Goal: Complete application form

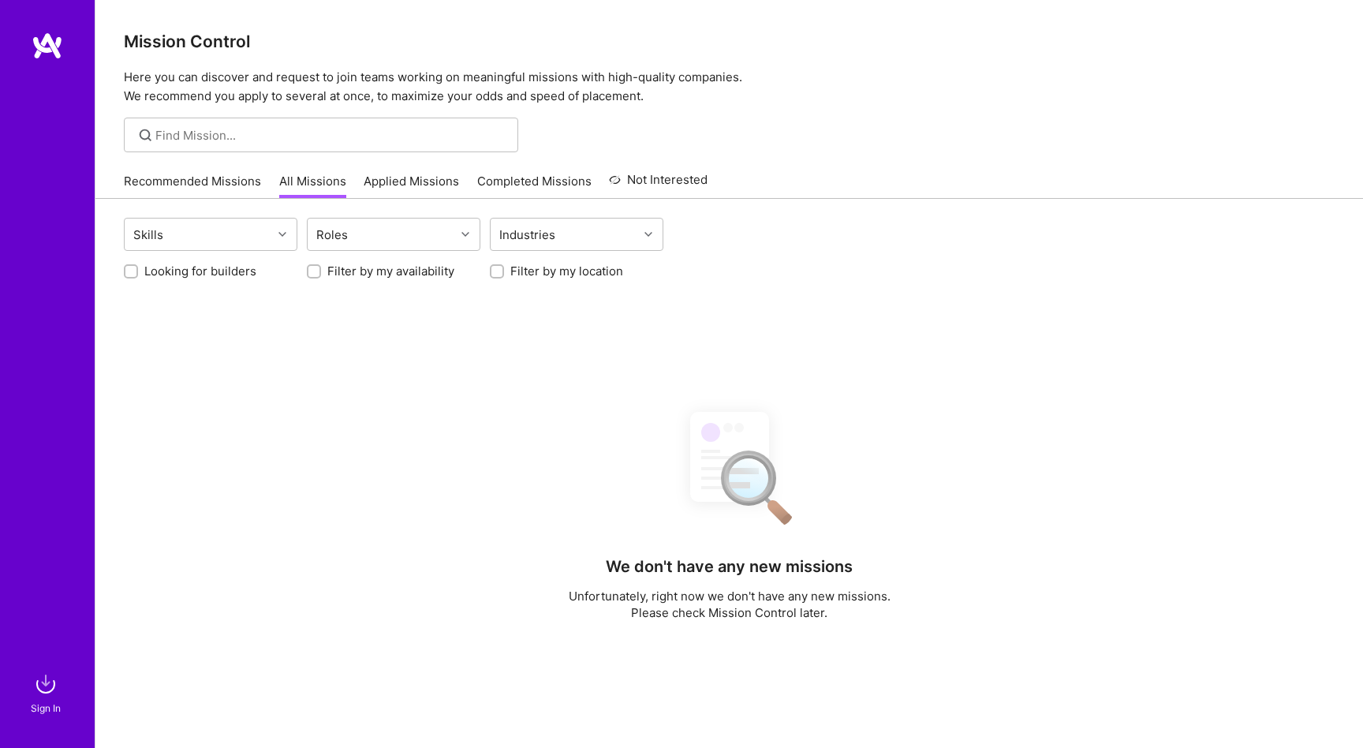
scroll to position [267, 0]
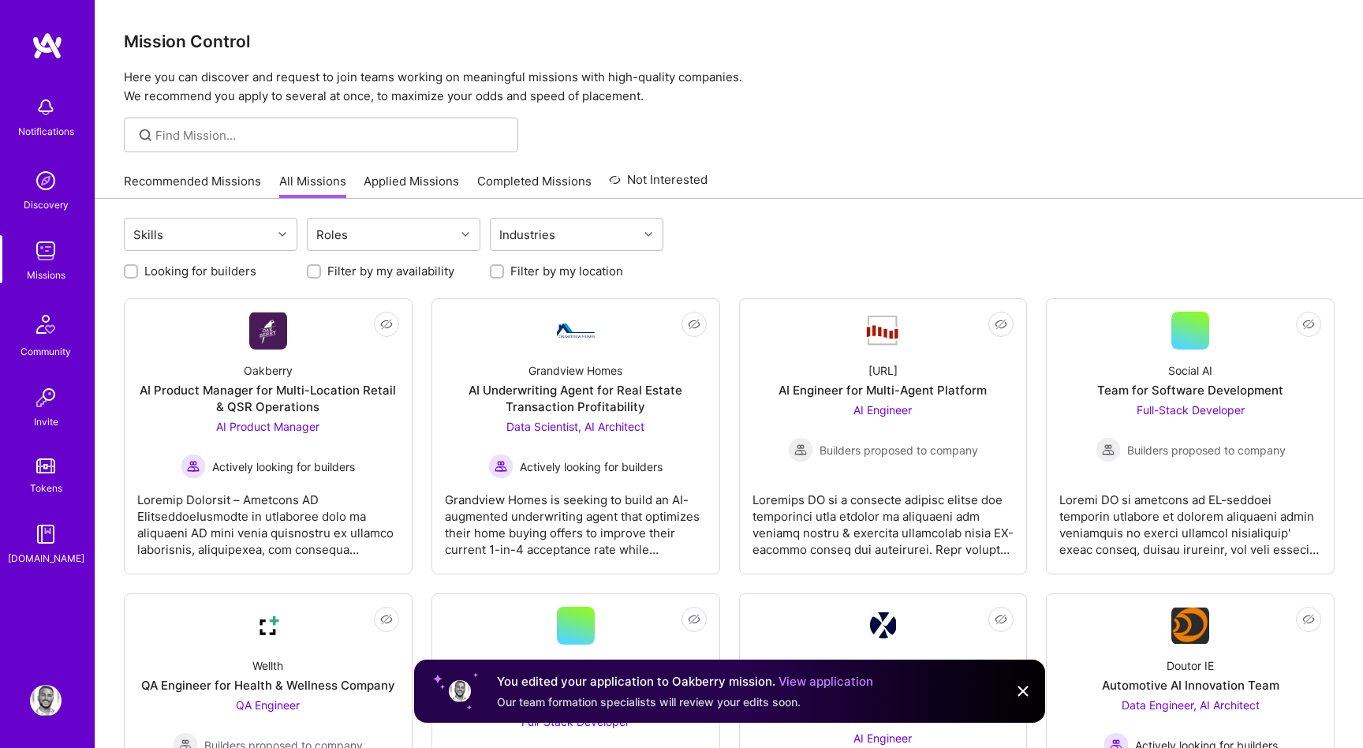
click at [394, 189] on link "Applied Missions" at bounding box center [411, 186] width 95 height 26
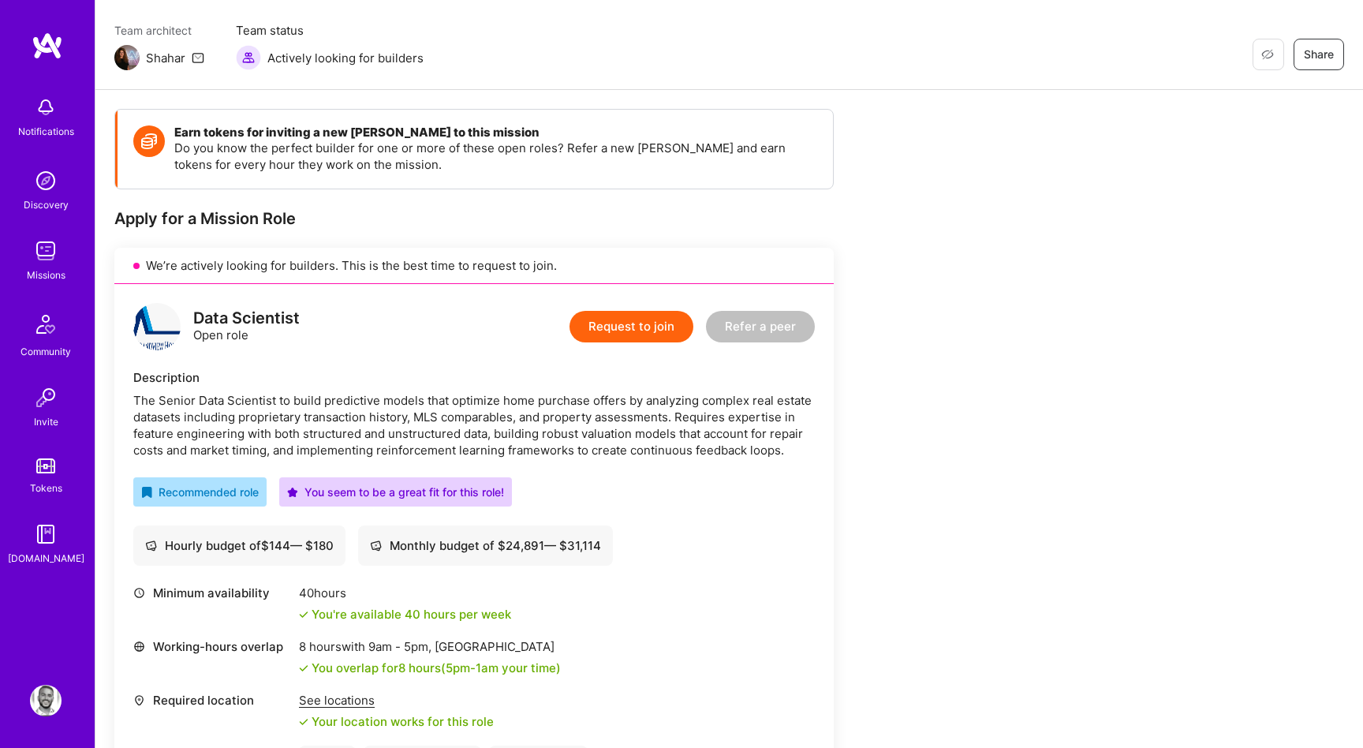
scroll to position [17, 0]
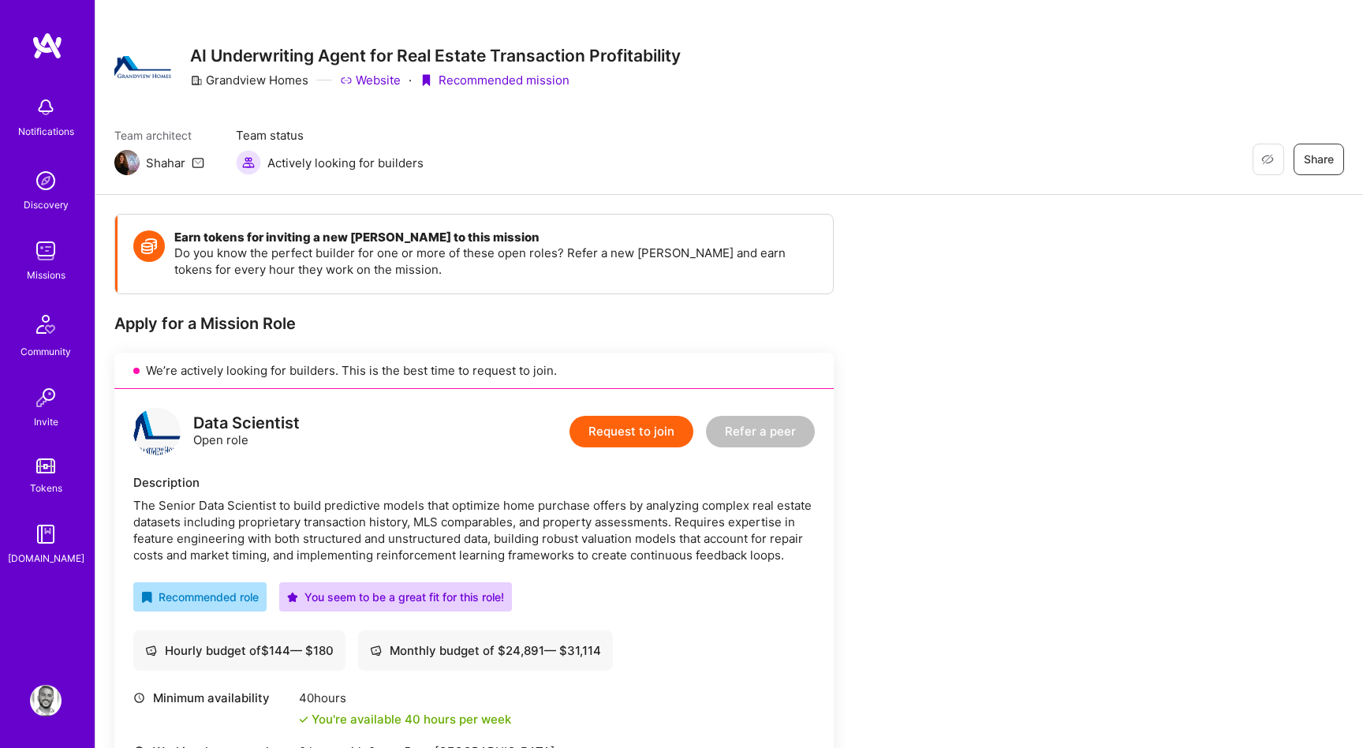
click at [649, 431] on button "Request to join" at bounding box center [632, 432] width 124 height 32
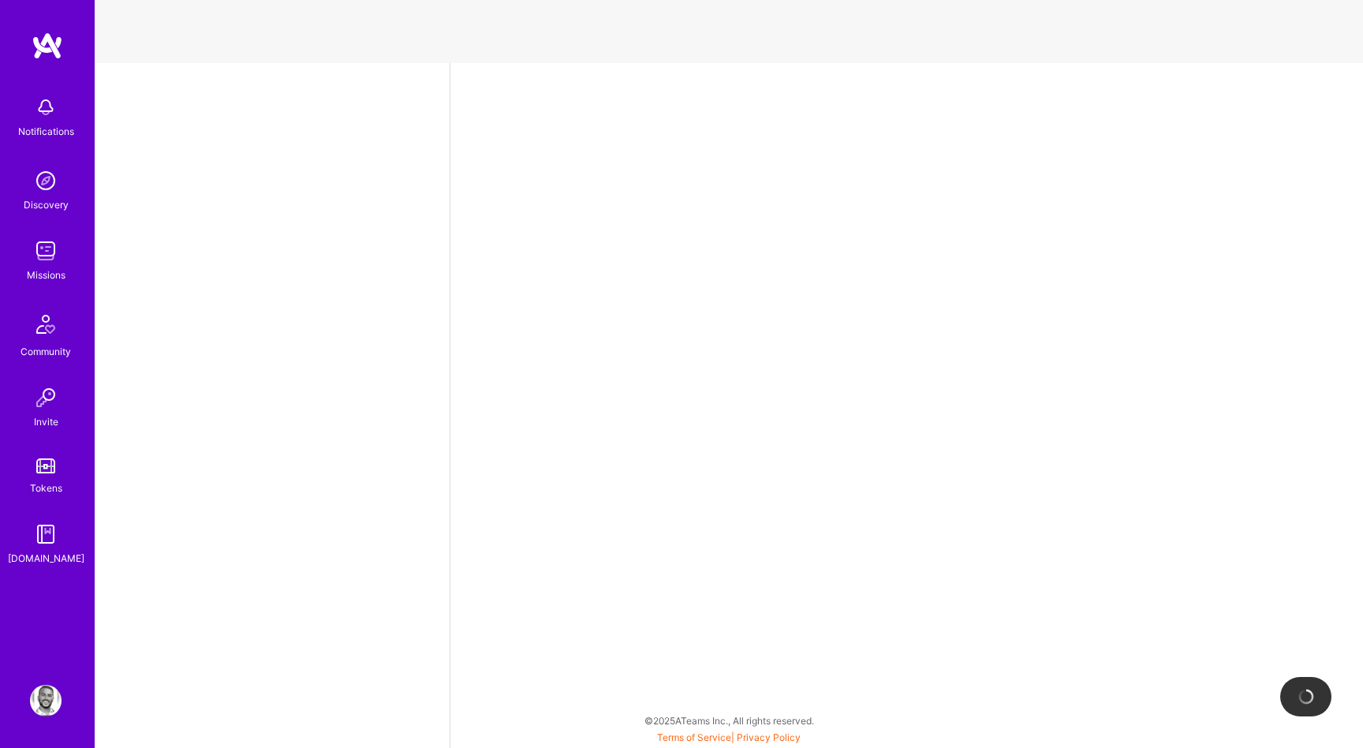
select select "US"
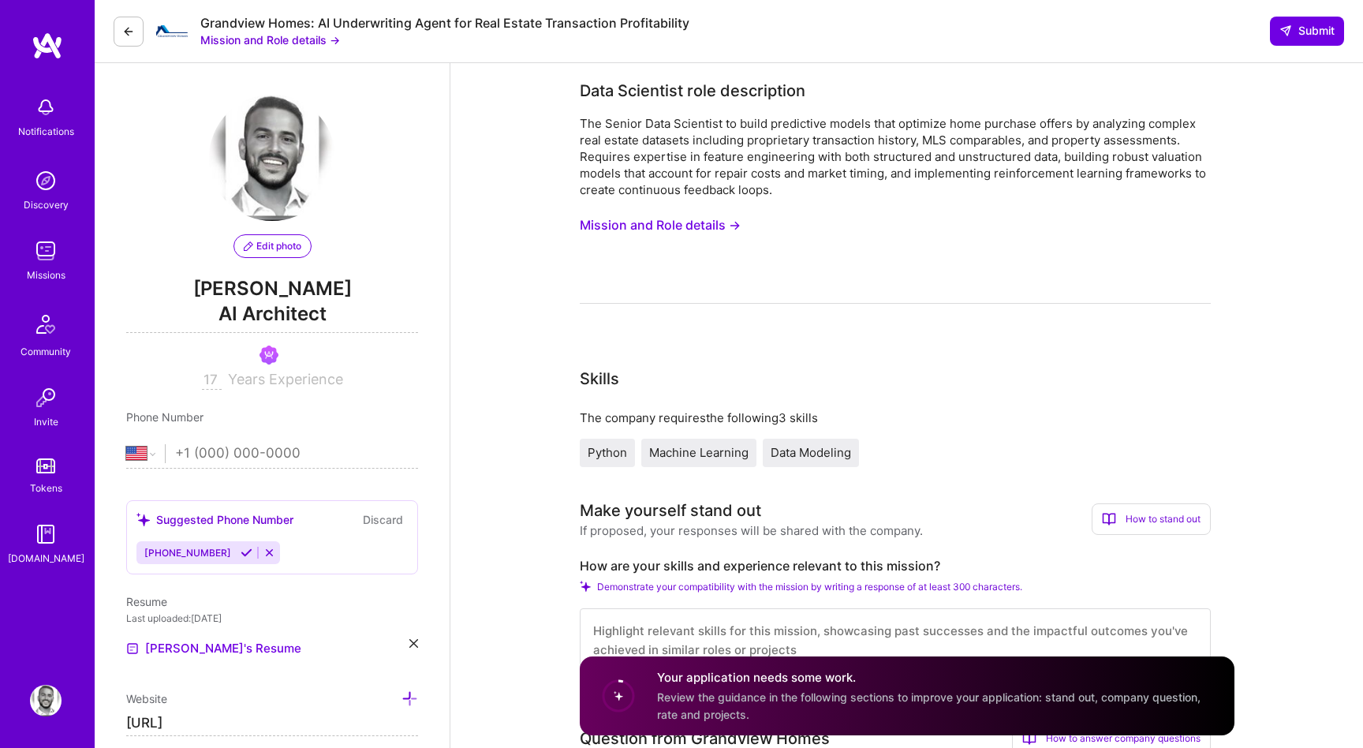
click at [666, 226] on button "Mission and Role details →" at bounding box center [660, 225] width 161 height 29
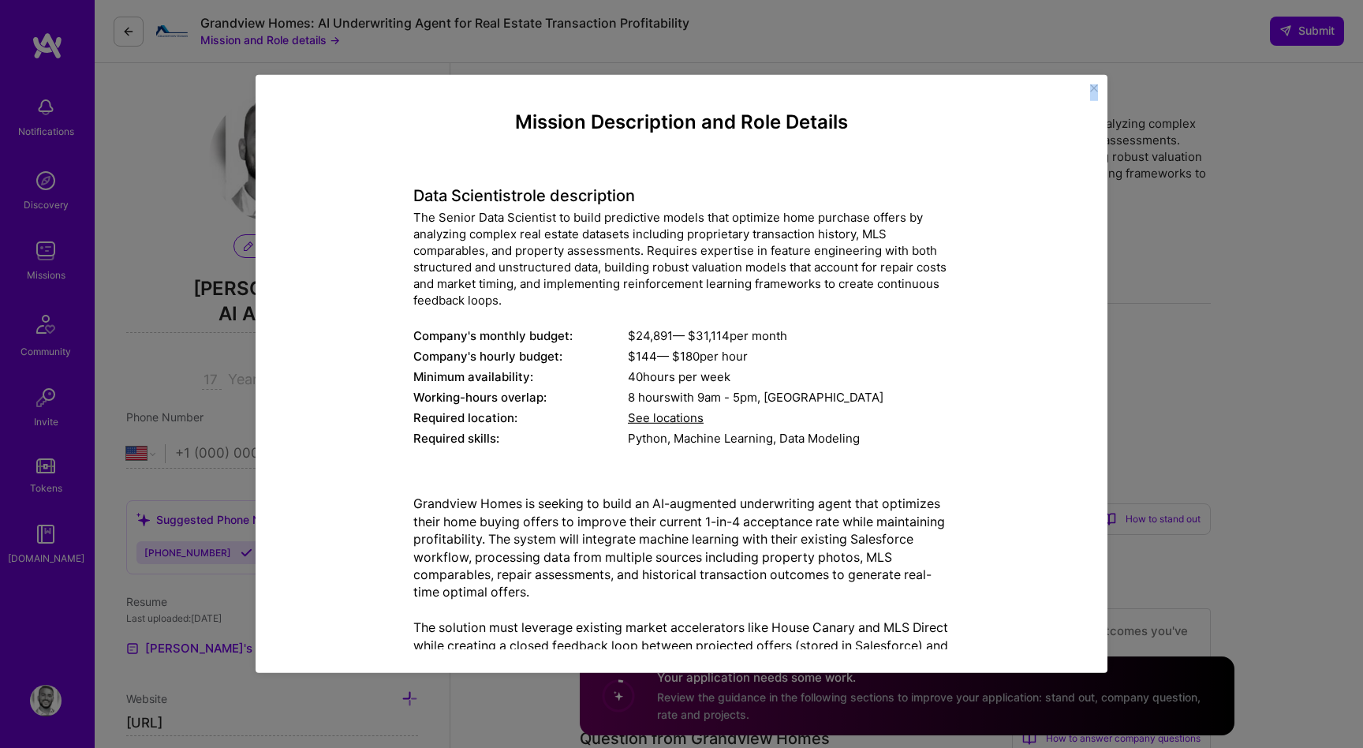
scroll to position [417, 0]
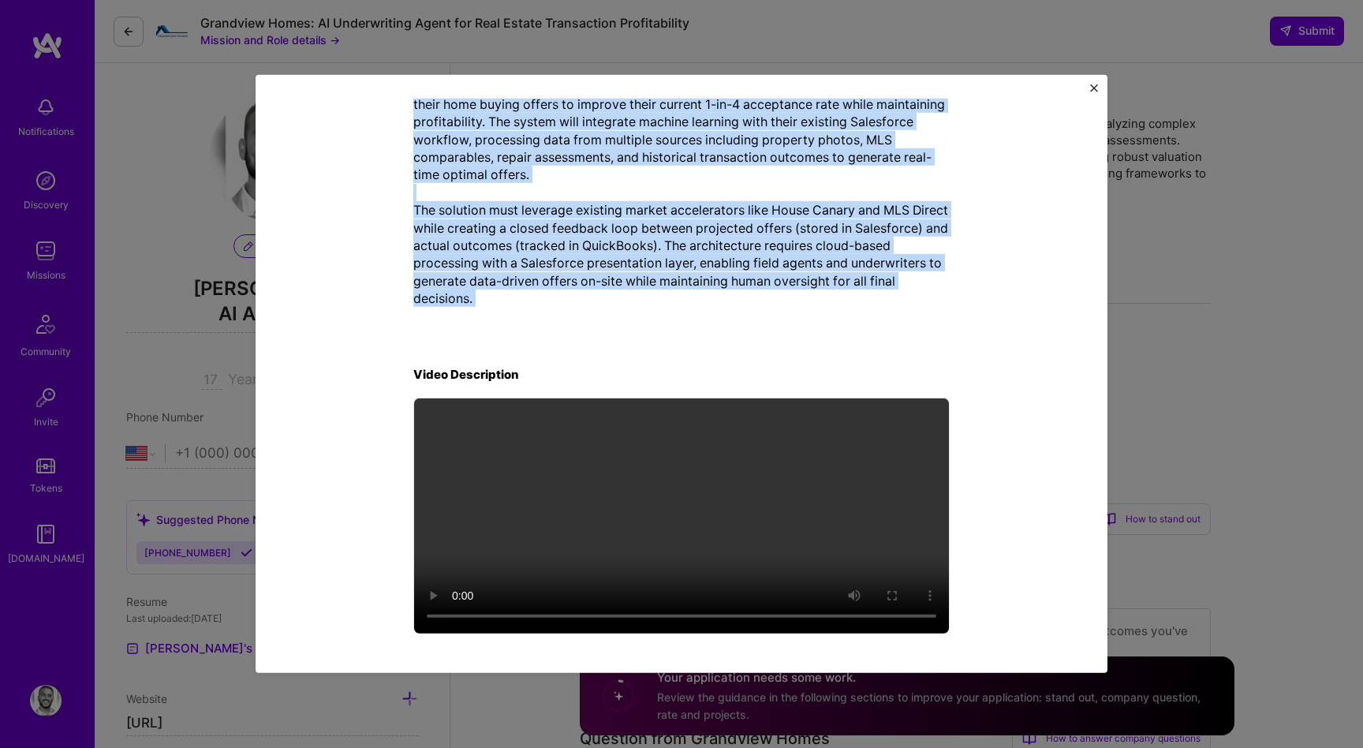
drag, startPoint x: 514, startPoint y: 114, endPoint x: 893, endPoint y: 342, distance: 442.7
click at [893, 342] on div "Mission Description and Role Details Data Scientist role description The Senior…" at bounding box center [681, 166] width 536 height 944
copy div "Loremip Dolorsitame con Adip Elitsed Doei Temporinc utla etdoloremag Ali Enimad…"
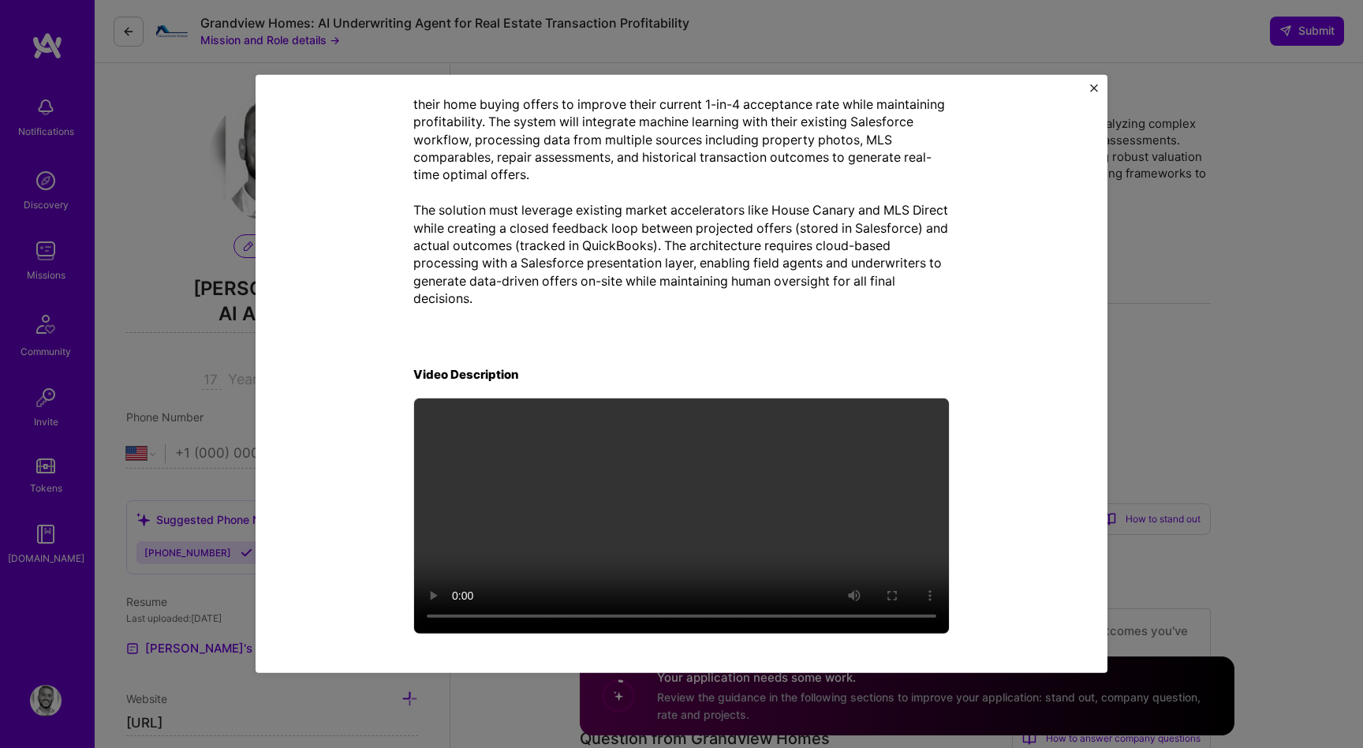
click at [1217, 364] on div "Mission Description and Role Details Data Scientist role description The Senior…" at bounding box center [681, 374] width 1363 height 748
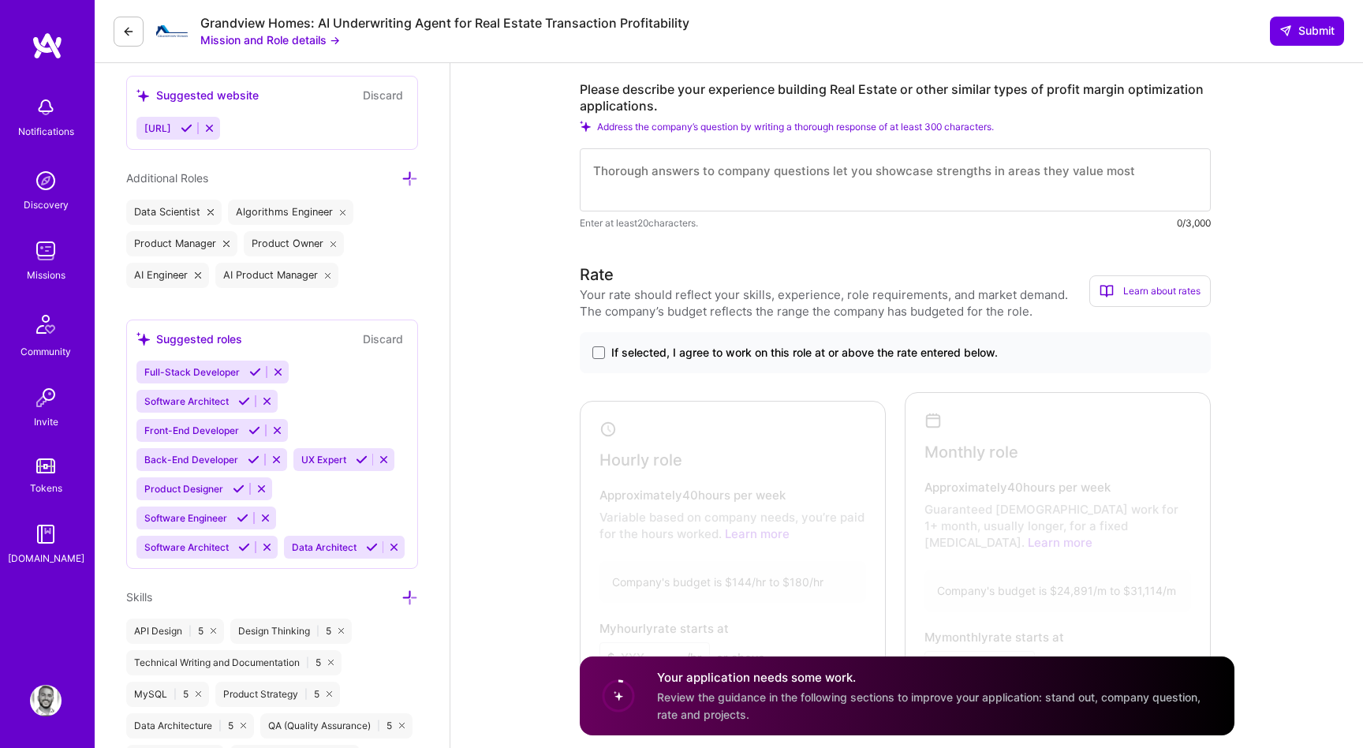
scroll to position [806, 0]
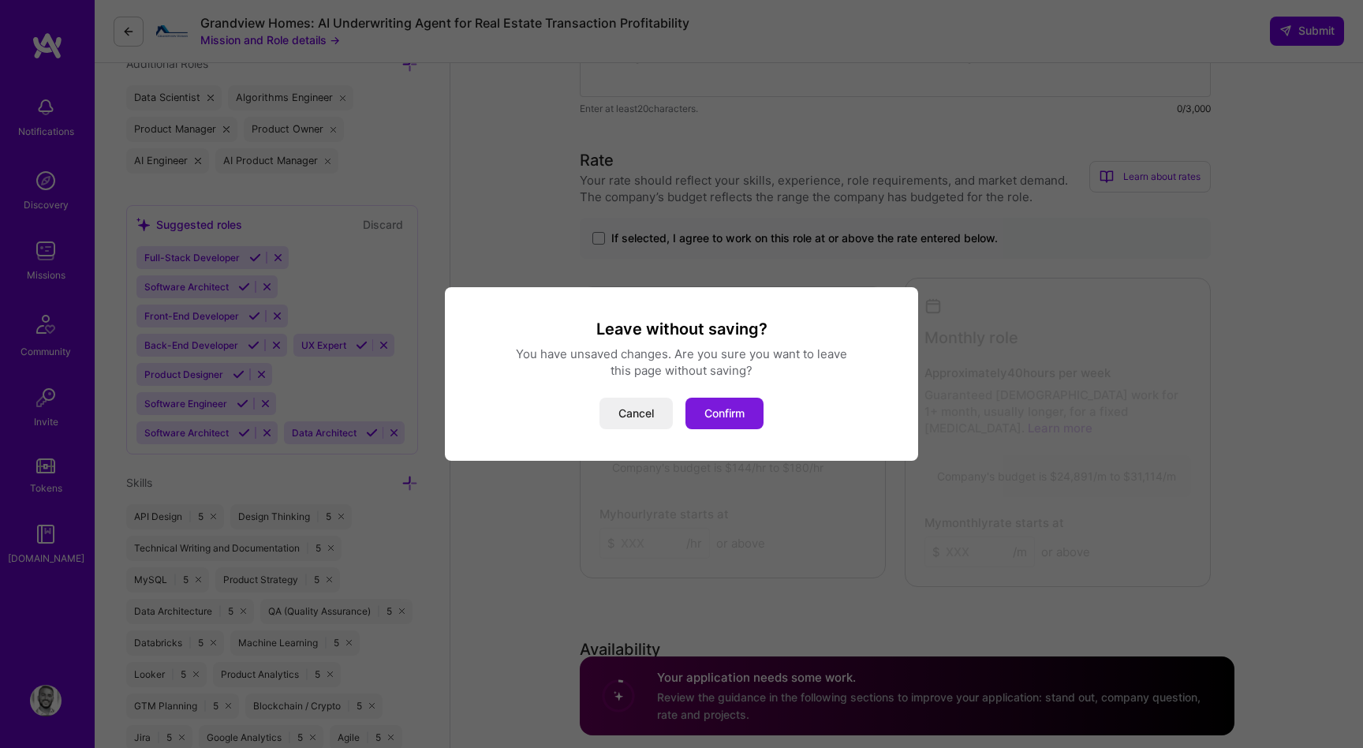
click at [739, 417] on button "Confirm" at bounding box center [725, 414] width 78 height 32
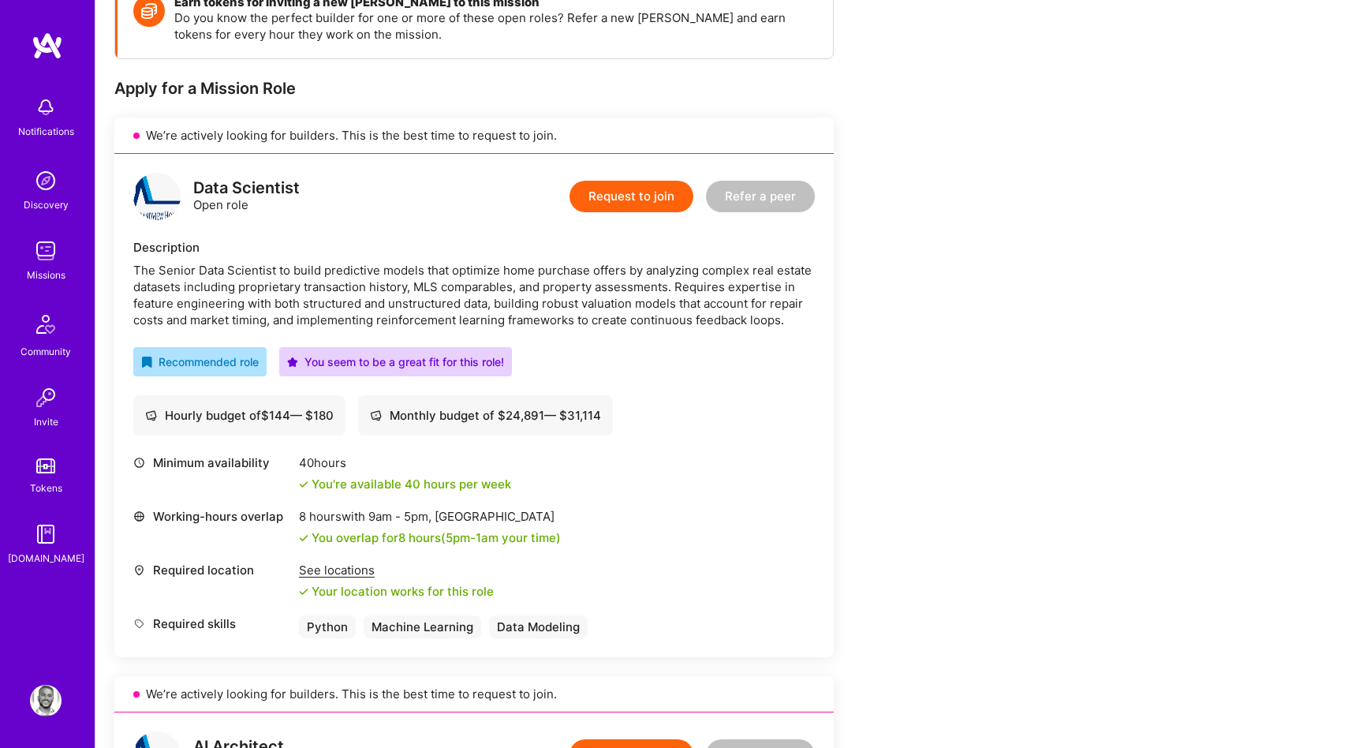
scroll to position [140, 0]
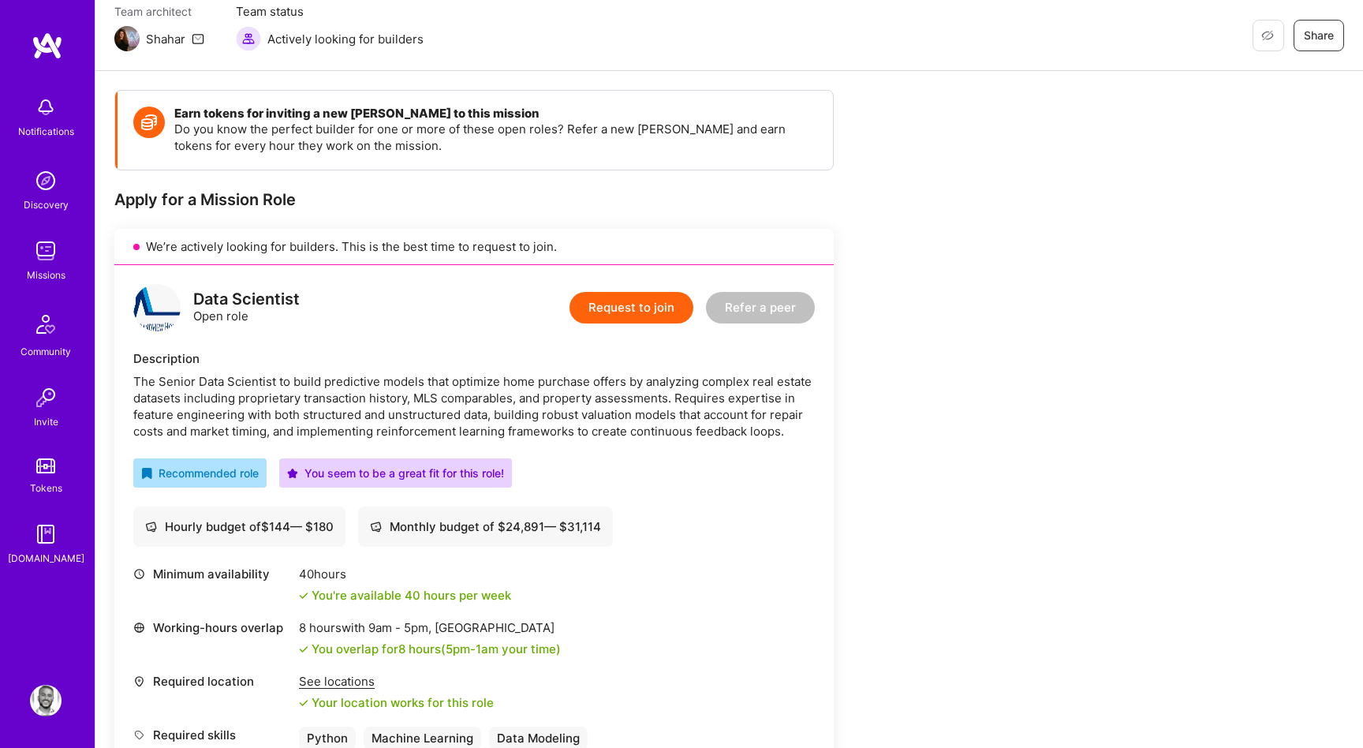
click at [659, 318] on button "Request to join" at bounding box center [632, 308] width 124 height 32
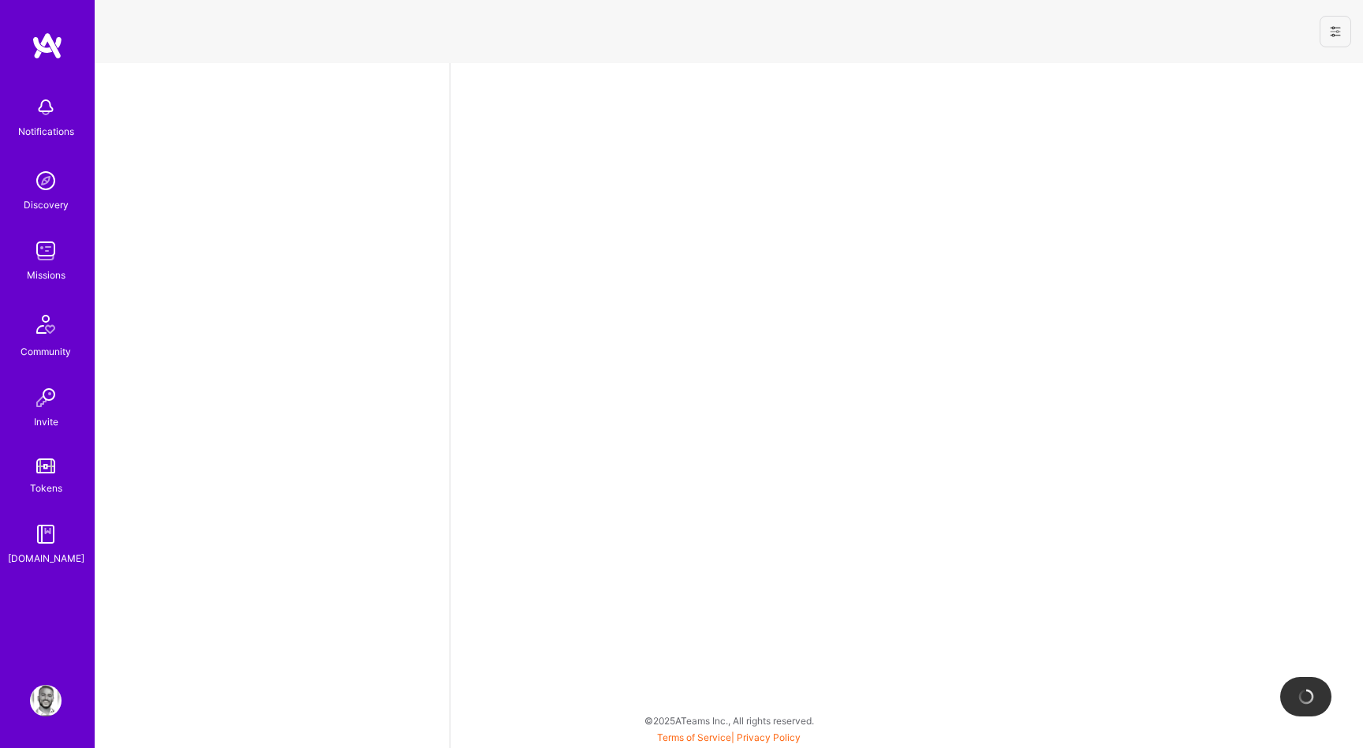
select select "US"
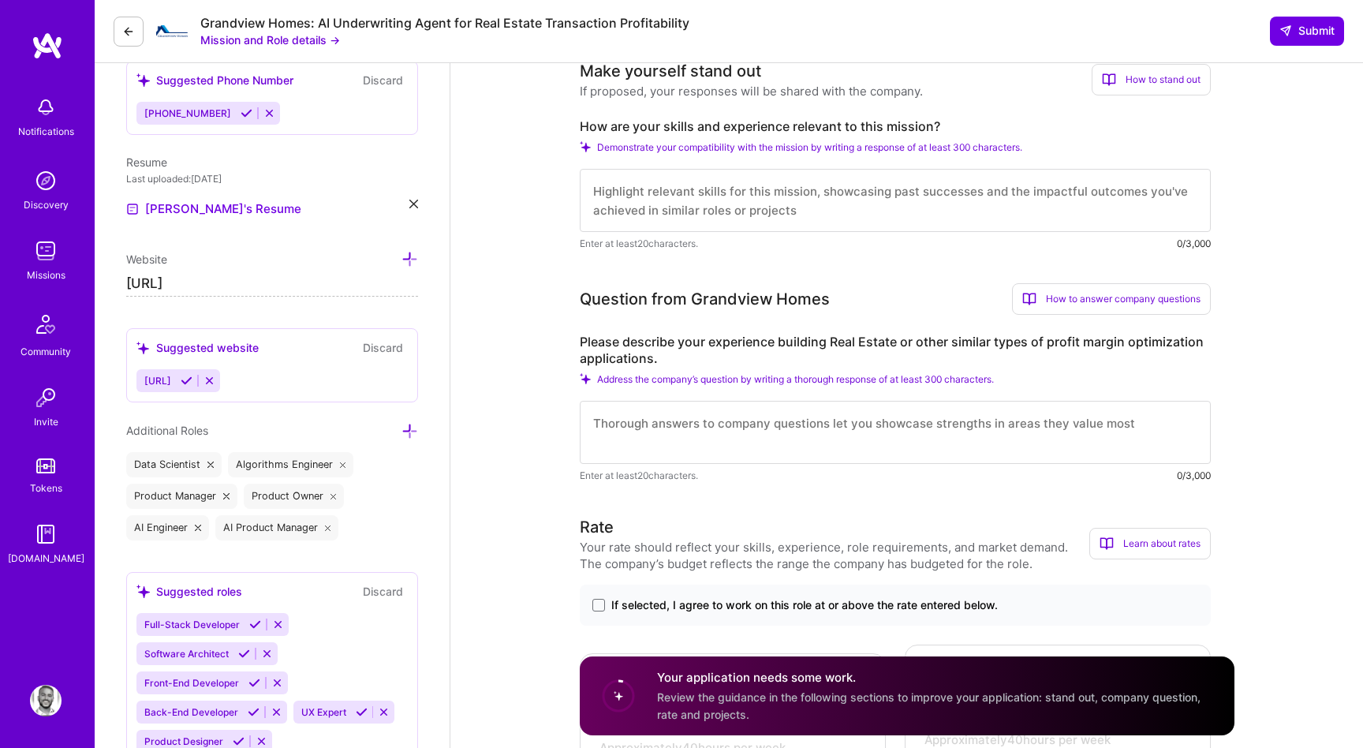
scroll to position [403, 0]
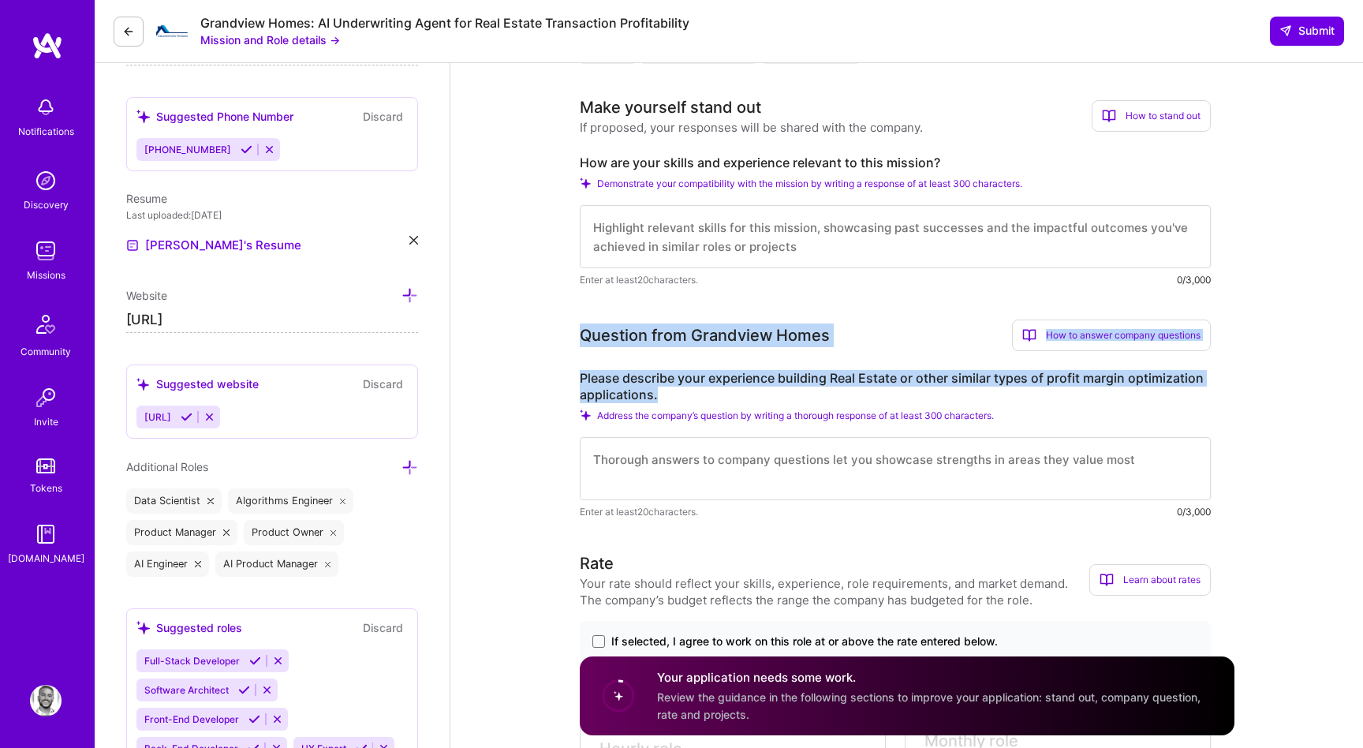
drag, startPoint x: 658, startPoint y: 394, endPoint x: 563, endPoint y: 343, distance: 107.3
copy div "Question from Grandview Homes How to answer company questions Mastering company…"
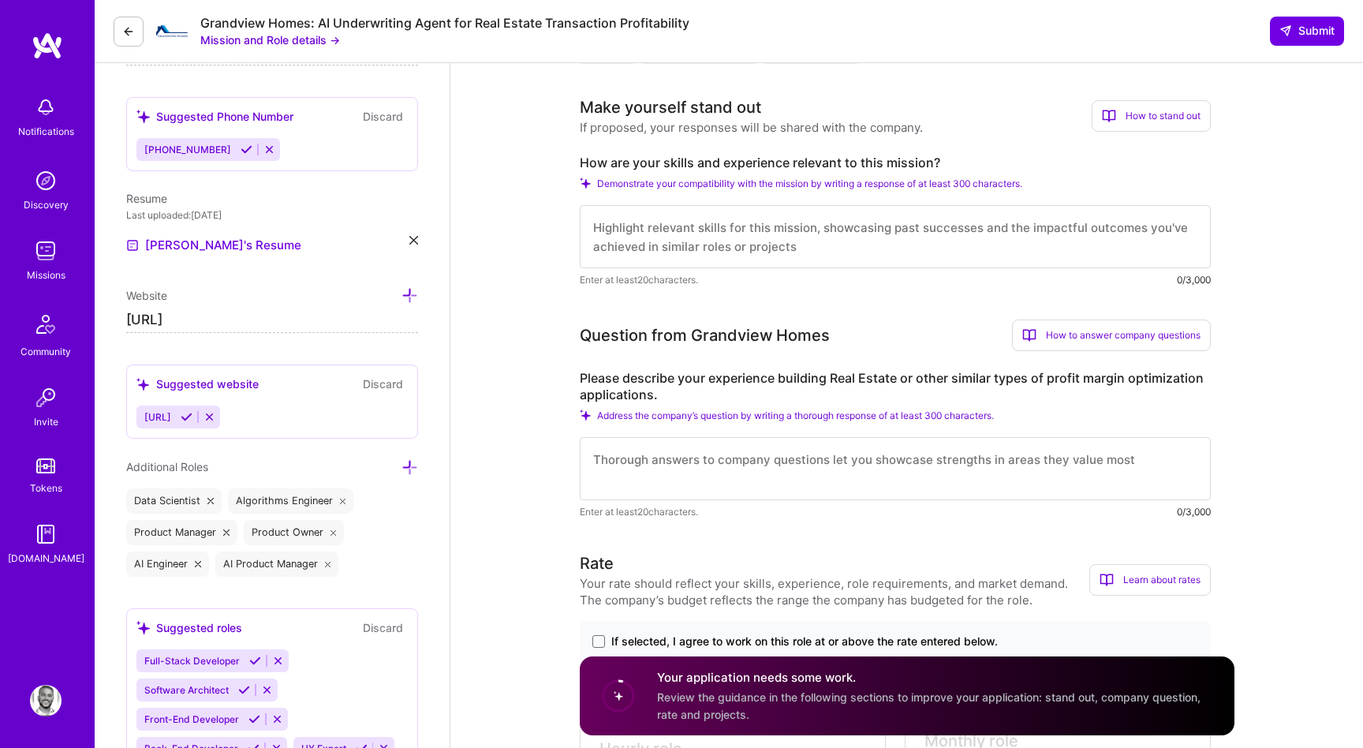
click at [589, 160] on label "How are your skills and experience relevant to this mission?" at bounding box center [895, 163] width 631 height 17
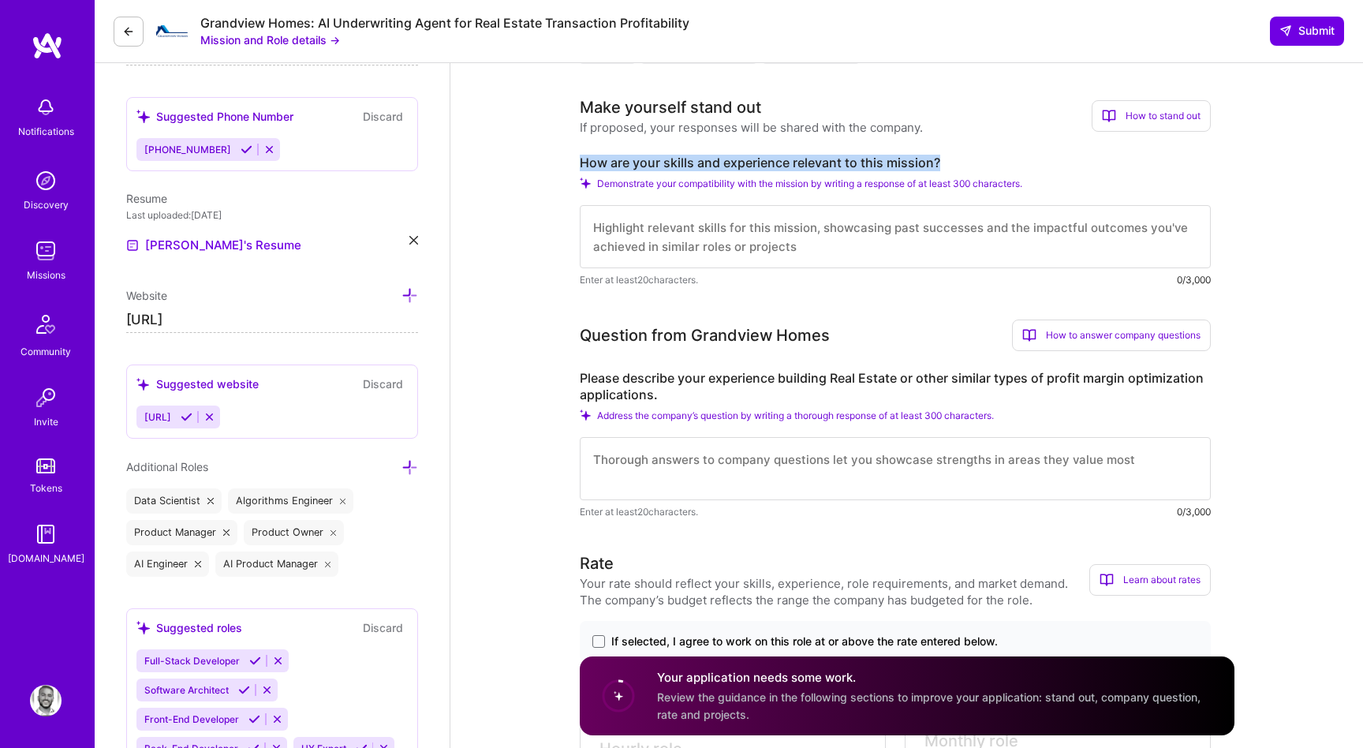
click at [589, 160] on label "How are your skills and experience relevant to this mission?" at bounding box center [895, 163] width 631 height 17
copy label "How are your skills and experience relevant to this mission?"
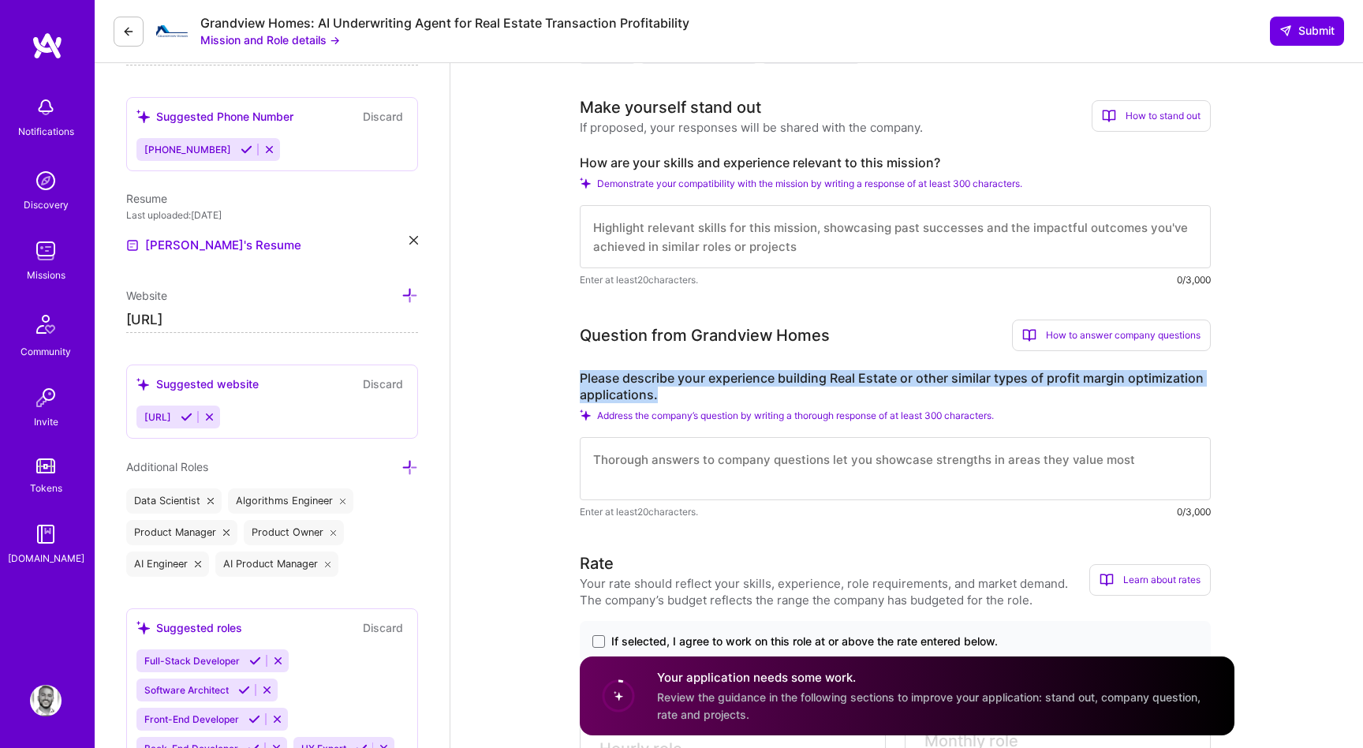
drag, startPoint x: 660, startPoint y: 397, endPoint x: 578, endPoint y: 375, distance: 84.2
copy label "Please describe your experience building Real Estate or other similar types of …"
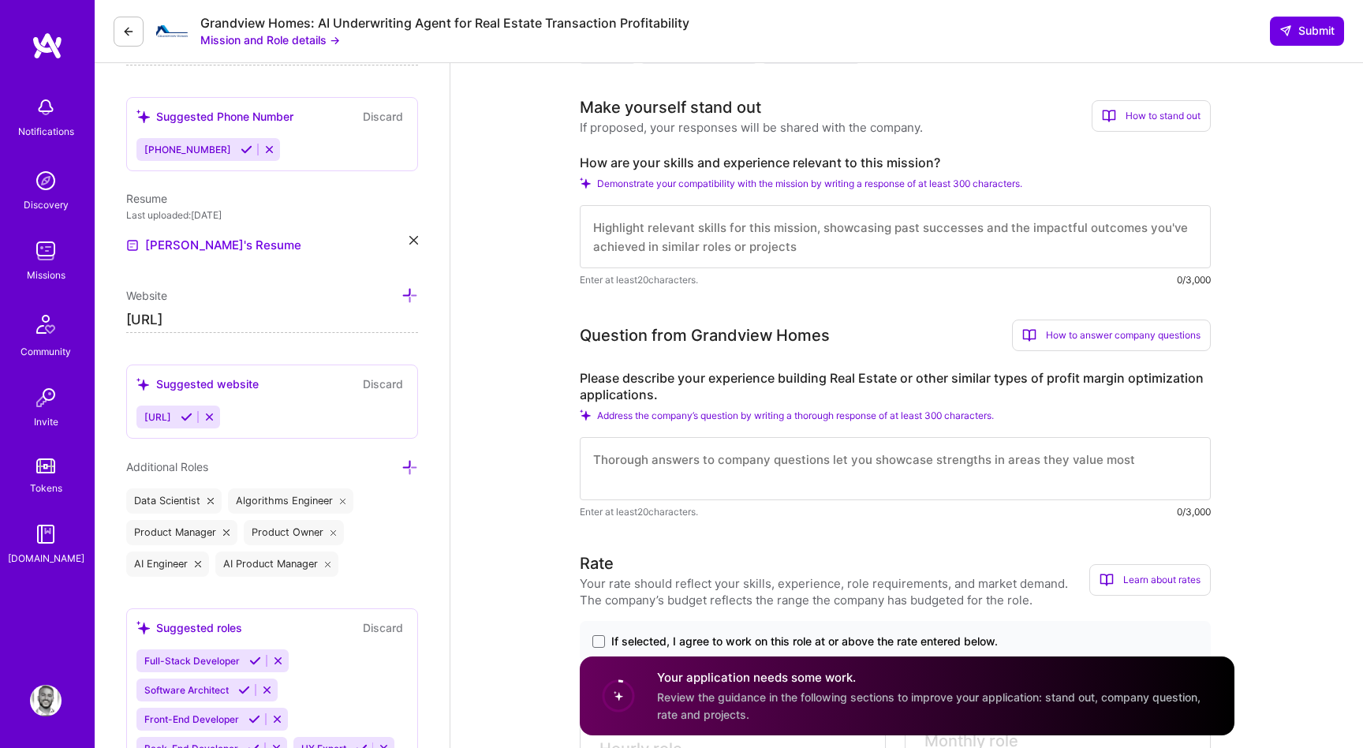
click at [619, 343] on div "Question from Grandview Homes" at bounding box center [705, 335] width 250 height 24
copy div "Question from Grandview Homes"
click at [650, 393] on label "Please describe your experience building Real Estate or other similar types of …" at bounding box center [895, 386] width 631 height 33
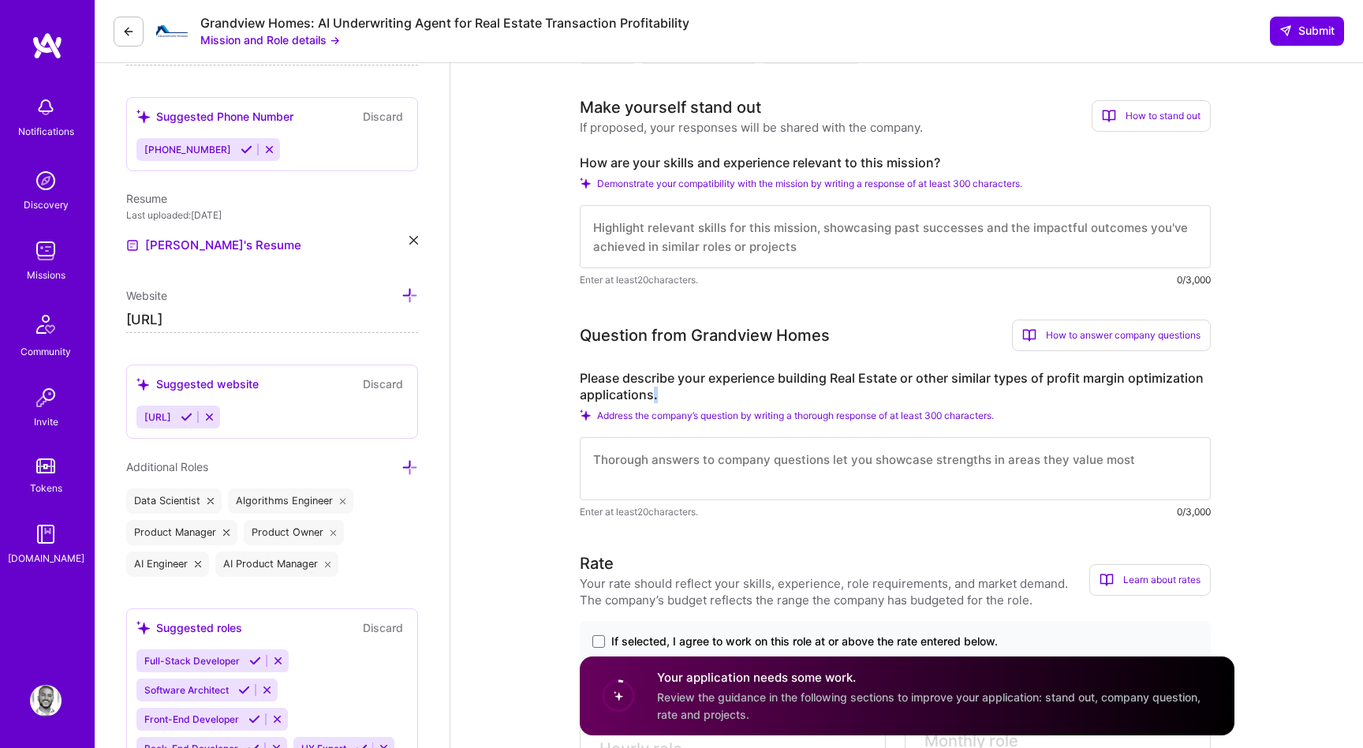
click at [650, 393] on label "Please describe your experience building Real Estate or other similar types of …" at bounding box center [895, 386] width 631 height 33
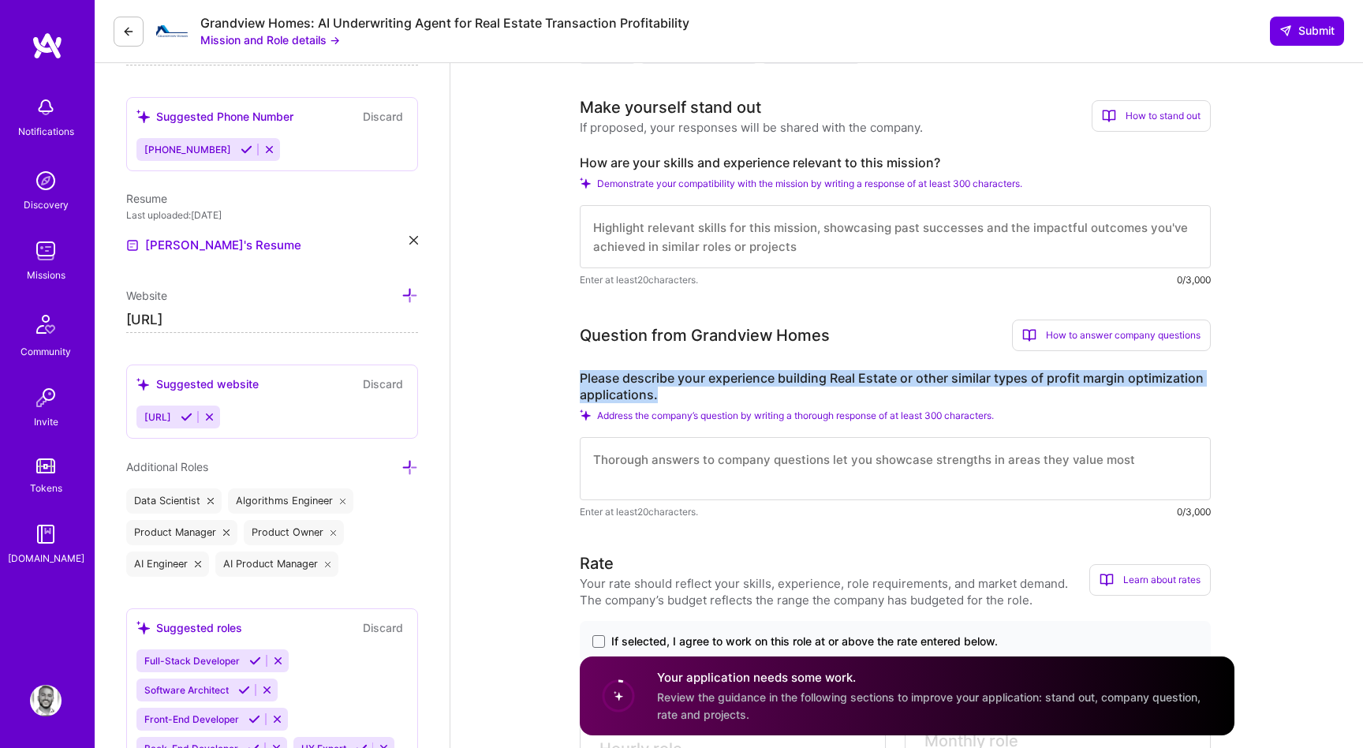
click at [650, 393] on label "Please describe your experience building Real Estate or other similar types of …" at bounding box center [895, 386] width 631 height 33
copy label "Please describe your experience building Real Estate or other similar types of …"
click at [673, 367] on div "Question from Grandview Homes How to answer company questions Mastering company…" at bounding box center [895, 420] width 631 height 200
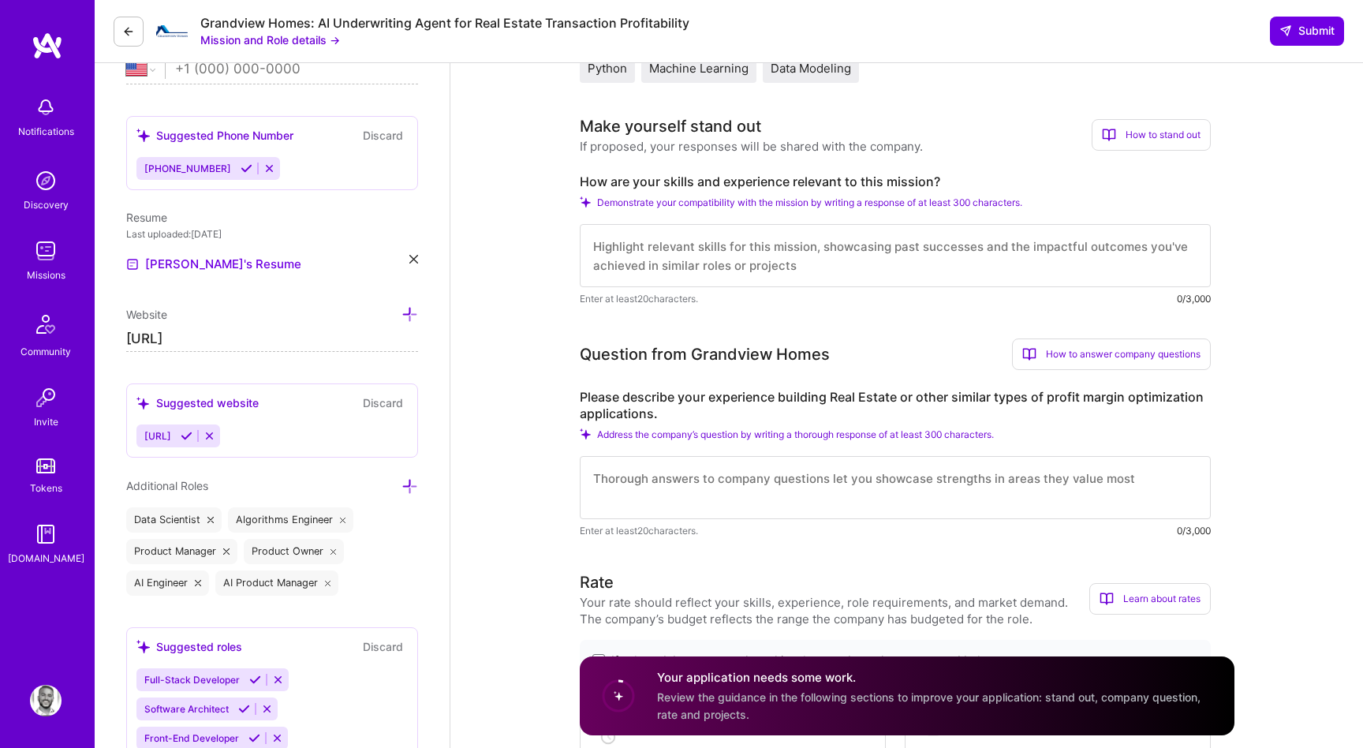
scroll to position [385, 0]
click at [621, 263] on textarea at bounding box center [895, 254] width 631 height 63
paste textarea "I specialize in building advanced, production-ready AI systems that combine dee…"
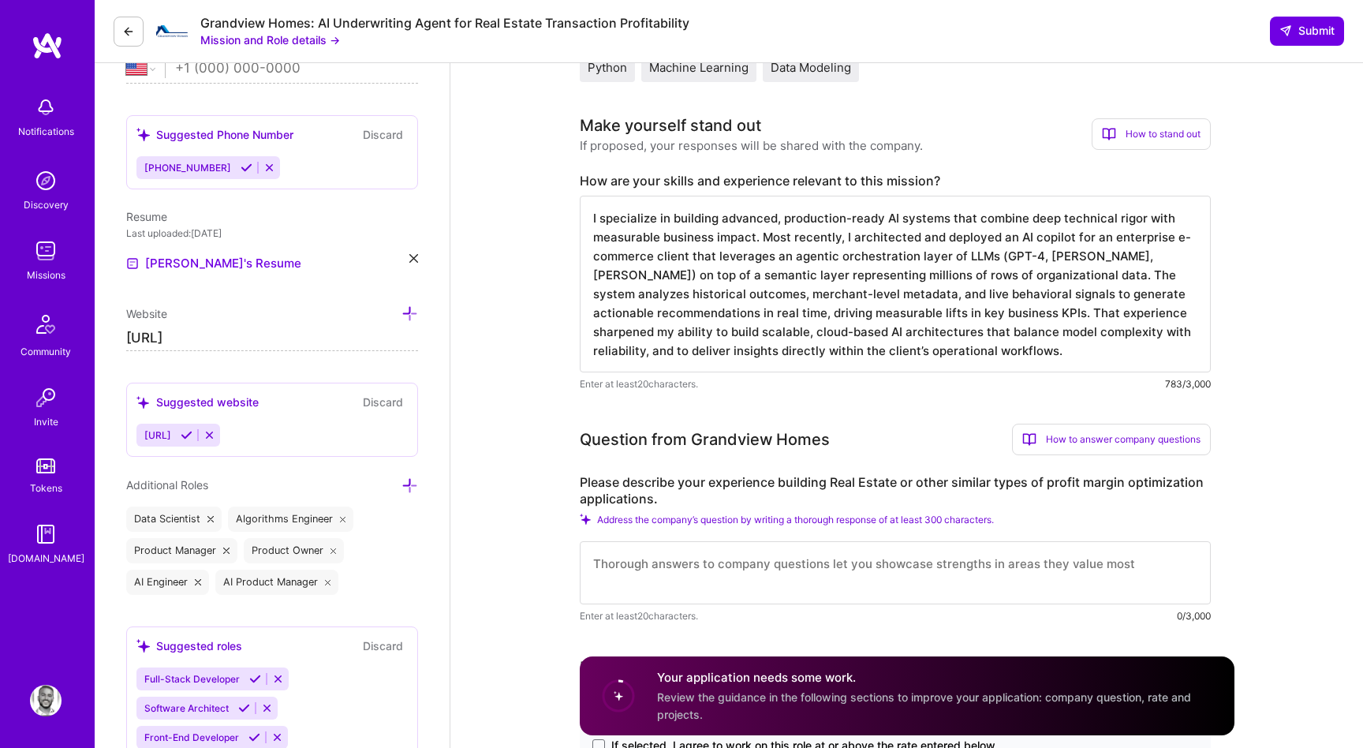
click at [975, 353] on textarea "I specialize in building advanced, production-ready AI systems that combine dee…" at bounding box center [895, 284] width 631 height 177
click at [1187, 297] on textarea "I specialize in building advanced, production-ready AI systems that combine dee…" at bounding box center [895, 284] width 631 height 177
type textarea "I specialize in building advanced, production-ready AI systems that combine dee…"
click at [770, 327] on textarea "I specialize in building advanced, production-ready AI systems that combine dee…" at bounding box center [895, 284] width 631 height 177
click at [713, 355] on textarea "I specialize in building advanced, production-ready AI systems that combine dee…" at bounding box center [895, 284] width 631 height 177
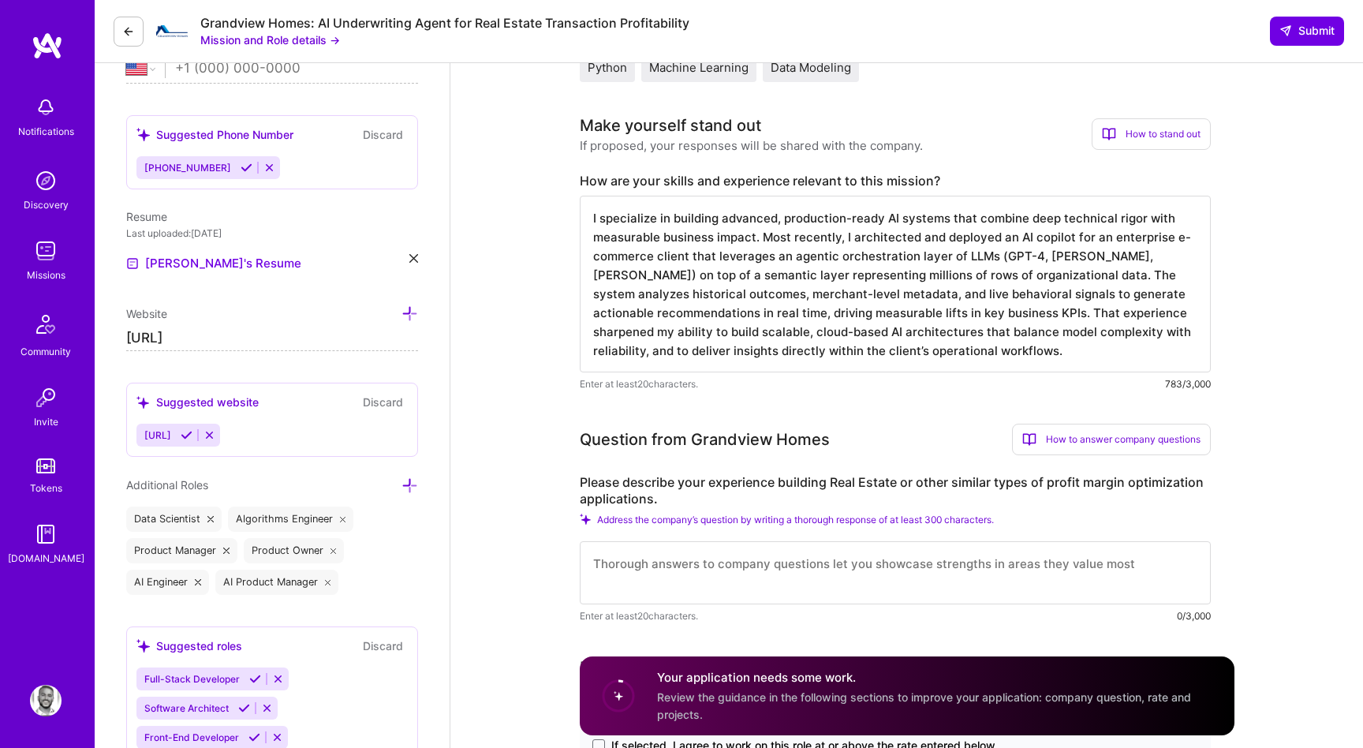
click at [923, 353] on textarea "I specialize in building advanced, production-ready AI systems that combine dee…" at bounding box center [895, 284] width 631 height 177
click at [735, 438] on div "Question from Grandview Homes" at bounding box center [705, 440] width 250 height 24
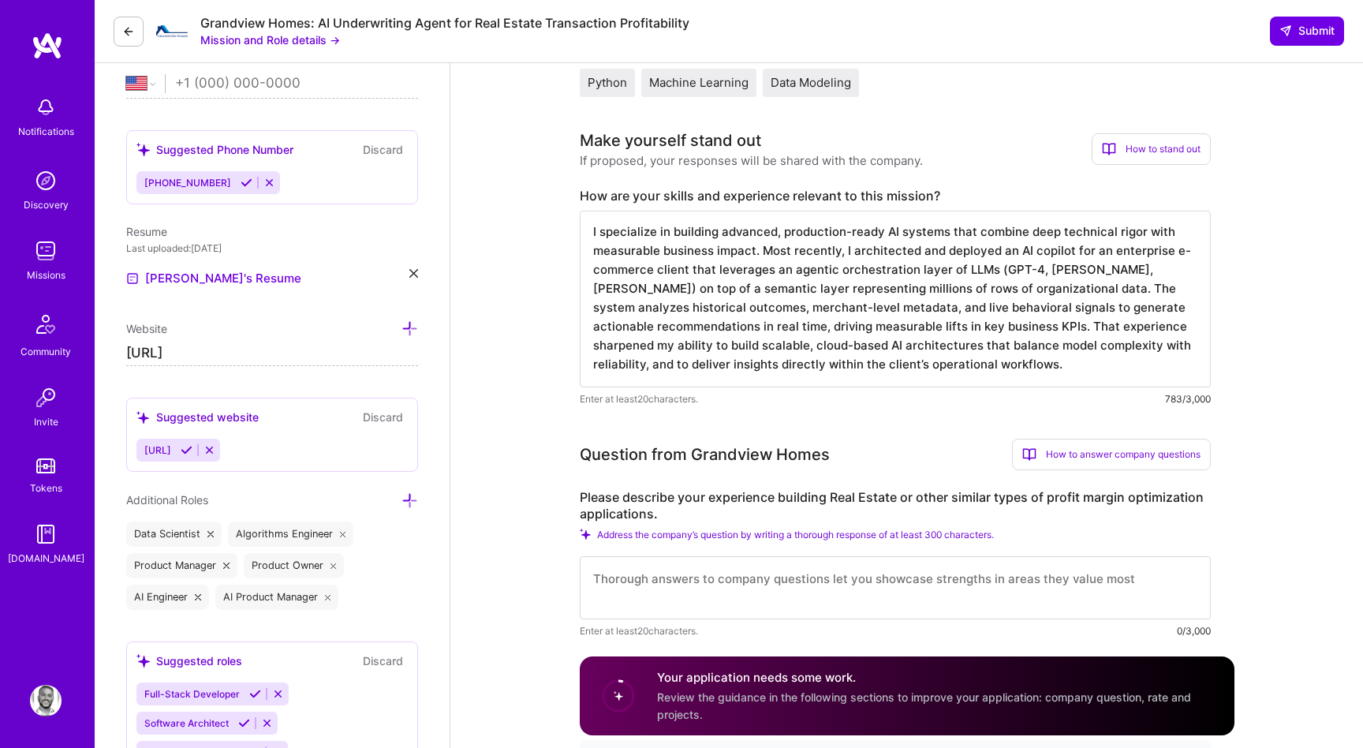
scroll to position [364, 0]
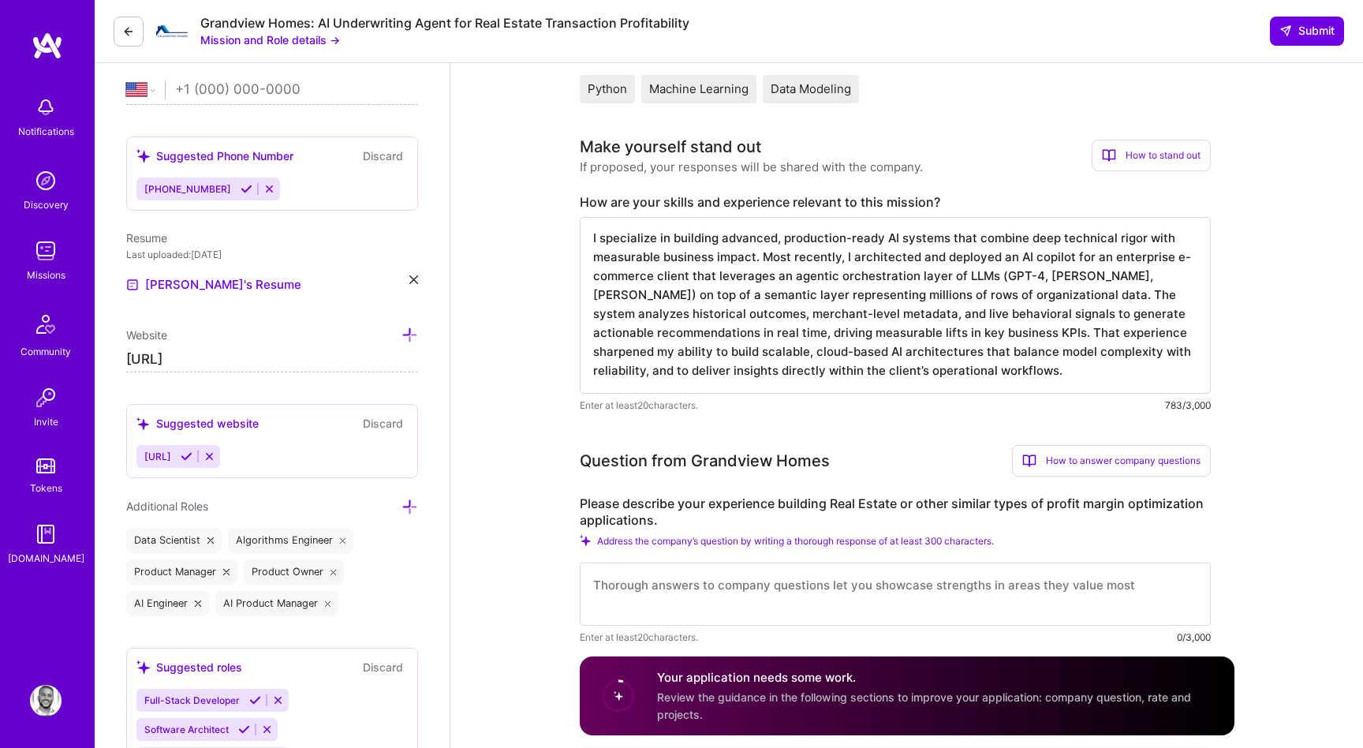
click at [626, 576] on textarea at bounding box center [895, 594] width 631 height 63
paste textarea "For a real estate client, I developed an AI-driven solution that used computer …"
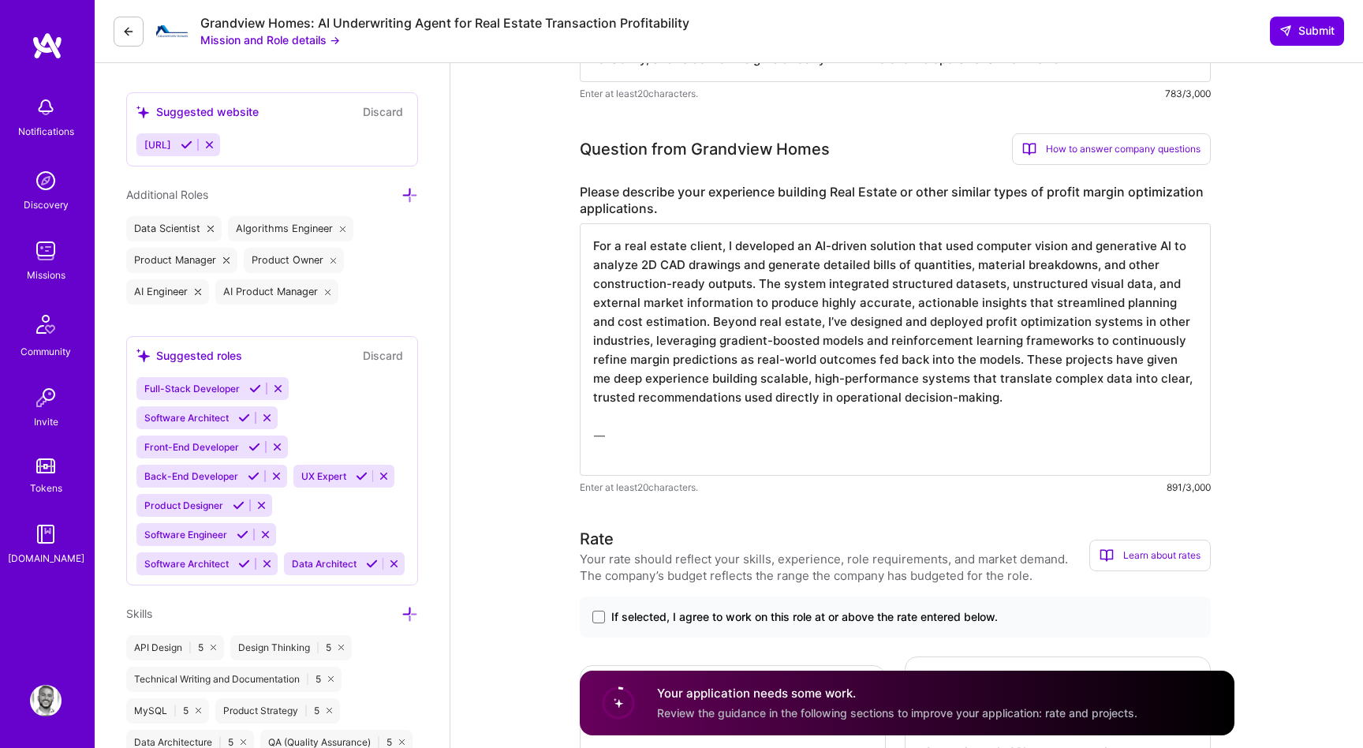
scroll to position [0, 0]
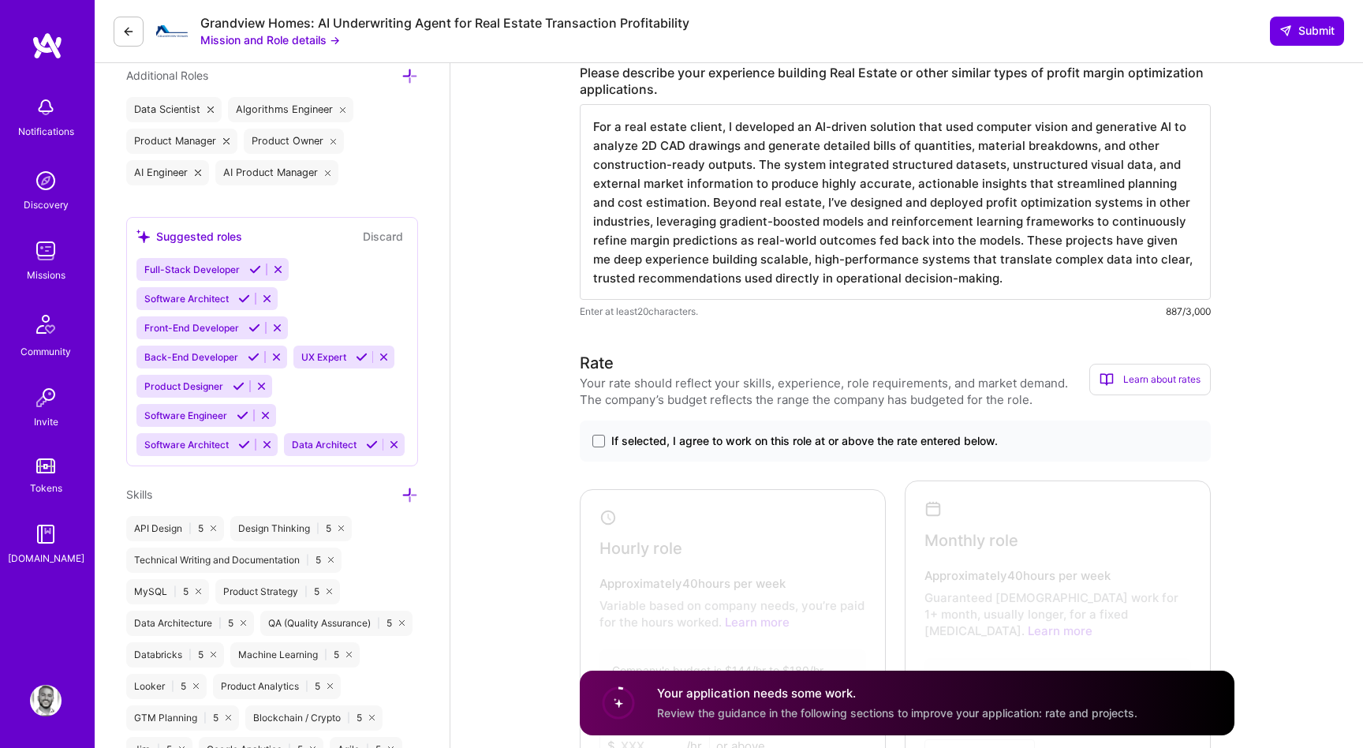
type textarea "For a real estate client, I developed an AI-driven solution that used computer …"
click at [757, 439] on span "If selected, I agree to work on this role at or above the rate entered below." at bounding box center [804, 441] width 387 height 16
click at [0, 0] on input "If selected, I agree to work on this role at or above the rate entered below." at bounding box center [0, 0] width 0 height 0
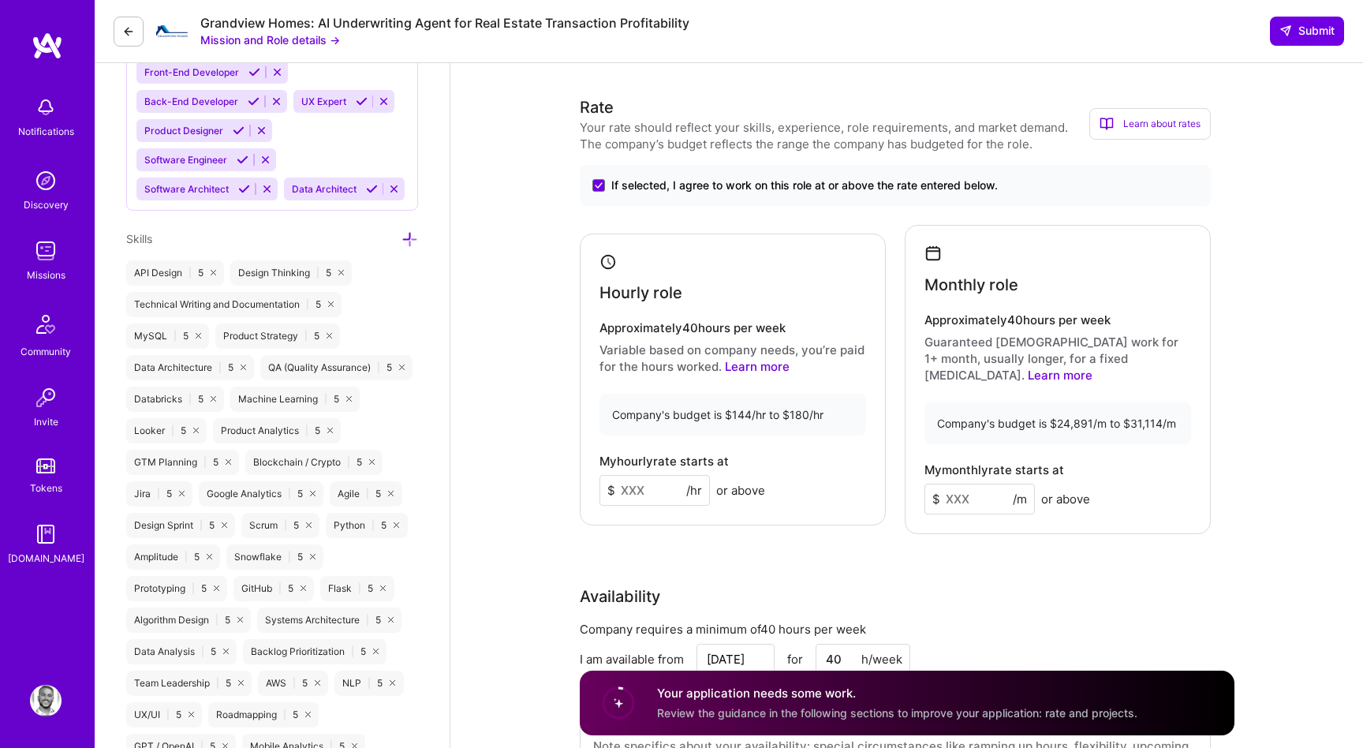
scroll to position [1104, 0]
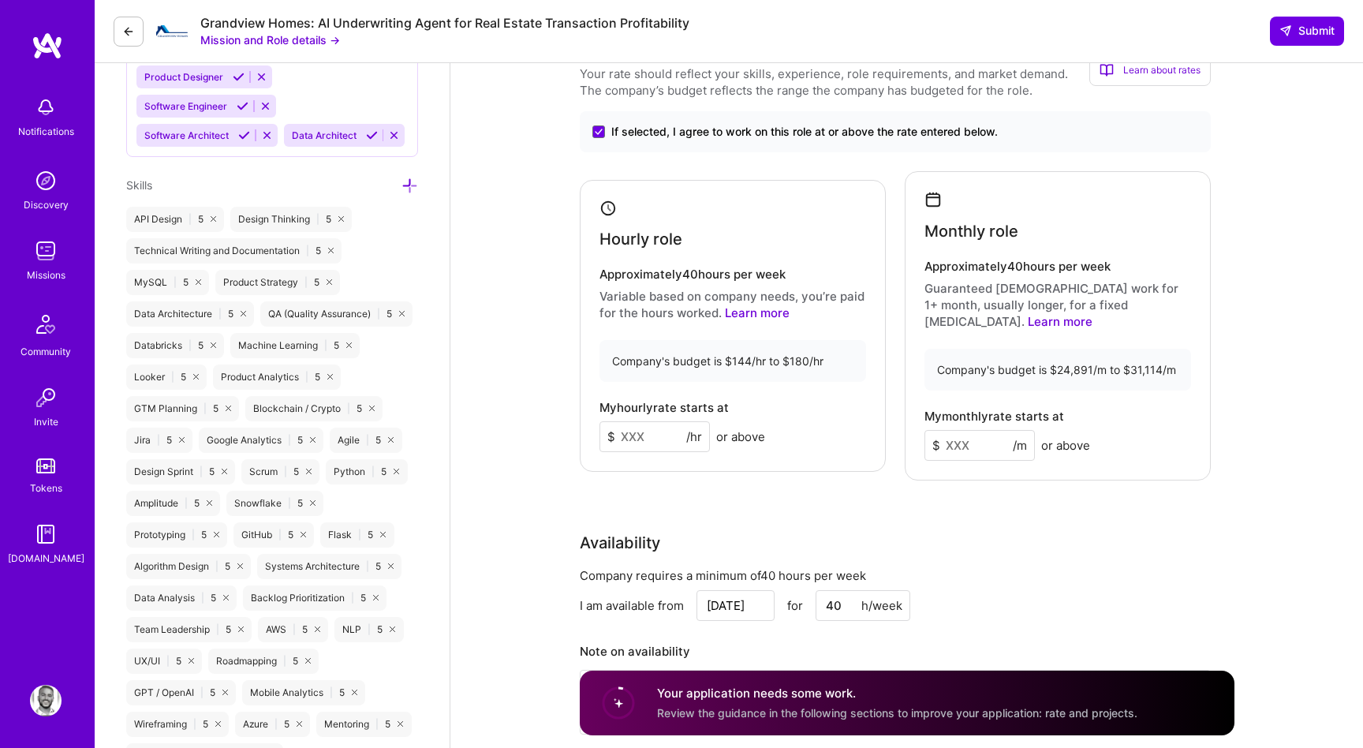
click at [657, 434] on input at bounding box center [655, 436] width 110 height 31
type input "165"
click at [973, 432] on input at bounding box center [980, 445] width 110 height 31
type input "25000"
click at [1015, 567] on div "Company requires a minimum of 40 hours per week" at bounding box center [895, 575] width 631 height 17
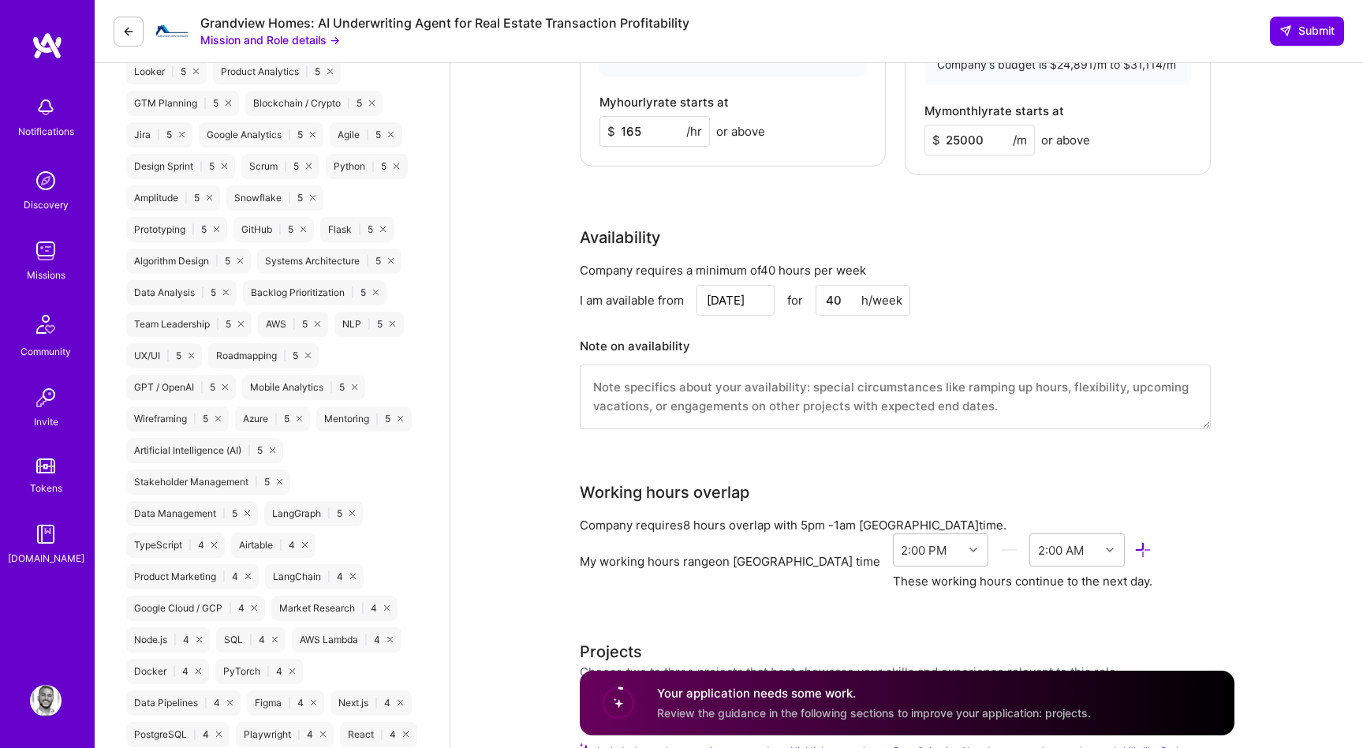
scroll to position [1420, 0]
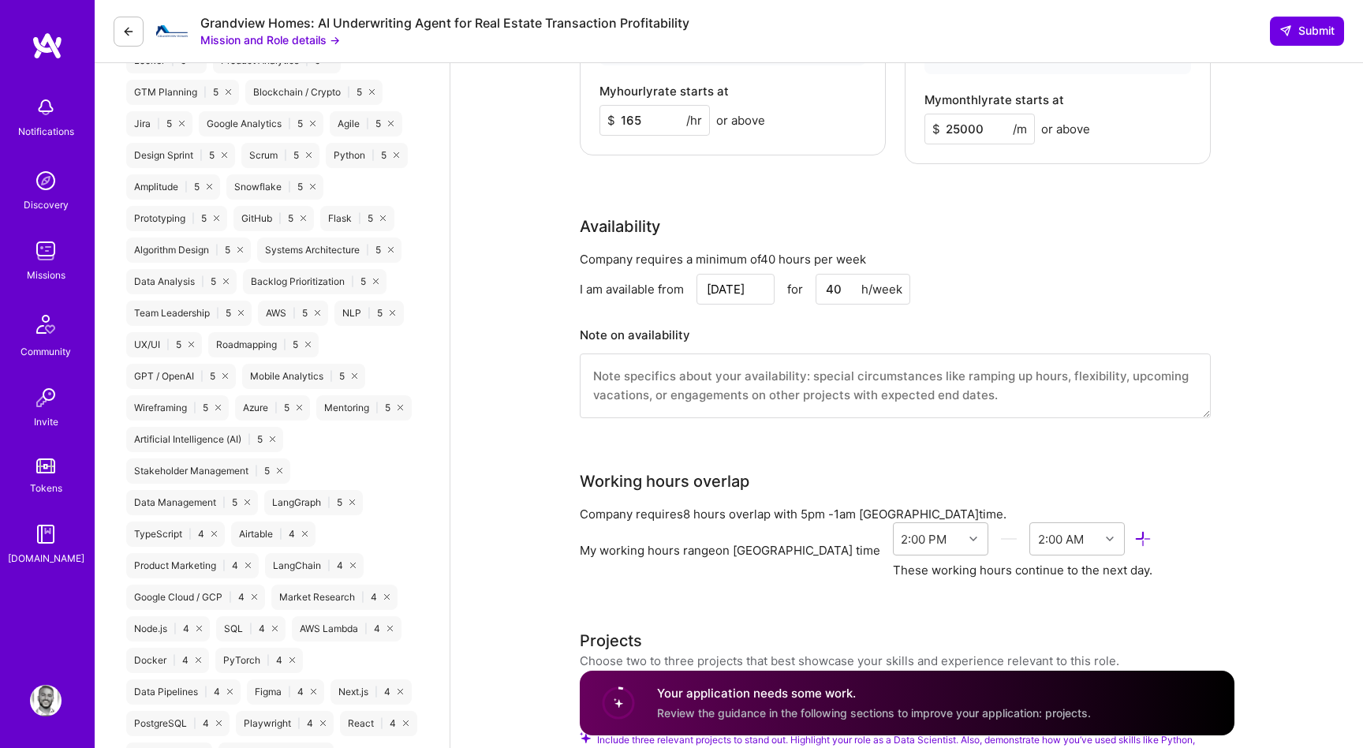
click at [753, 274] on input "[DATE]" at bounding box center [736, 289] width 78 height 31
click at [722, 198] on div "29" at bounding box center [730, 199] width 21 height 21
type input "[DATE]"
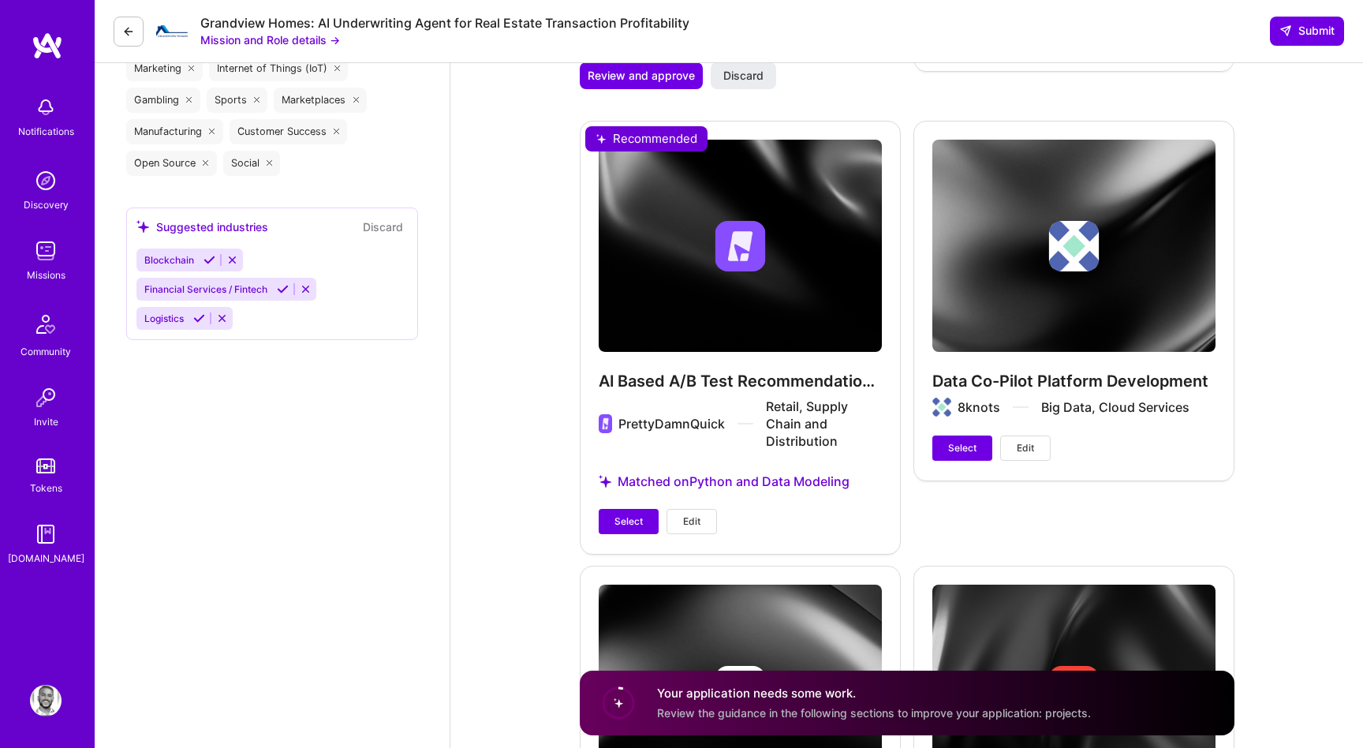
scroll to position [2916, 0]
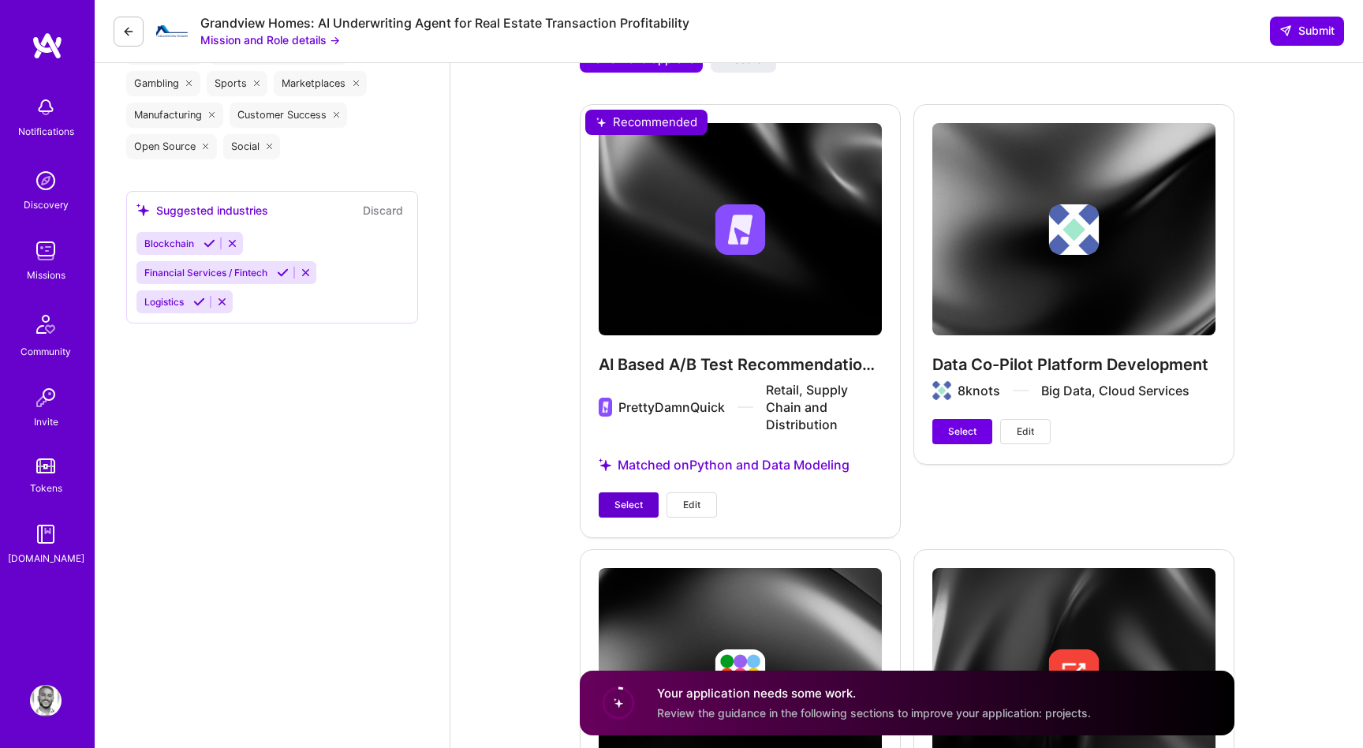
click at [628, 498] on span "Select" at bounding box center [629, 505] width 28 height 14
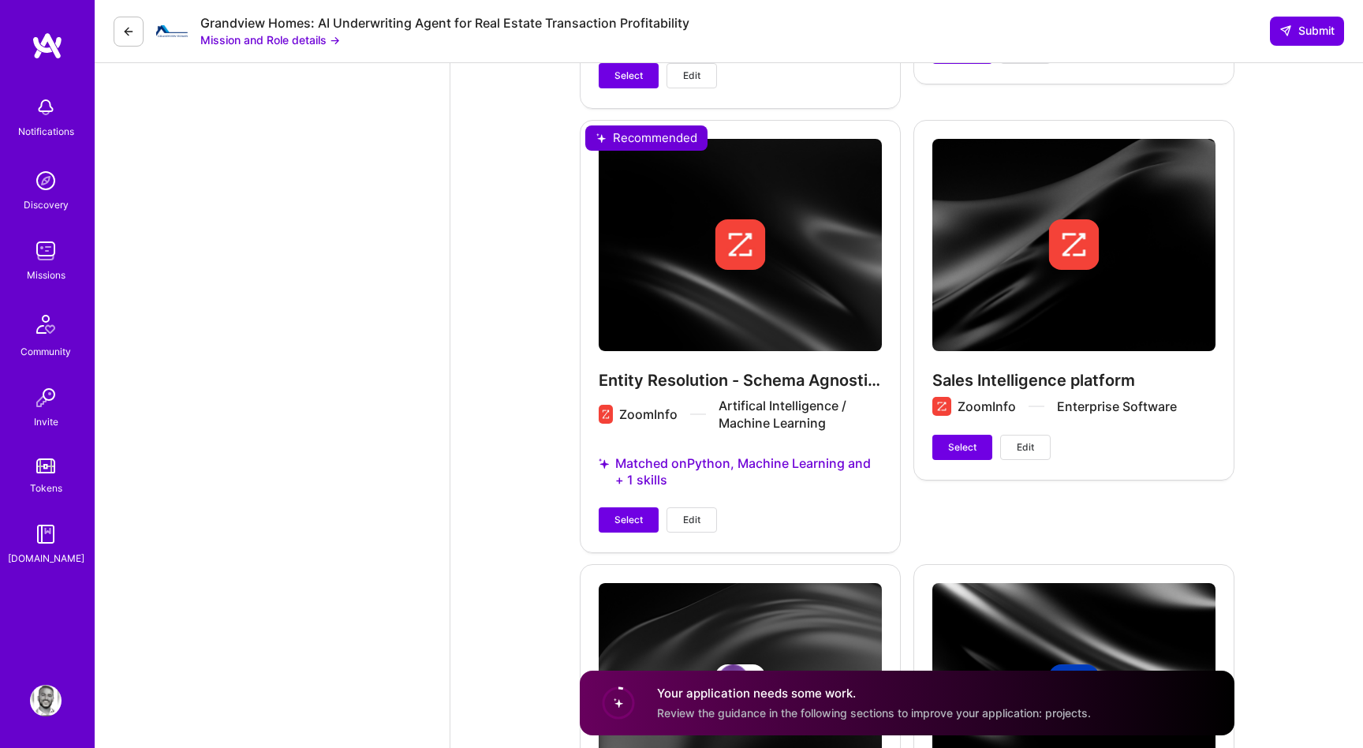
scroll to position [4168, 0]
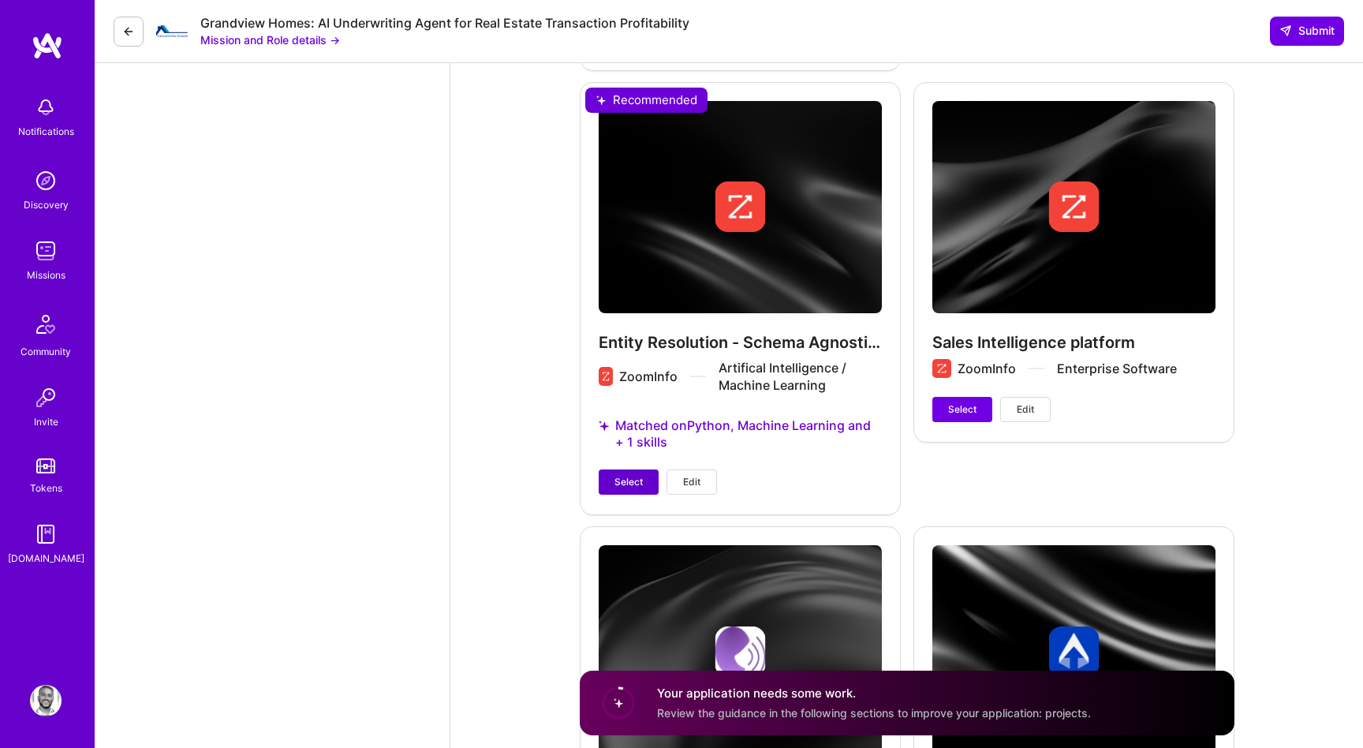
click at [611, 469] on button "Select" at bounding box center [629, 481] width 60 height 25
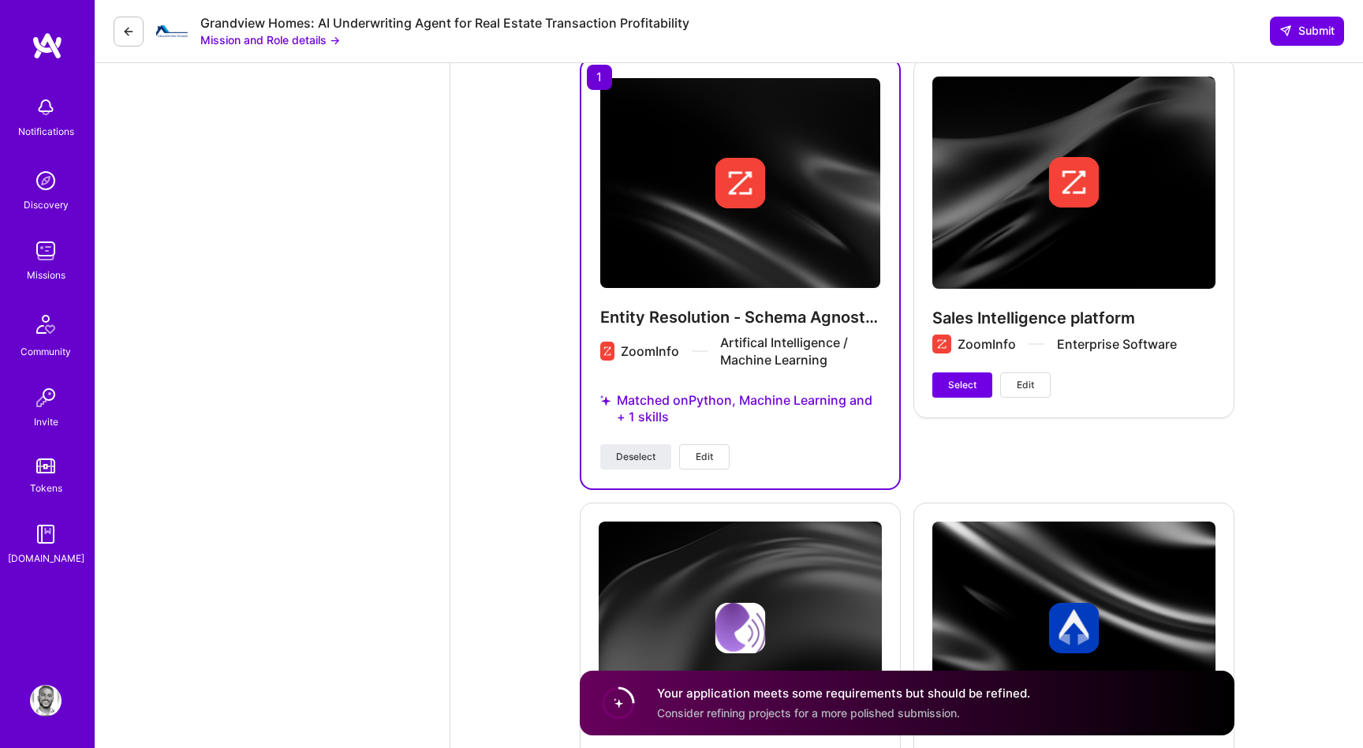
scroll to position [4133, 0]
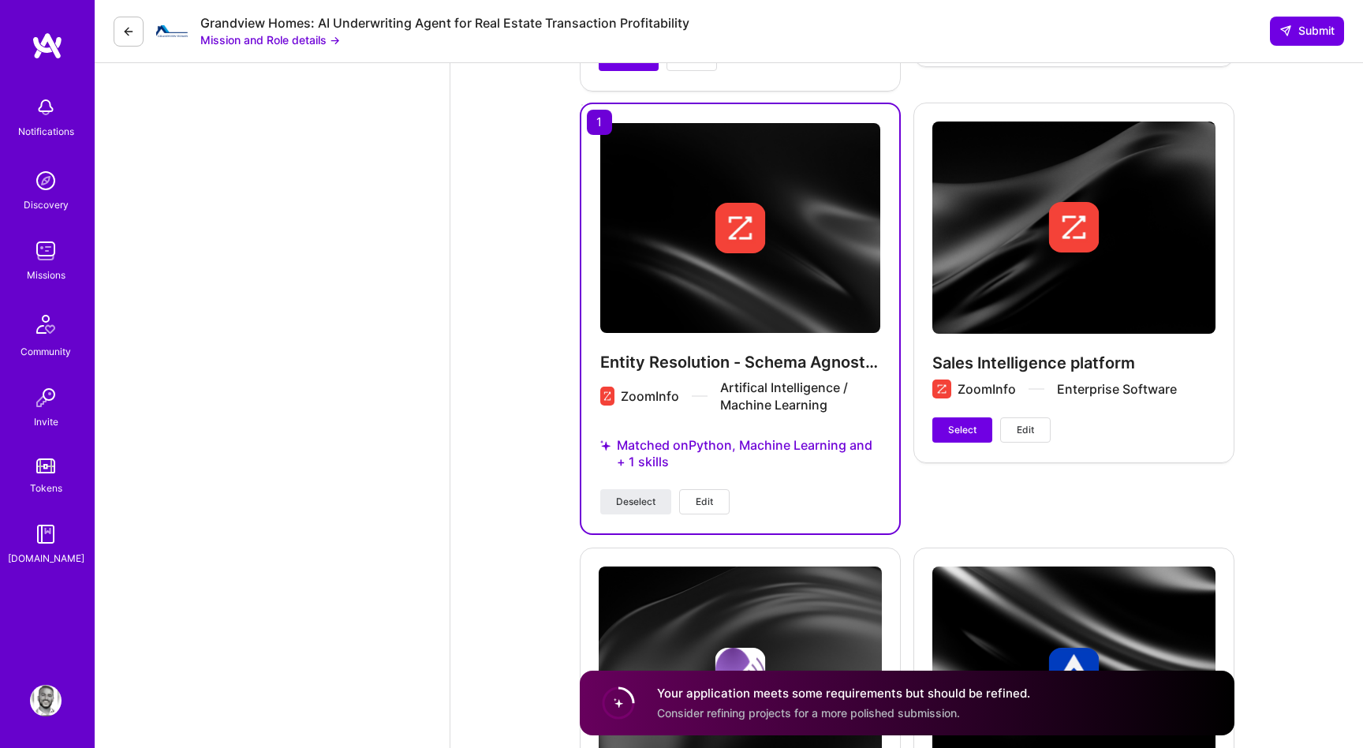
click at [721, 489] on button "Edit" at bounding box center [704, 501] width 50 height 25
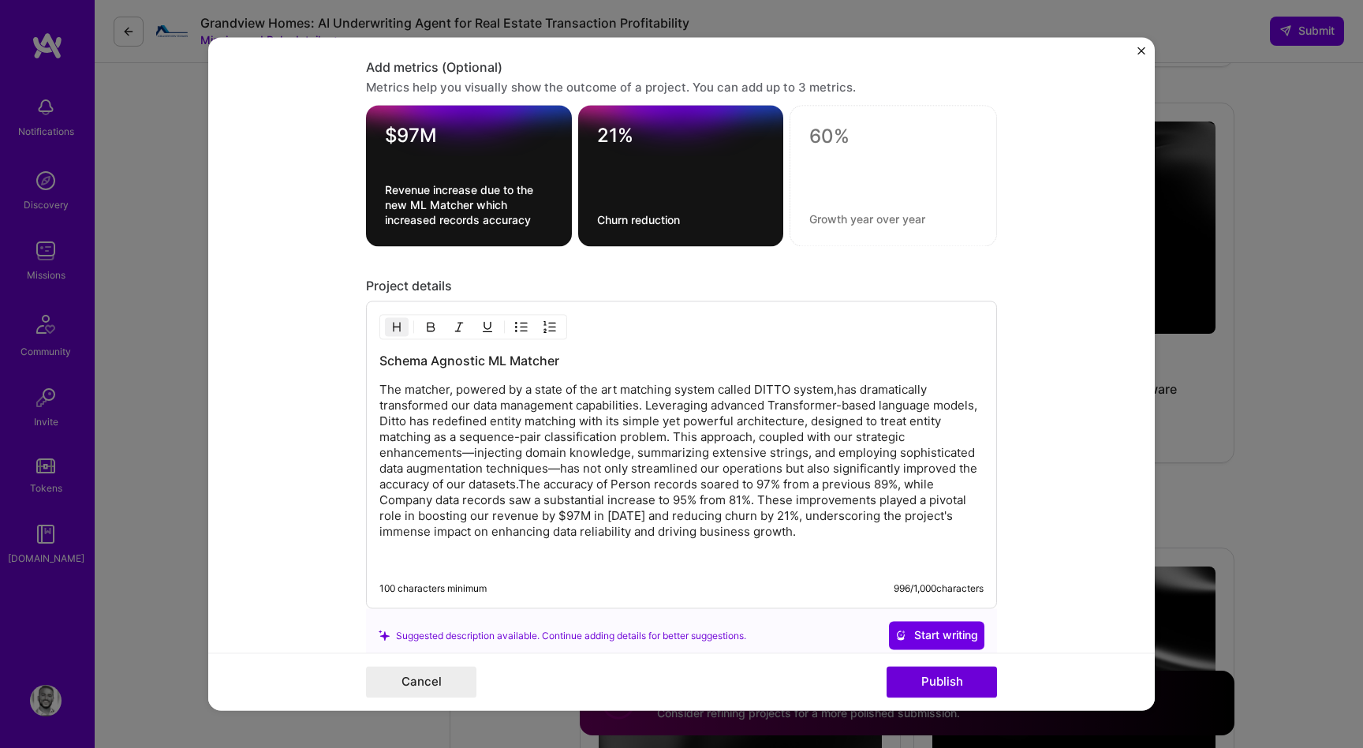
scroll to position [1725, 0]
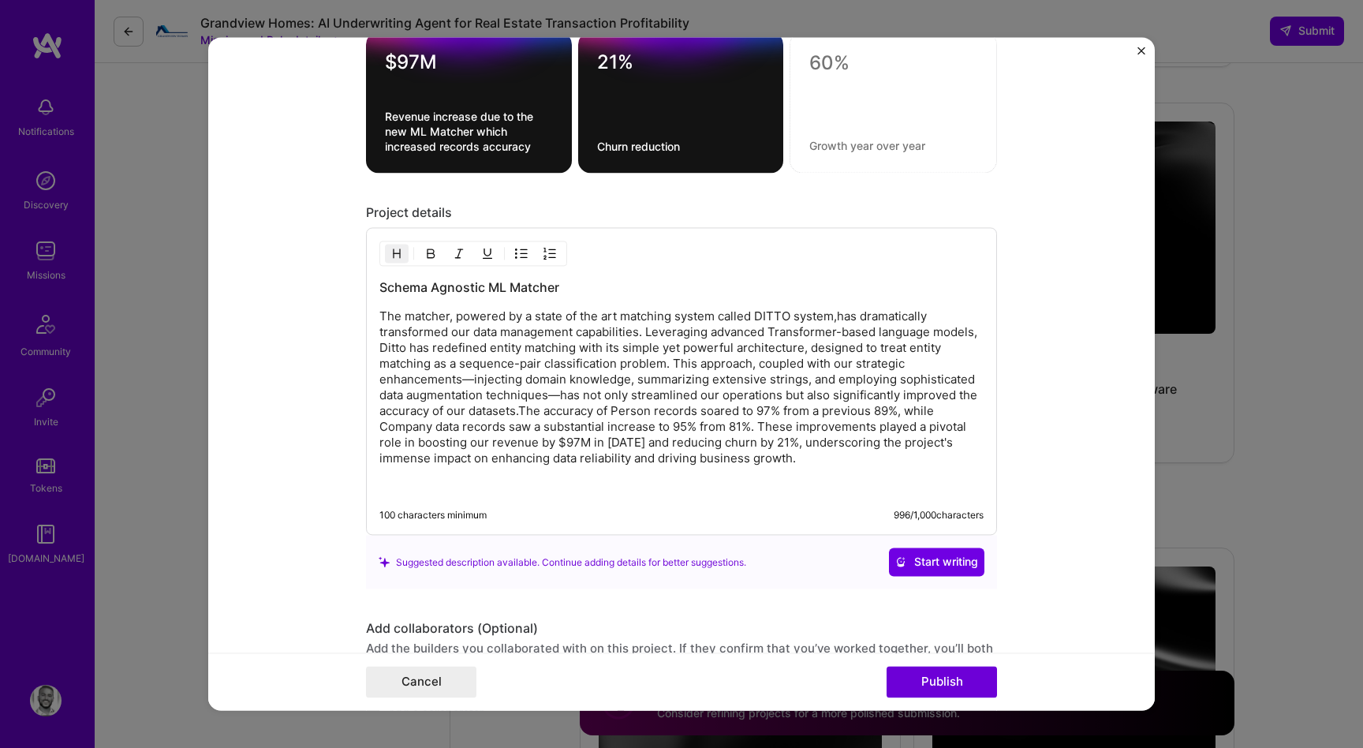
click at [1198, 384] on div "Project title Entity Resolution - Schema Agnostic Matching Company ZoomInfo Pro…" at bounding box center [681, 374] width 1363 height 748
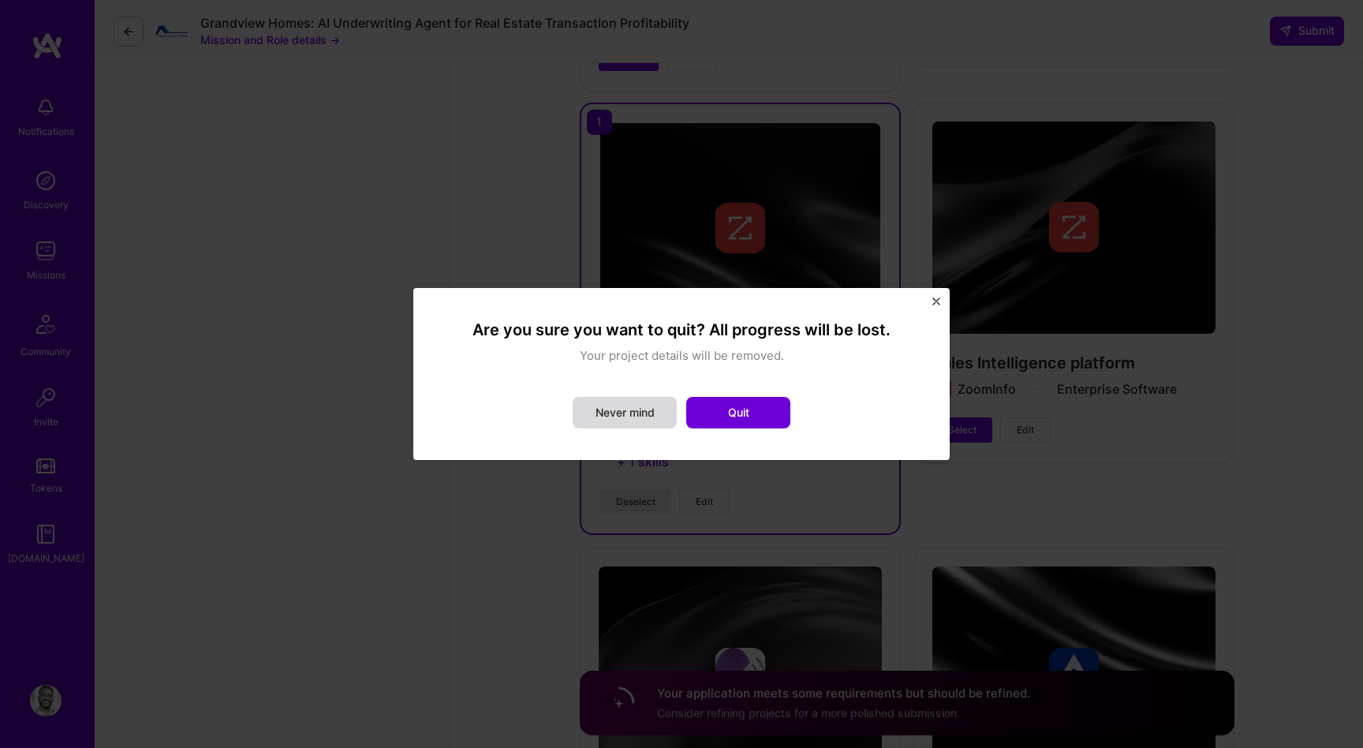
click at [647, 406] on button "Never mind" at bounding box center [625, 413] width 104 height 32
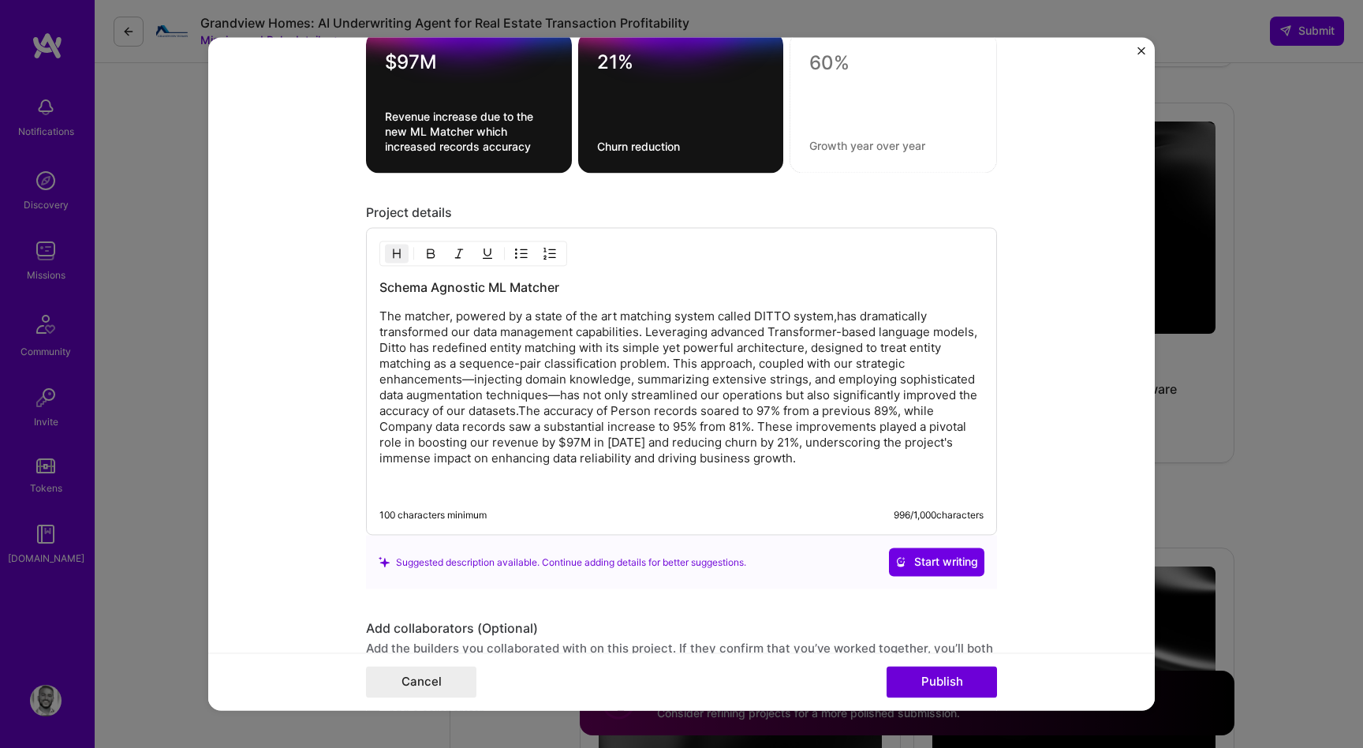
click at [1138, 49] on img "Close" at bounding box center [1142, 51] width 8 height 8
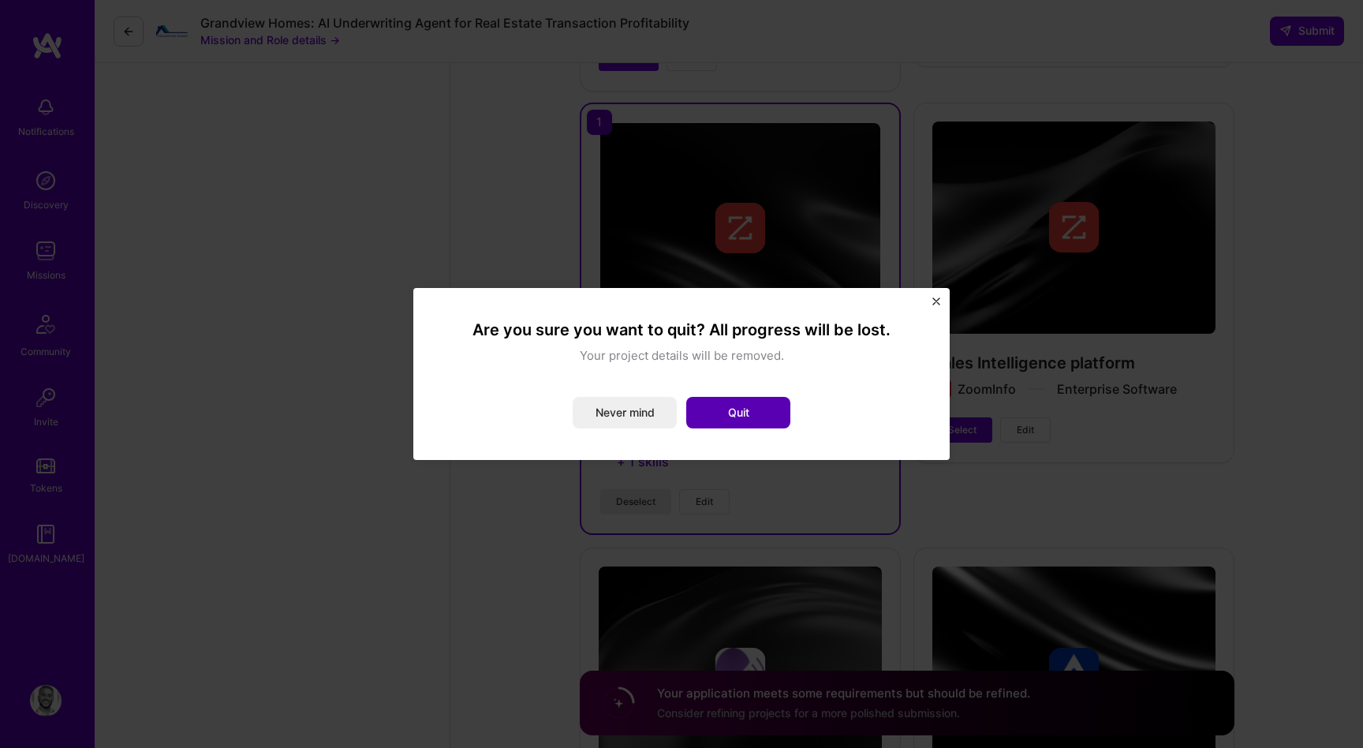
click at [756, 411] on button "Quit" at bounding box center [738, 413] width 104 height 32
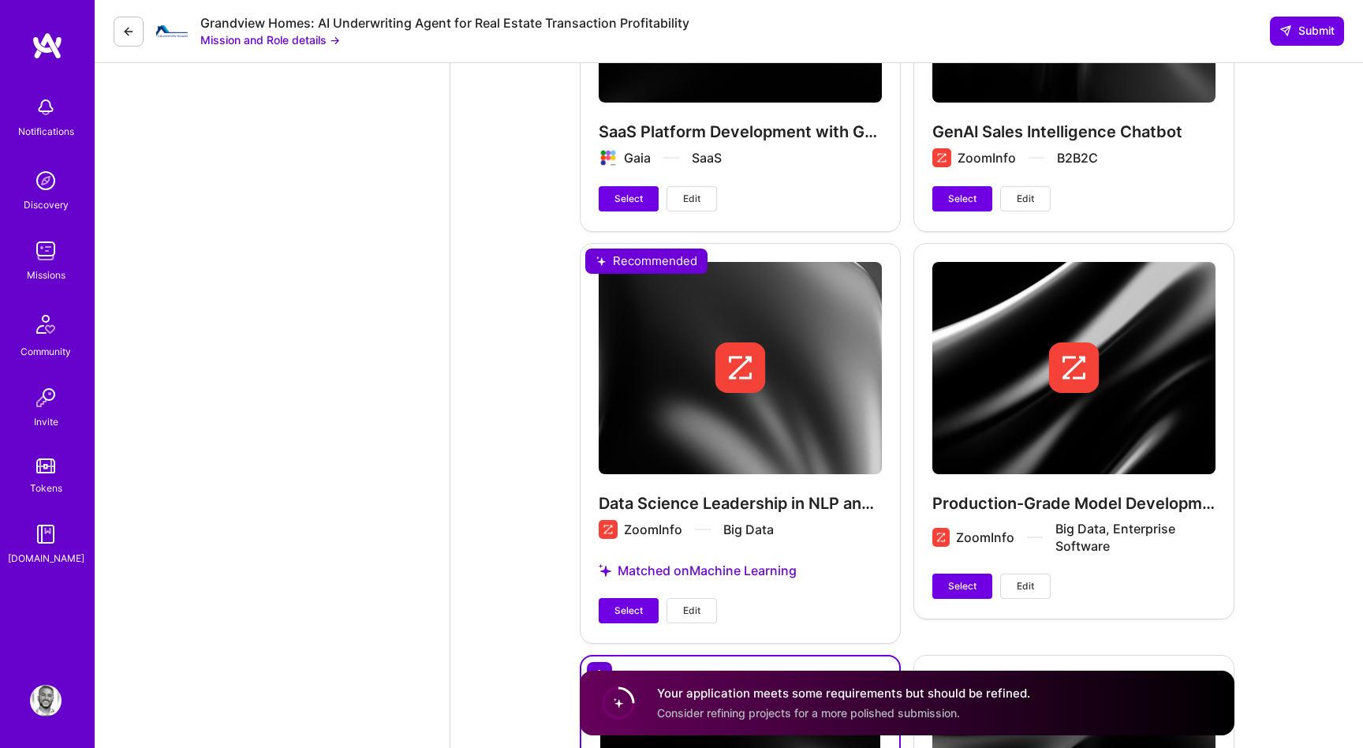
scroll to position [3619, 0]
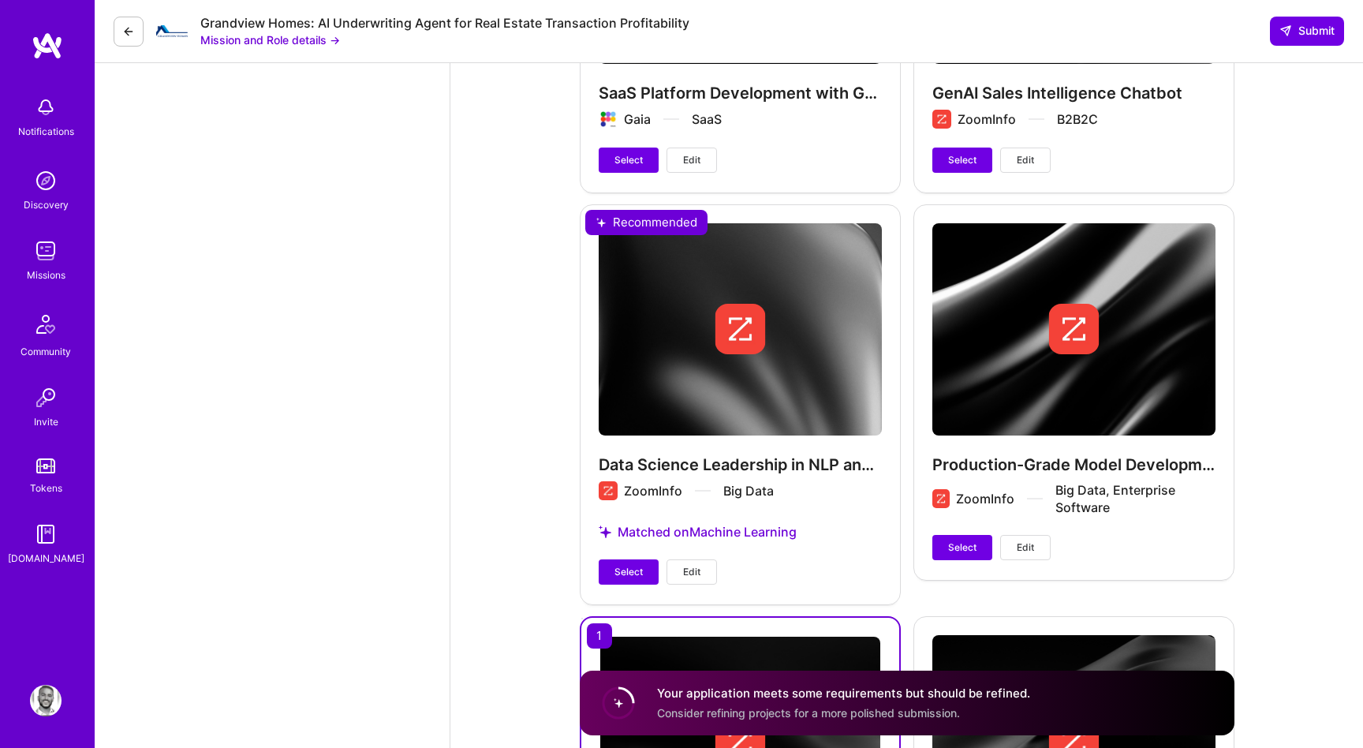
click at [697, 565] on span "Edit" at bounding box center [691, 572] width 17 height 14
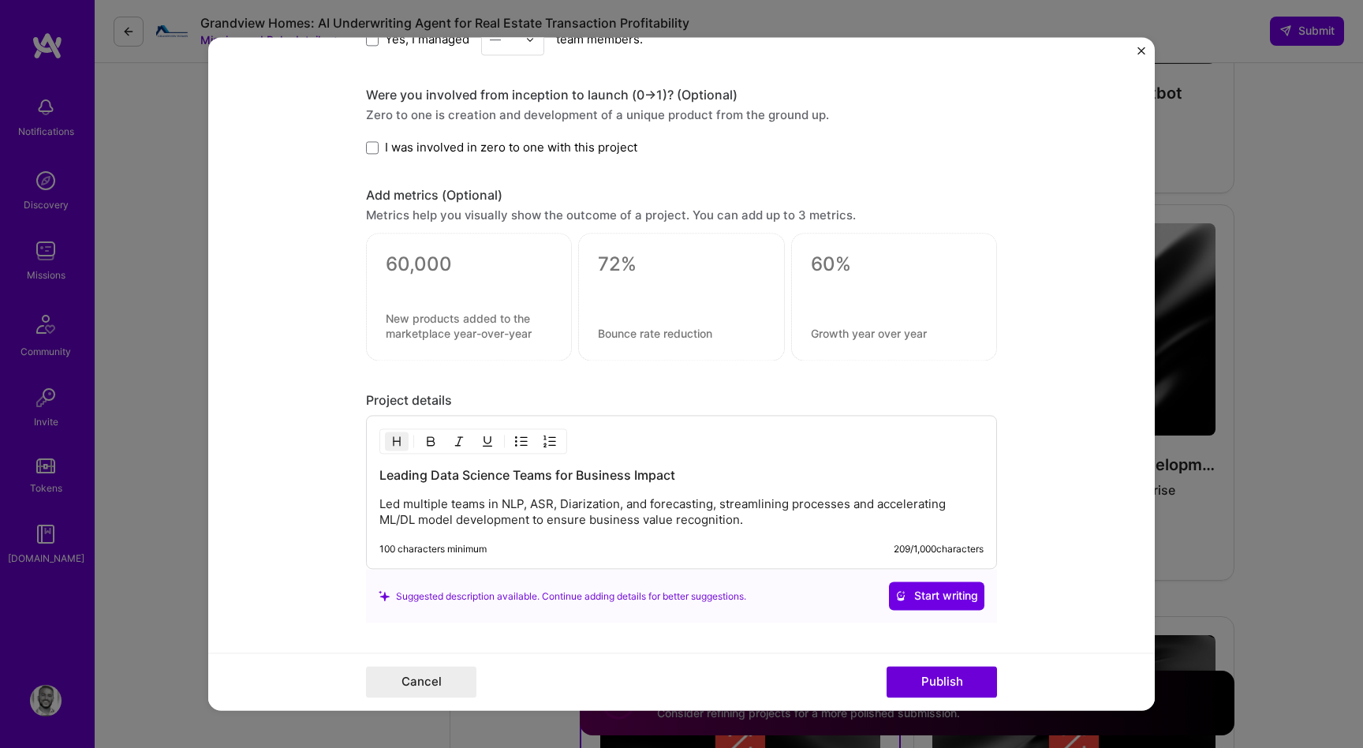
scroll to position [1168, 0]
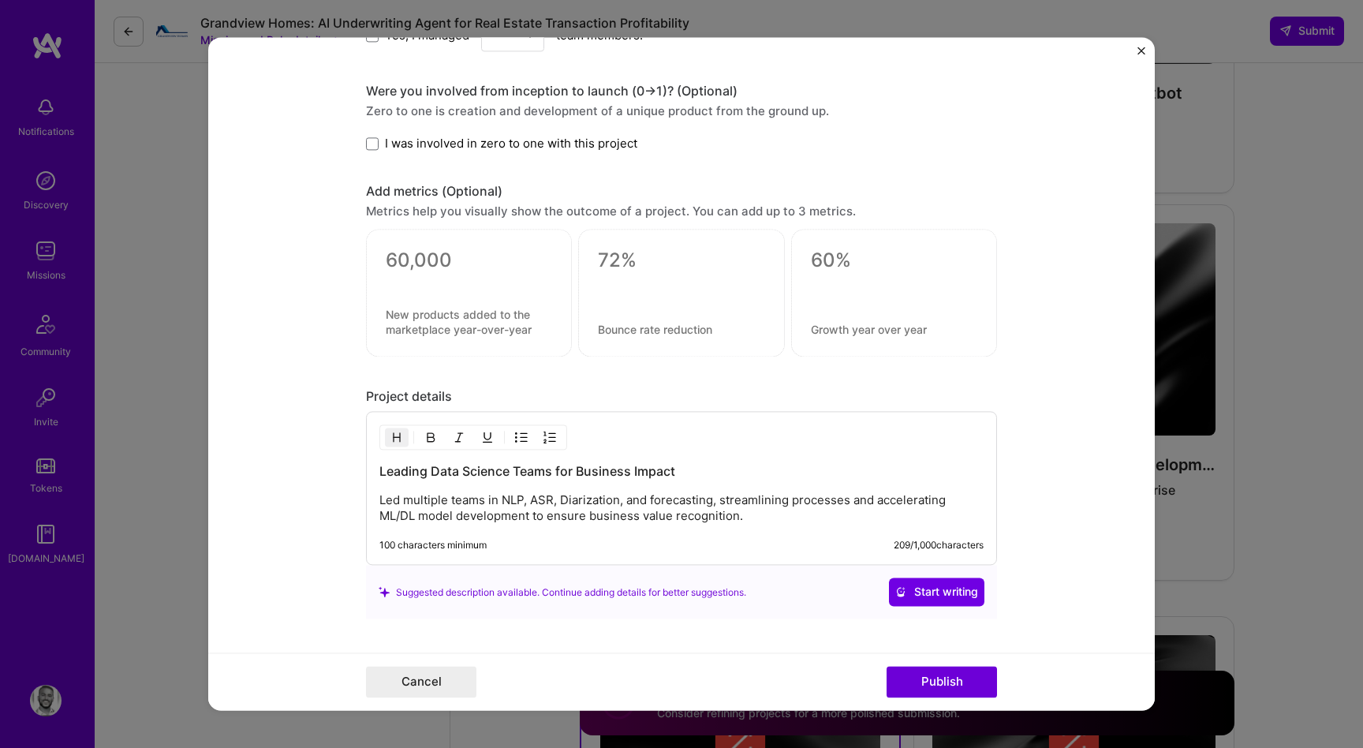
click at [1138, 47] on img "Close" at bounding box center [1142, 51] width 8 height 8
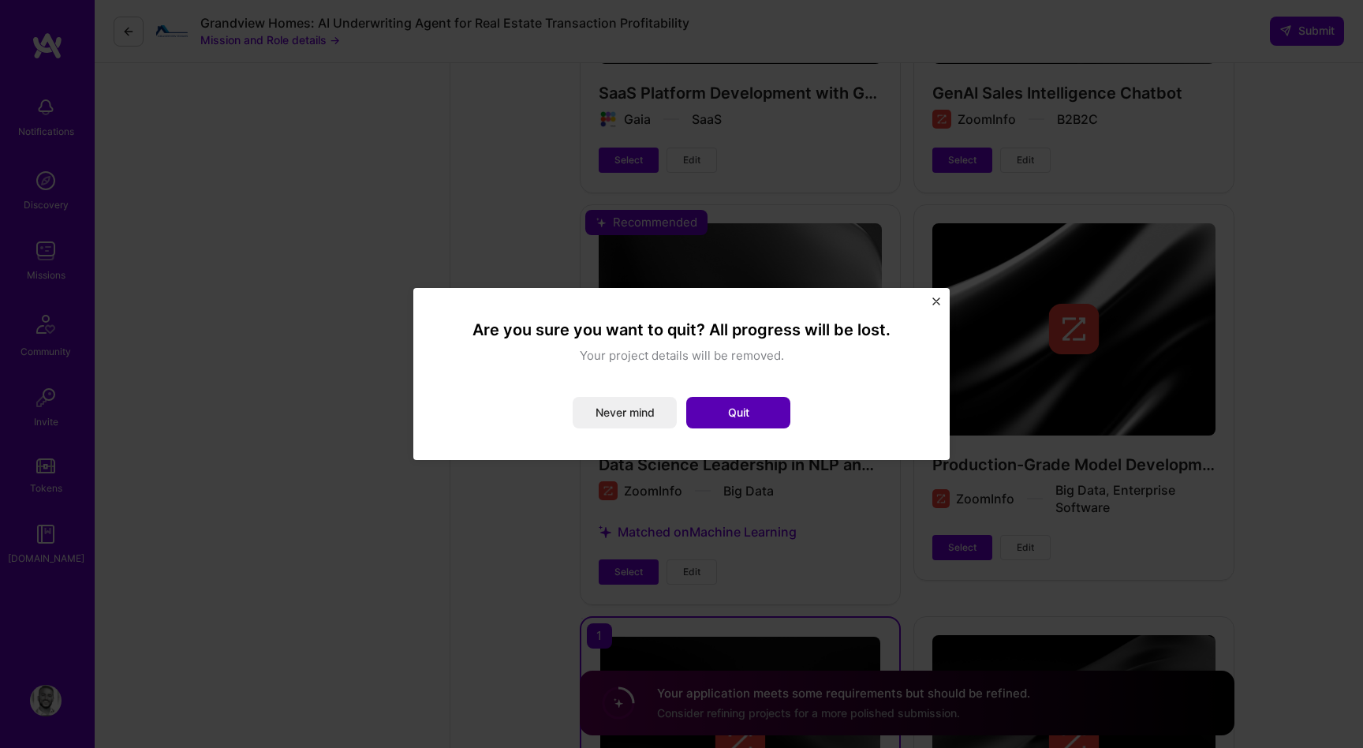
click at [742, 417] on button "Quit" at bounding box center [738, 413] width 104 height 32
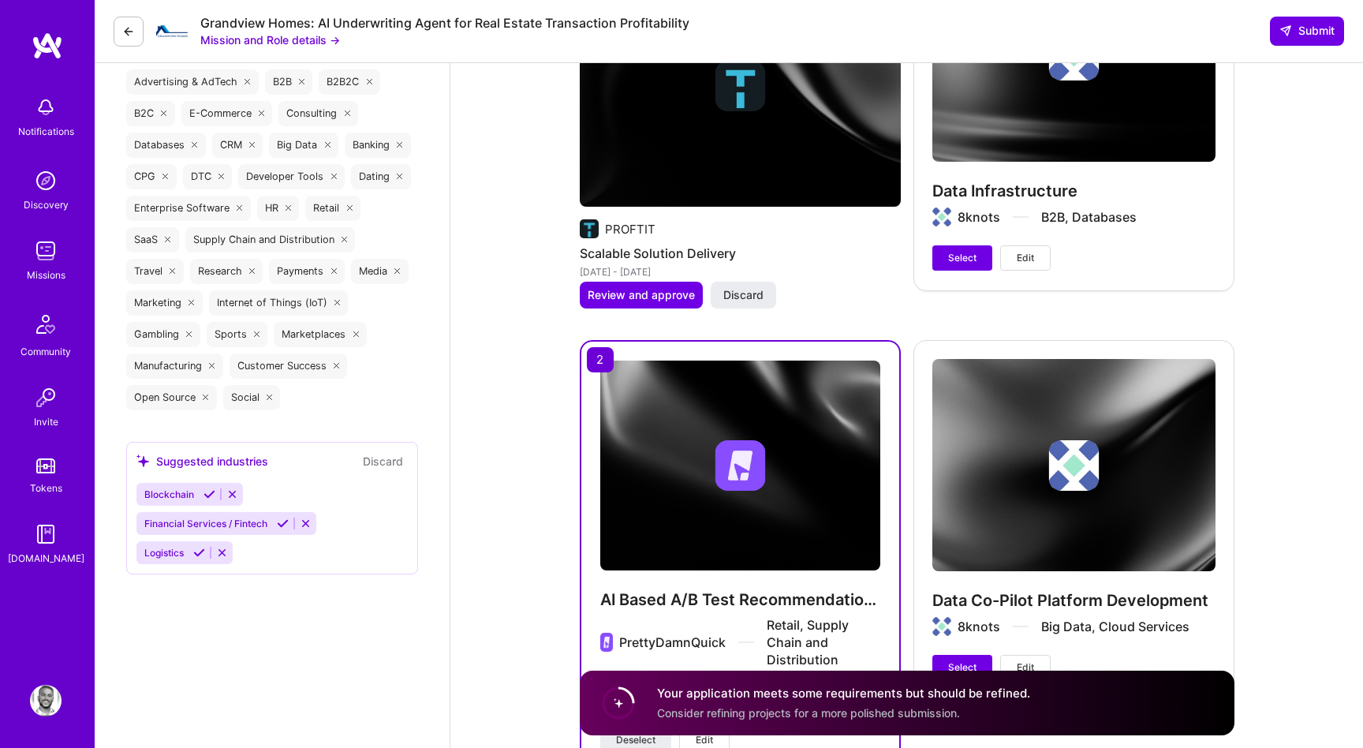
scroll to position [2682, 0]
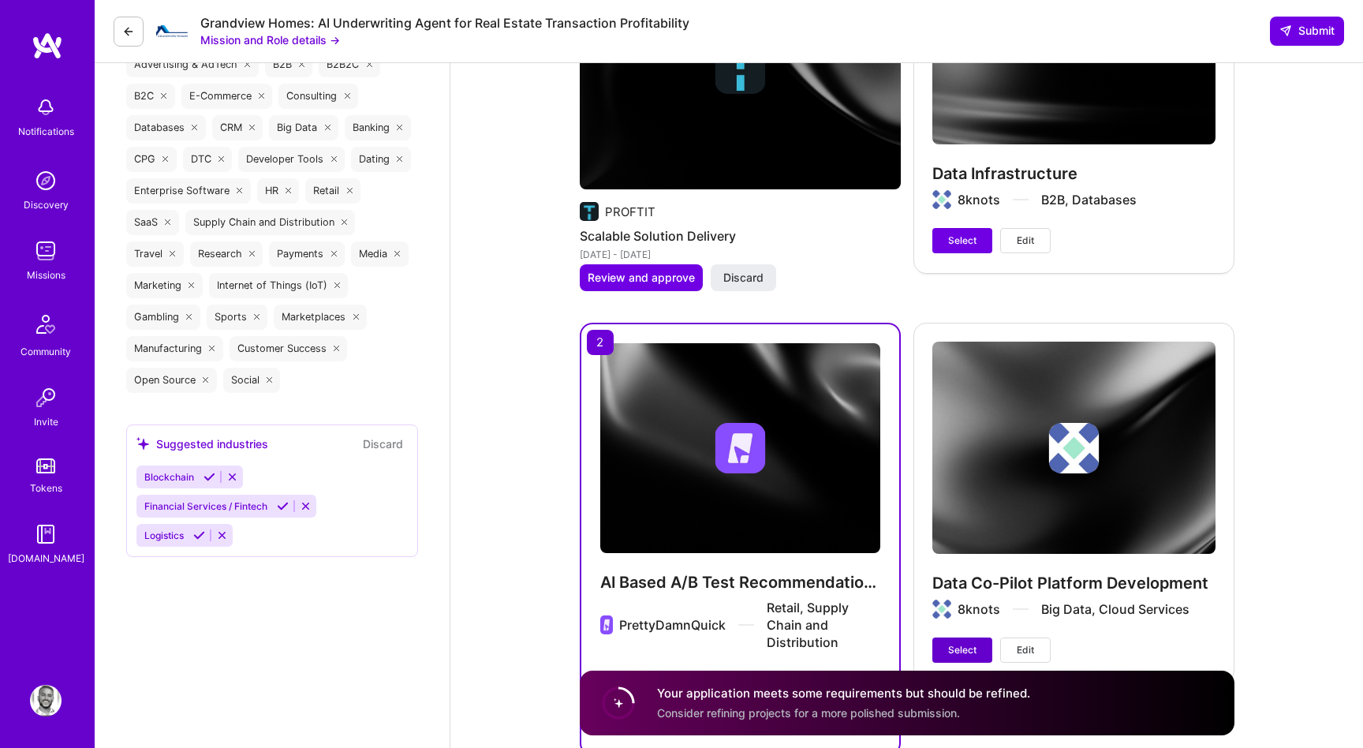
click at [955, 643] on span "Select" at bounding box center [962, 650] width 28 height 14
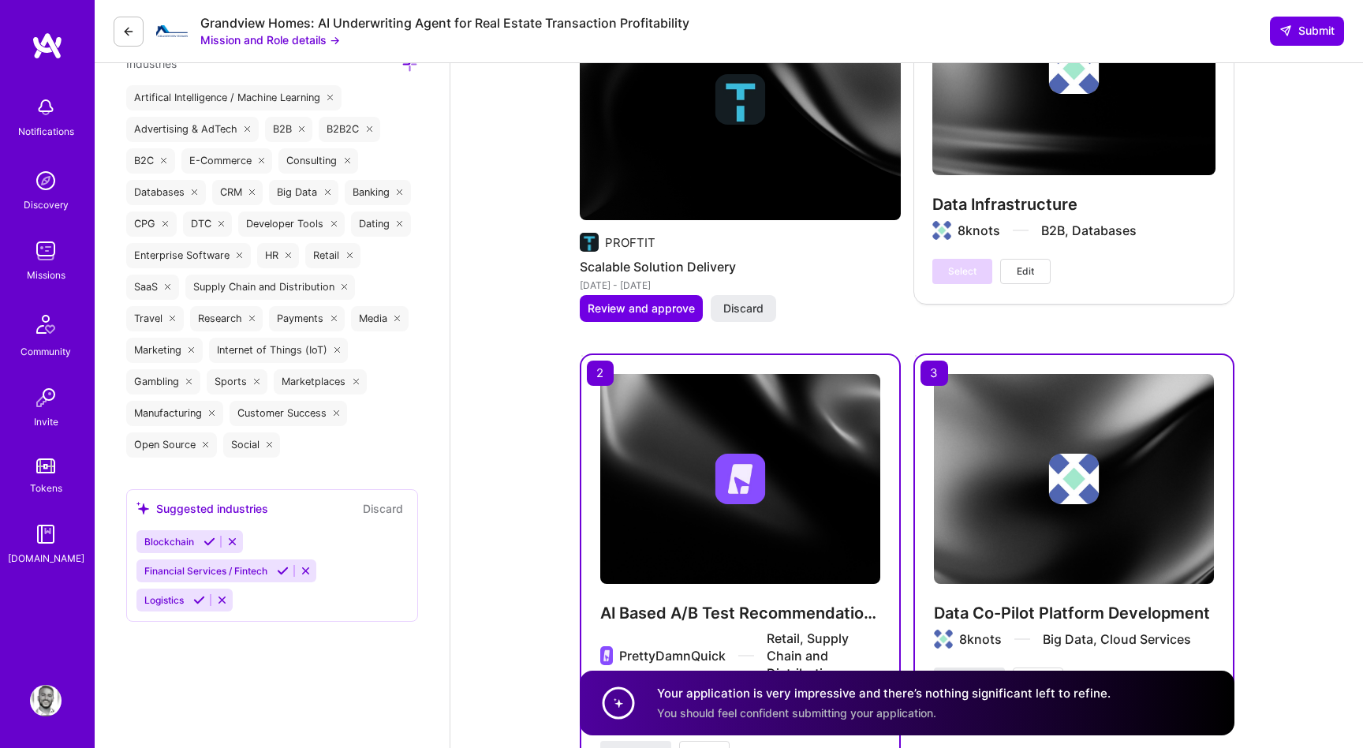
scroll to position [2607, 0]
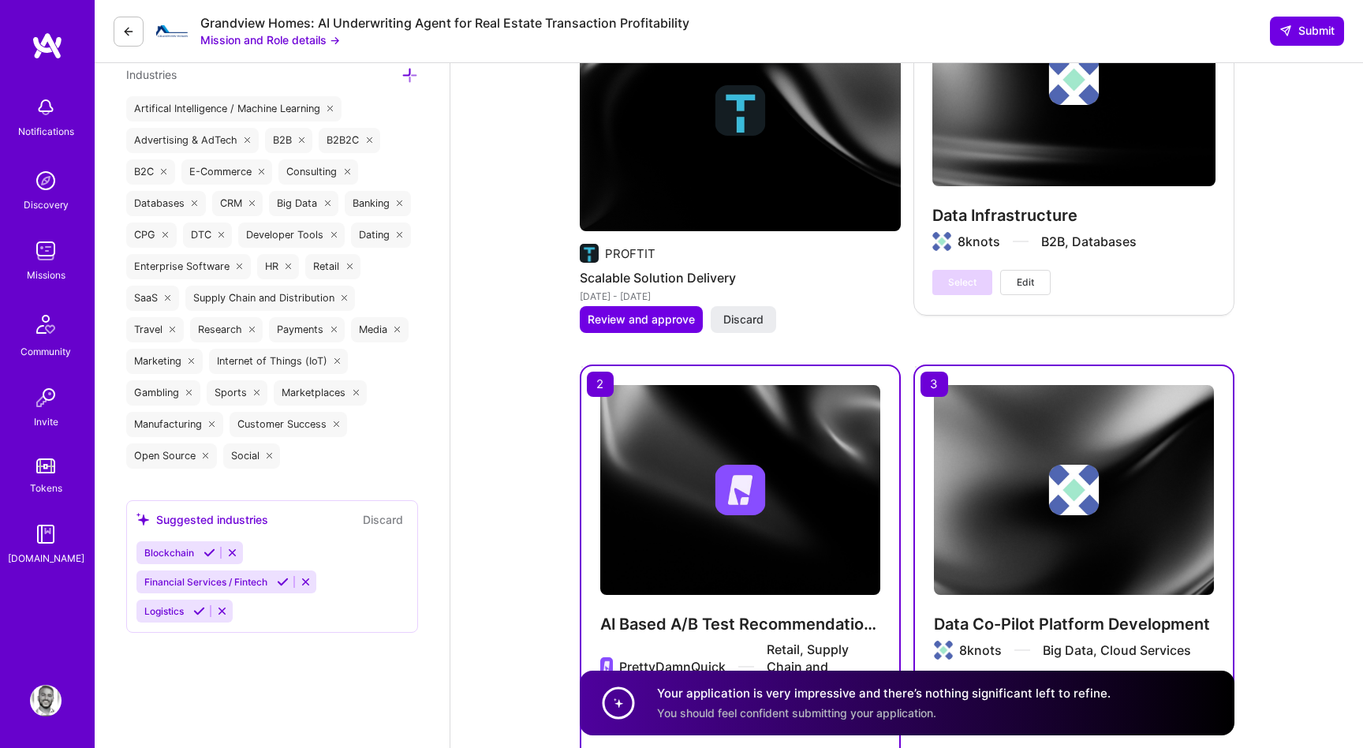
click at [983, 583] on div "Data Co-Pilot Platform Development 8knots Big Data, Cloud Services Deselect Edit" at bounding box center [1074, 531] width 280 height 293
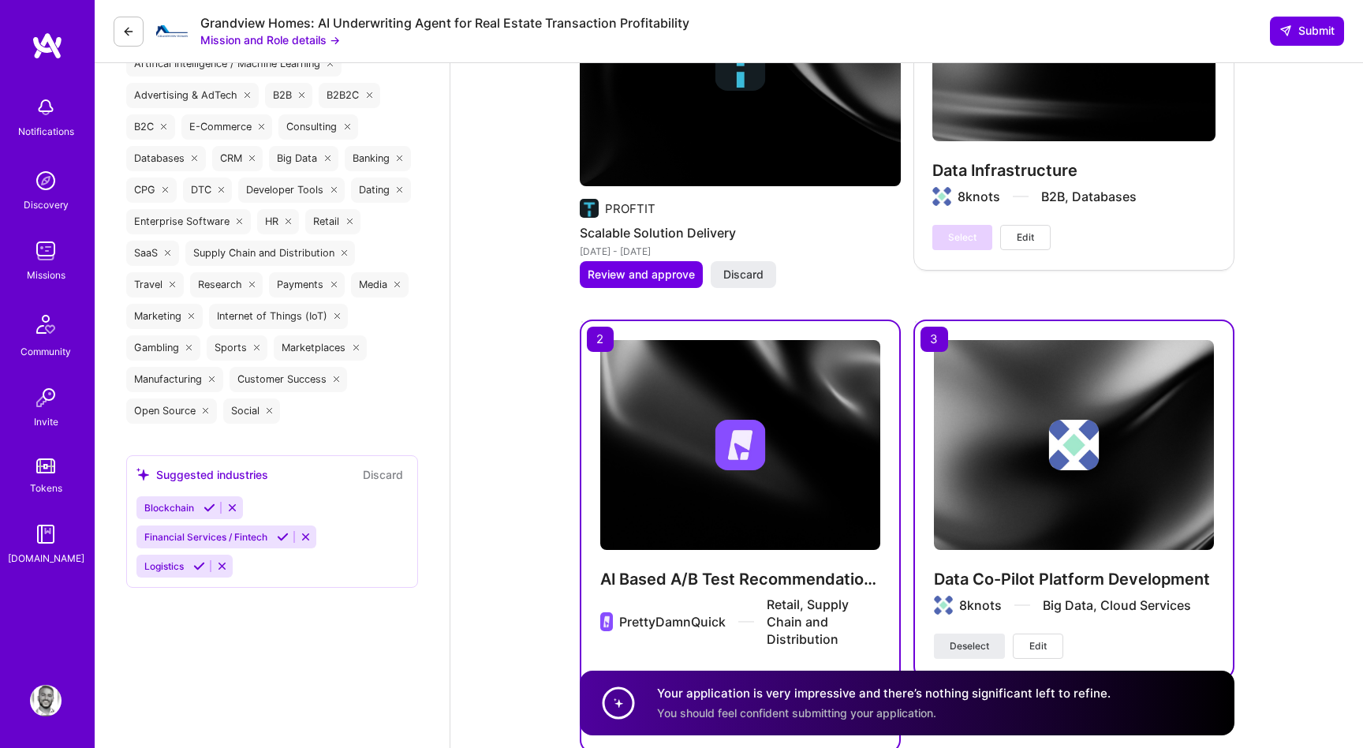
scroll to position [2698, 0]
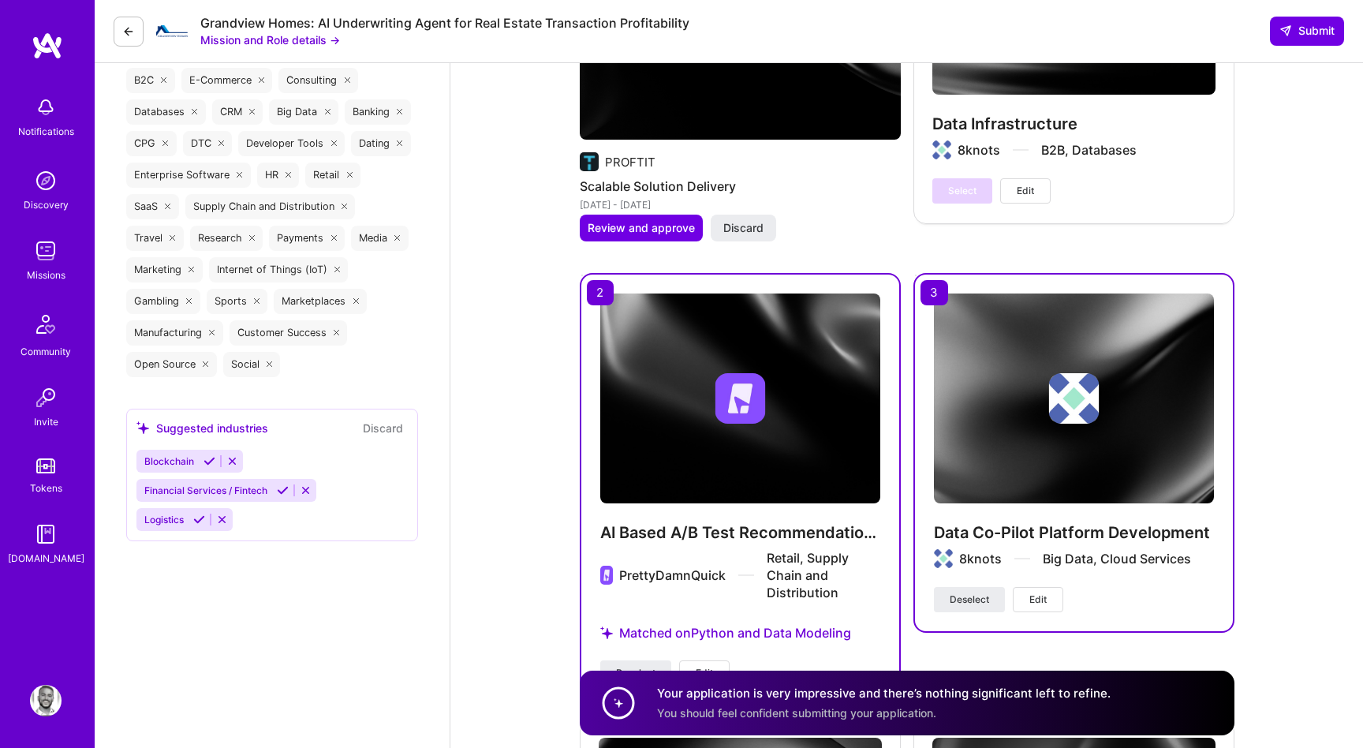
click at [1029, 593] on button "Edit" at bounding box center [1038, 599] width 50 height 25
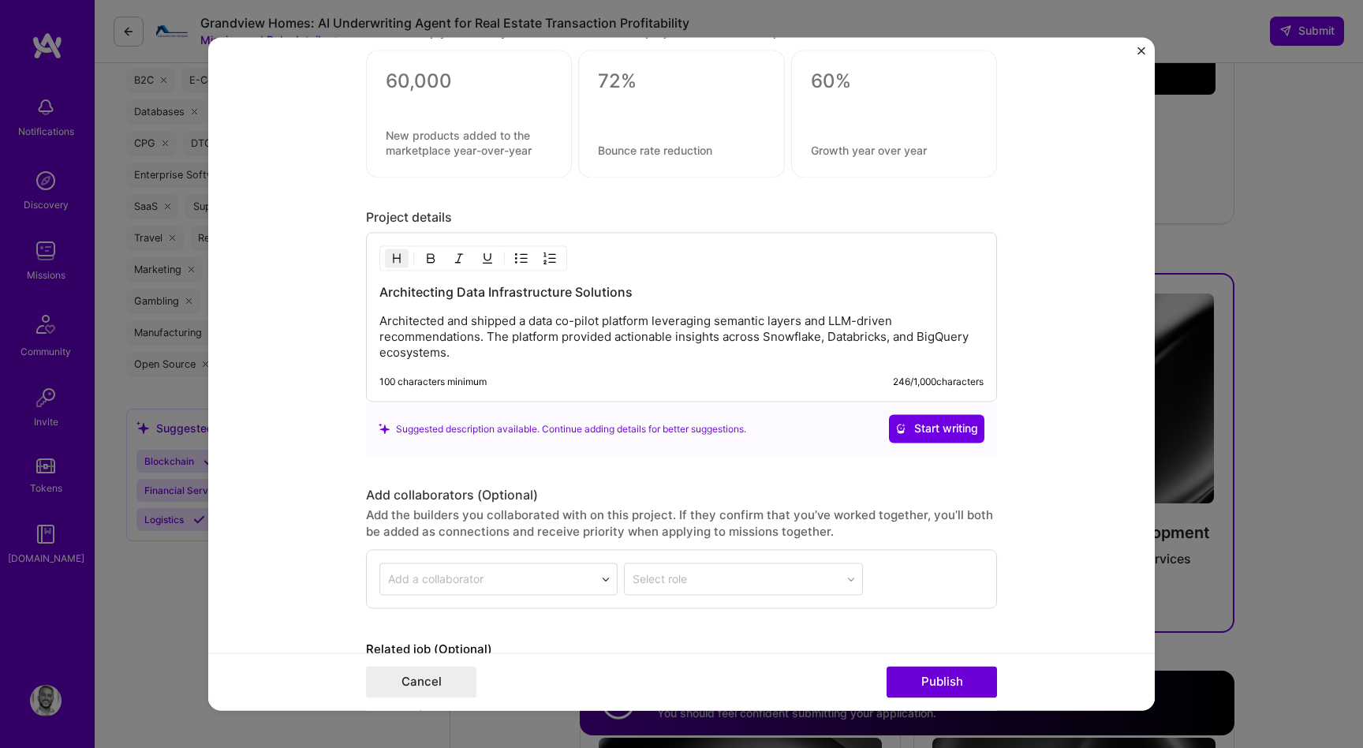
scroll to position [1407, 0]
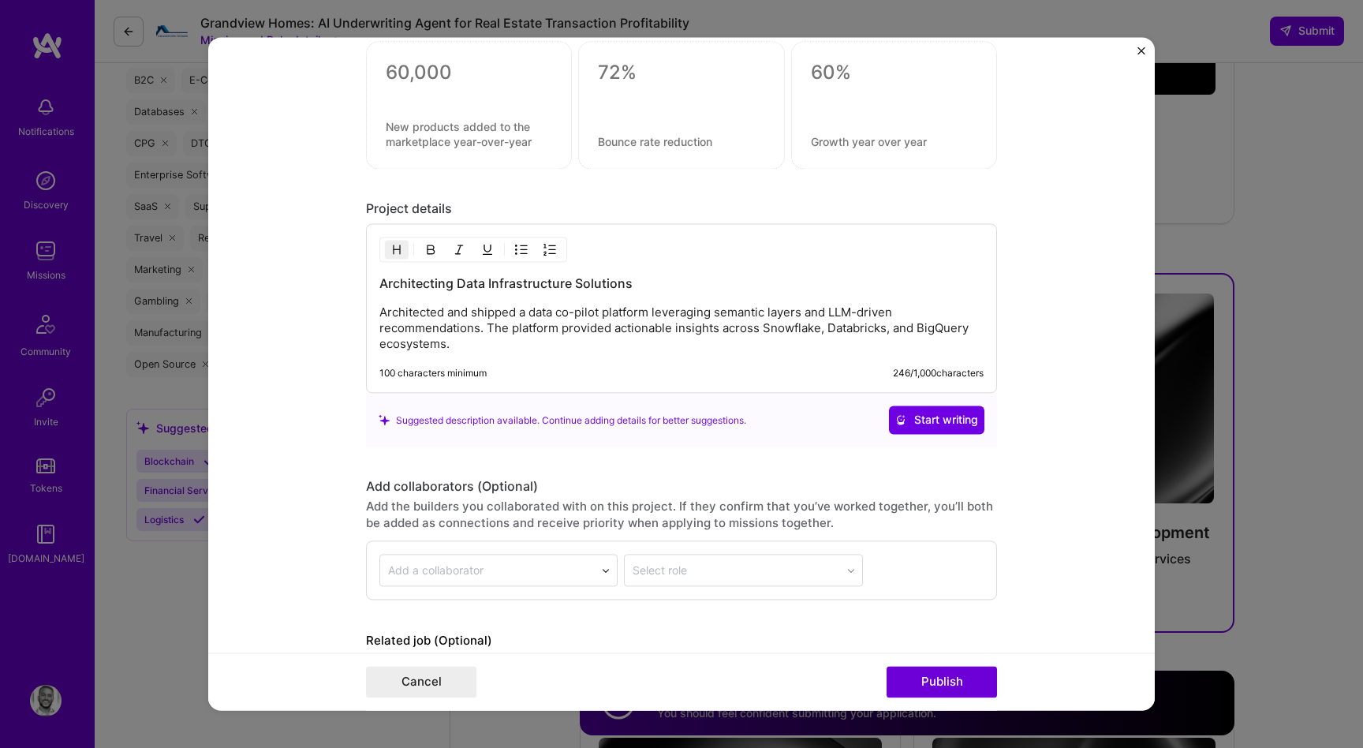
click at [1139, 51] on img "Close" at bounding box center [1142, 51] width 8 height 8
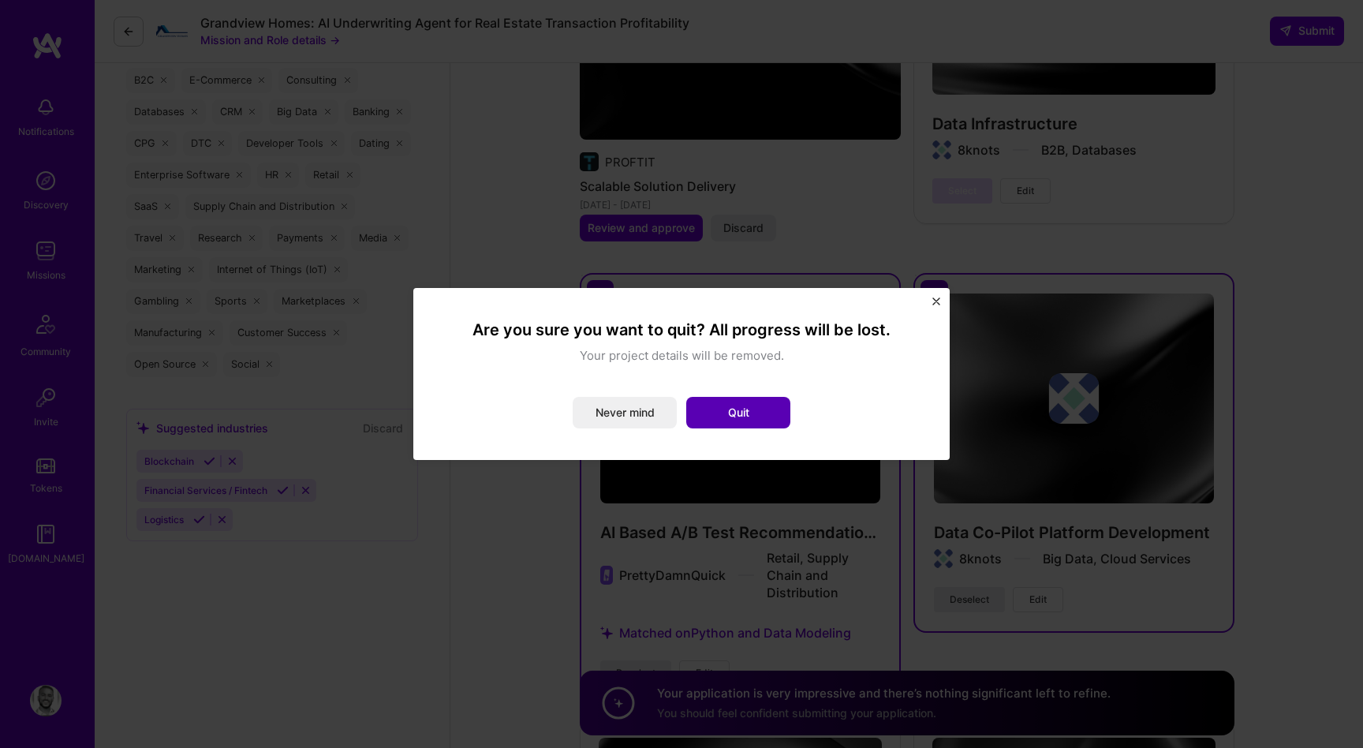
click at [726, 420] on button "Quit" at bounding box center [738, 413] width 104 height 32
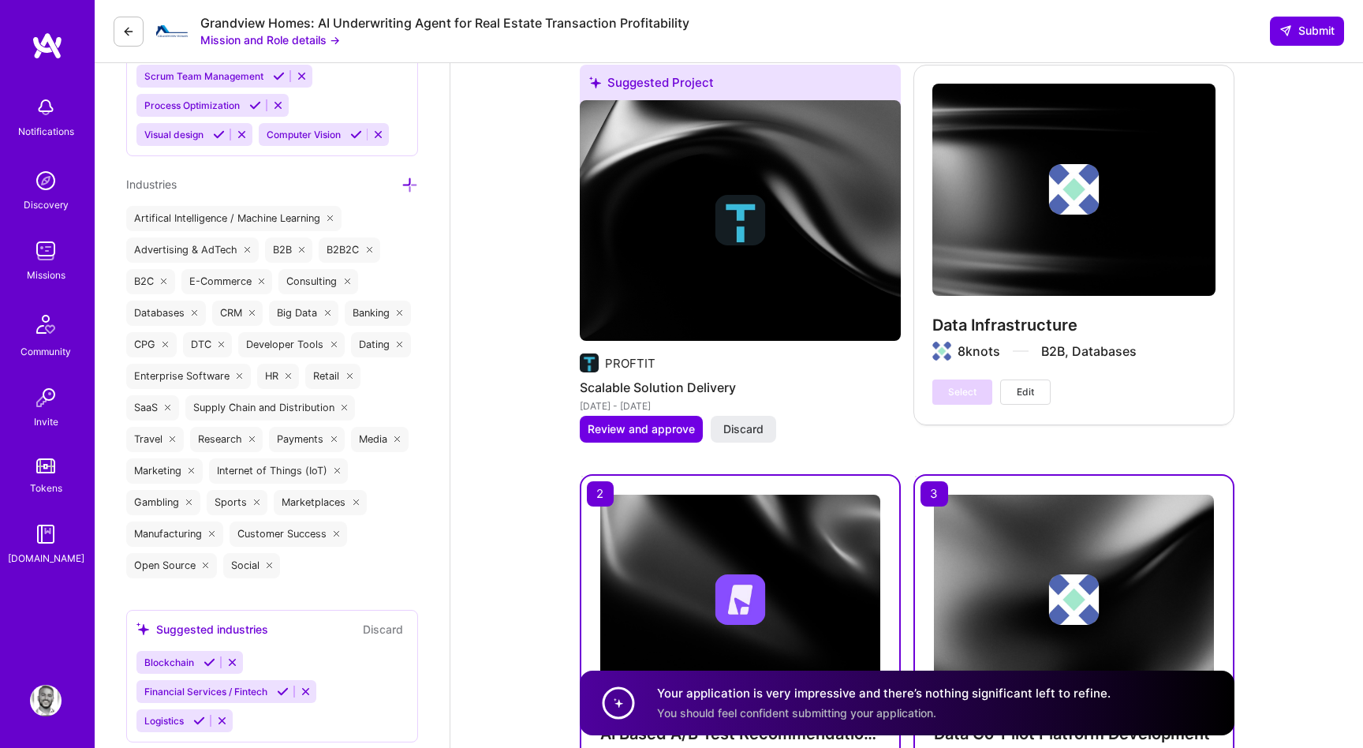
scroll to position [2431, 0]
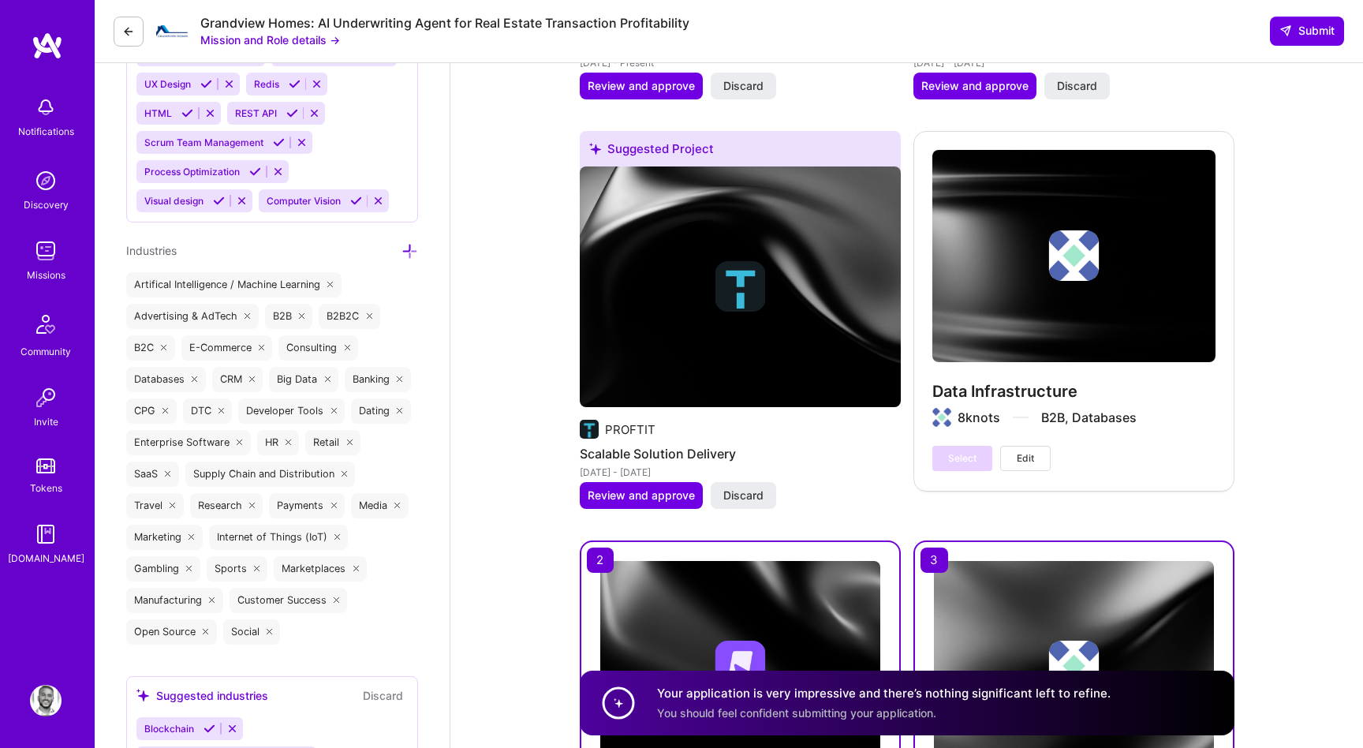
click at [1016, 373] on div "Data Infrastructure 8knots B2B, Databases Select Edit" at bounding box center [1074, 310] width 321 height 359
click at [1021, 451] on span "Edit" at bounding box center [1025, 458] width 17 height 14
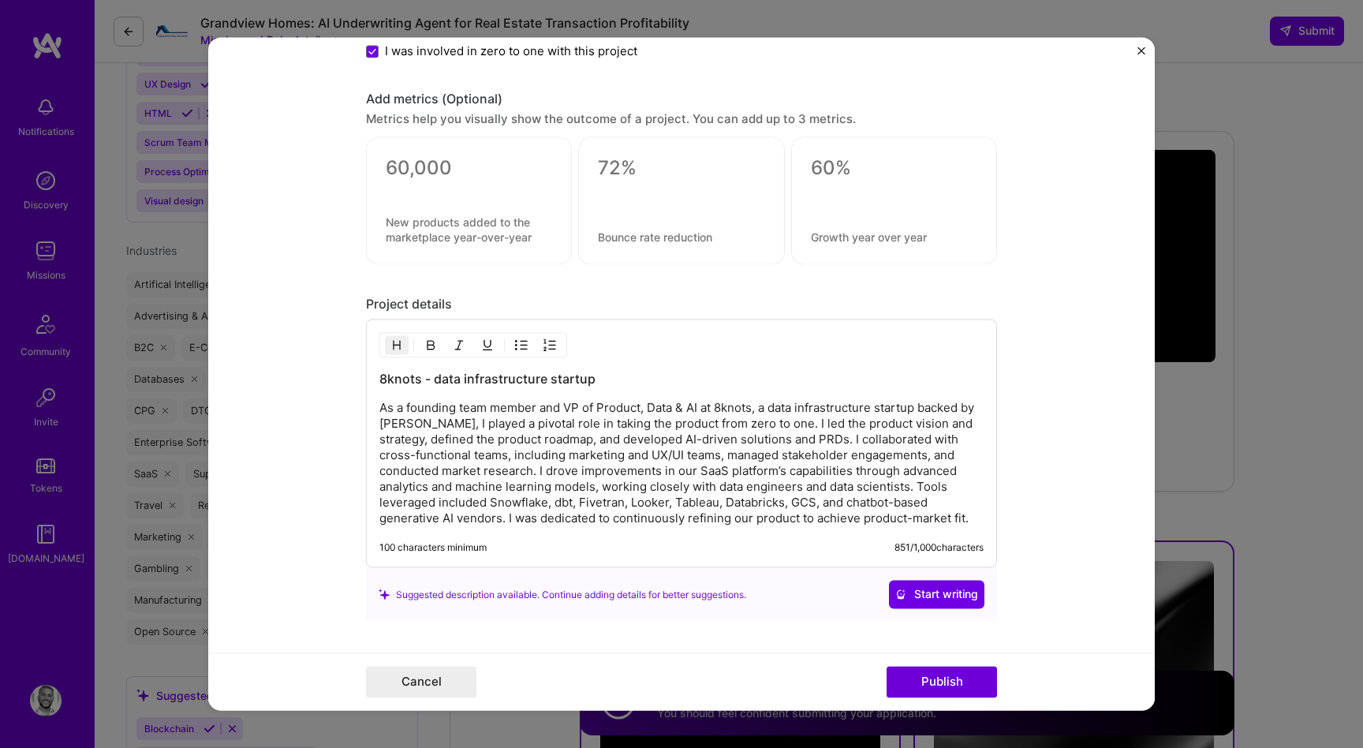
scroll to position [1621, 0]
click at [1145, 52] on img "Close" at bounding box center [1142, 51] width 8 height 8
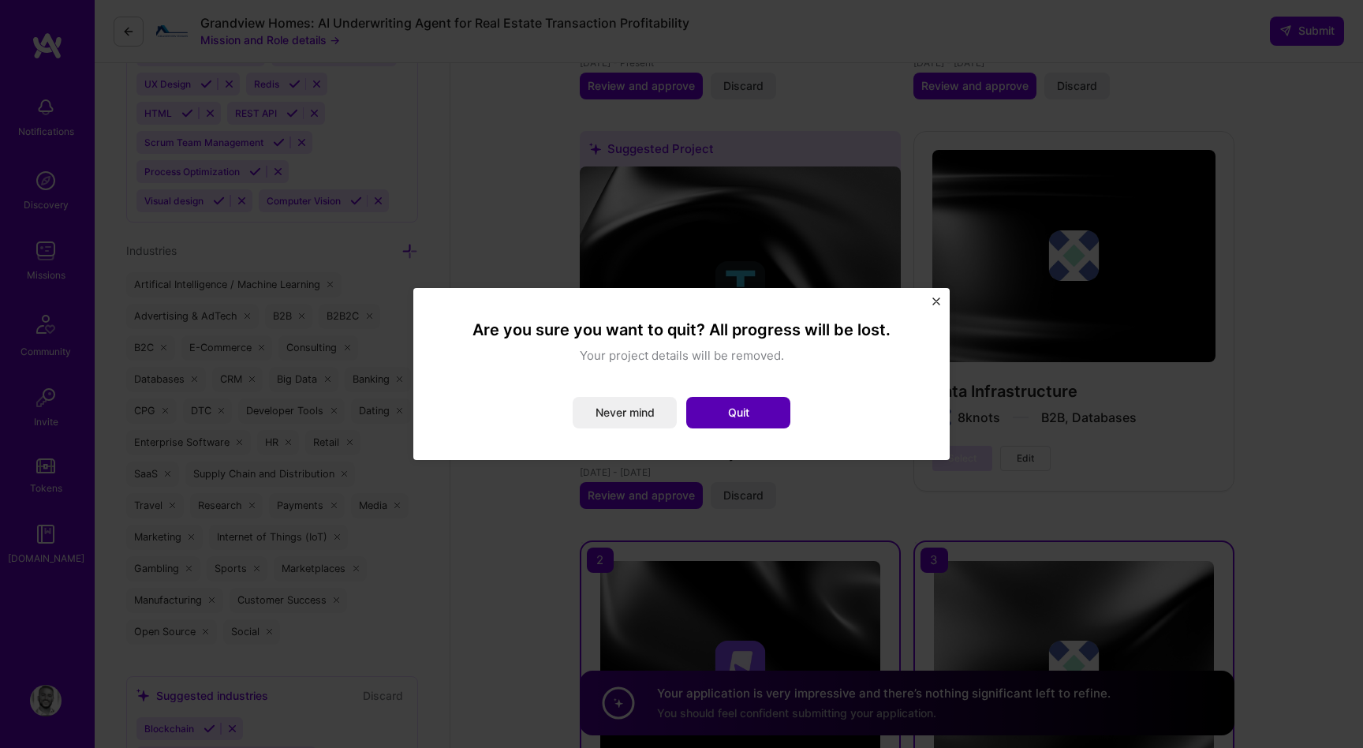
click at [737, 411] on button "Quit" at bounding box center [738, 413] width 104 height 32
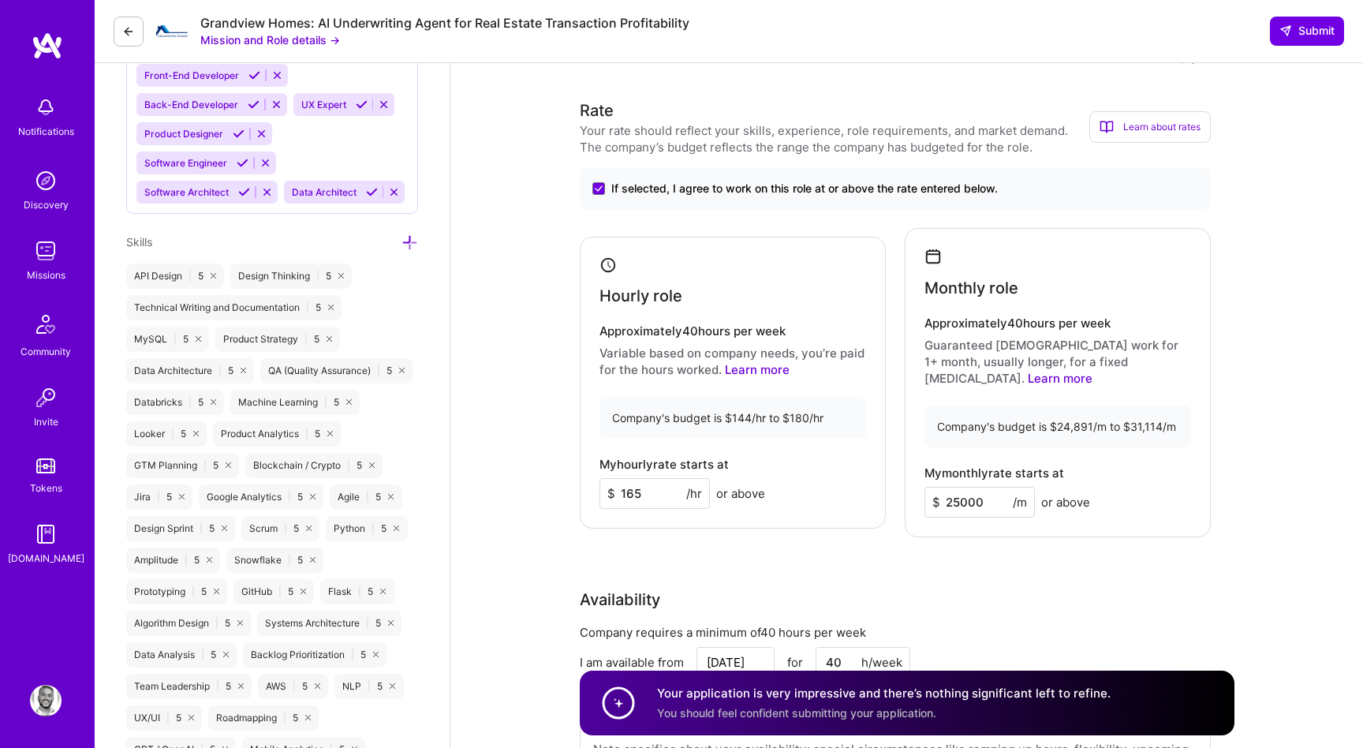
scroll to position [1054, 0]
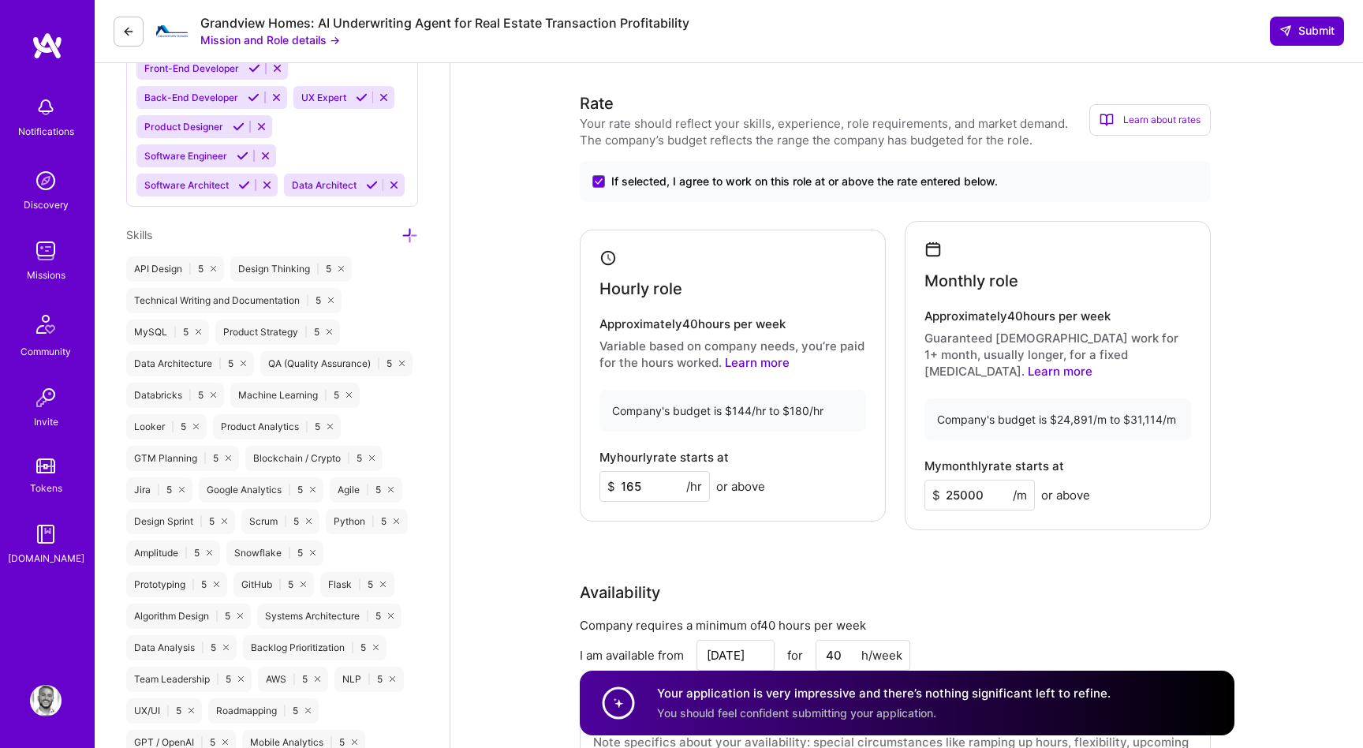
click at [1293, 28] on span "Submit" at bounding box center [1307, 31] width 55 height 16
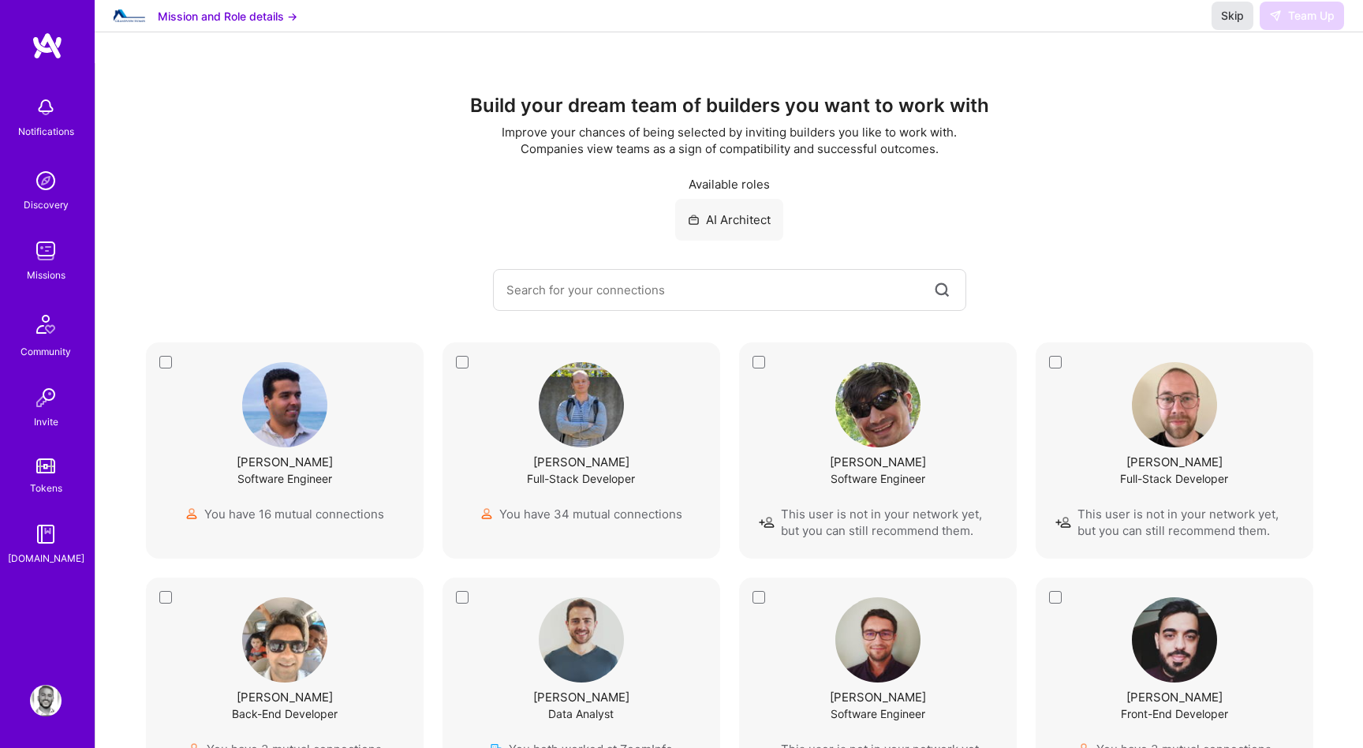
click at [1243, 21] on button "Skip" at bounding box center [1233, 16] width 42 height 28
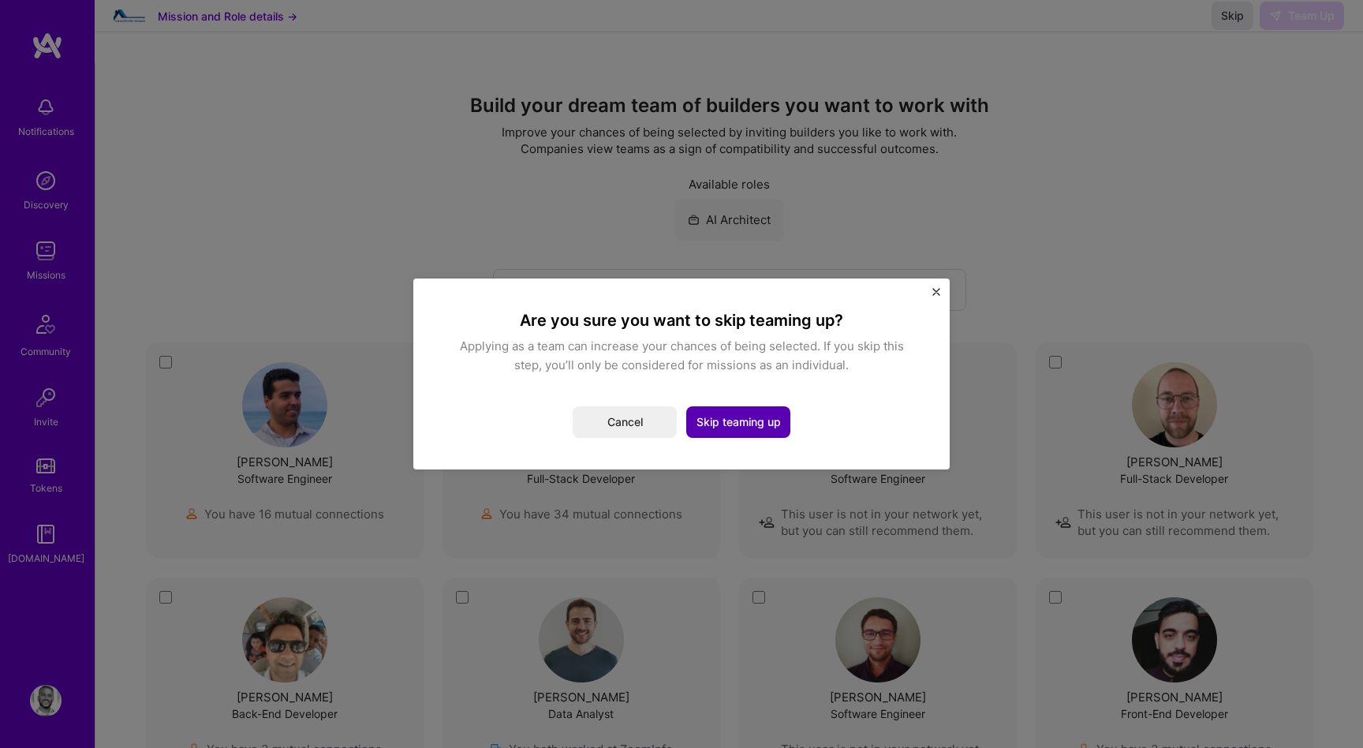
click at [711, 414] on button "Skip teaming up" at bounding box center [738, 422] width 104 height 32
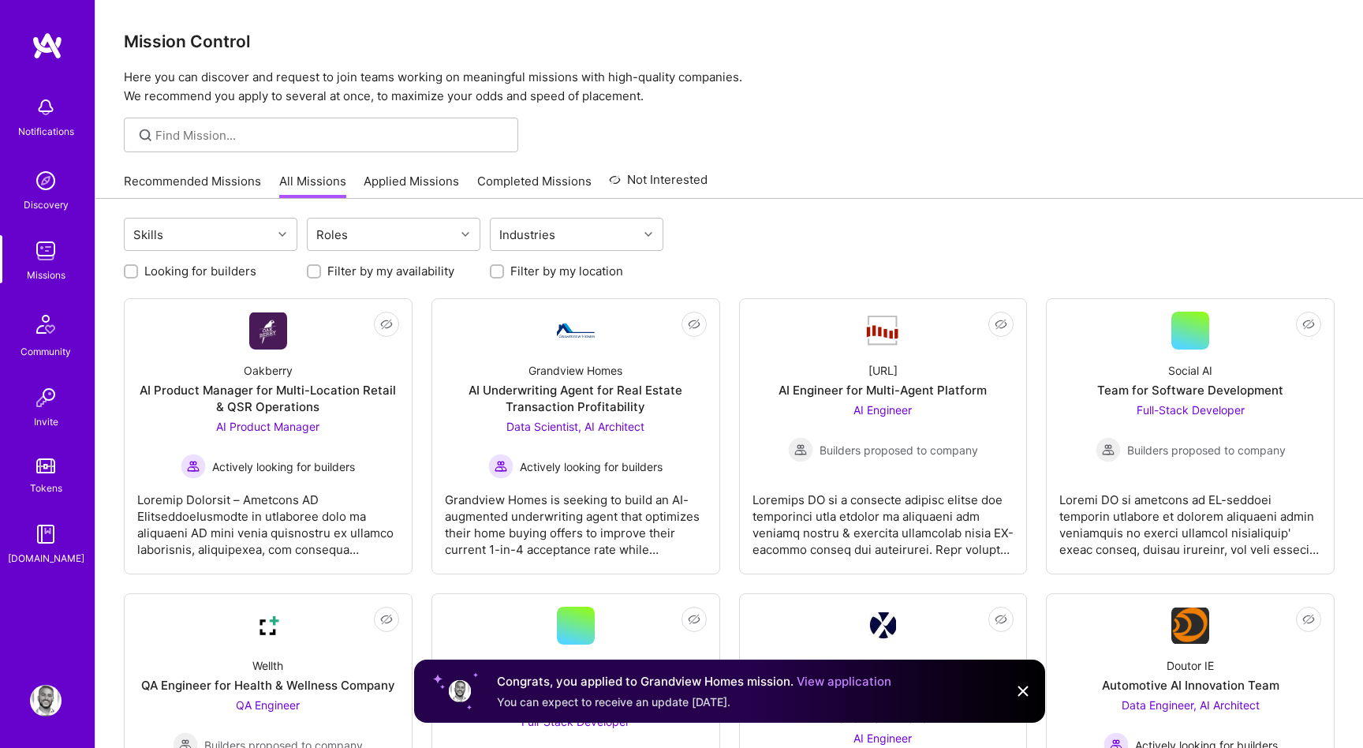
click at [41, 49] on img at bounding box center [48, 46] width 32 height 28
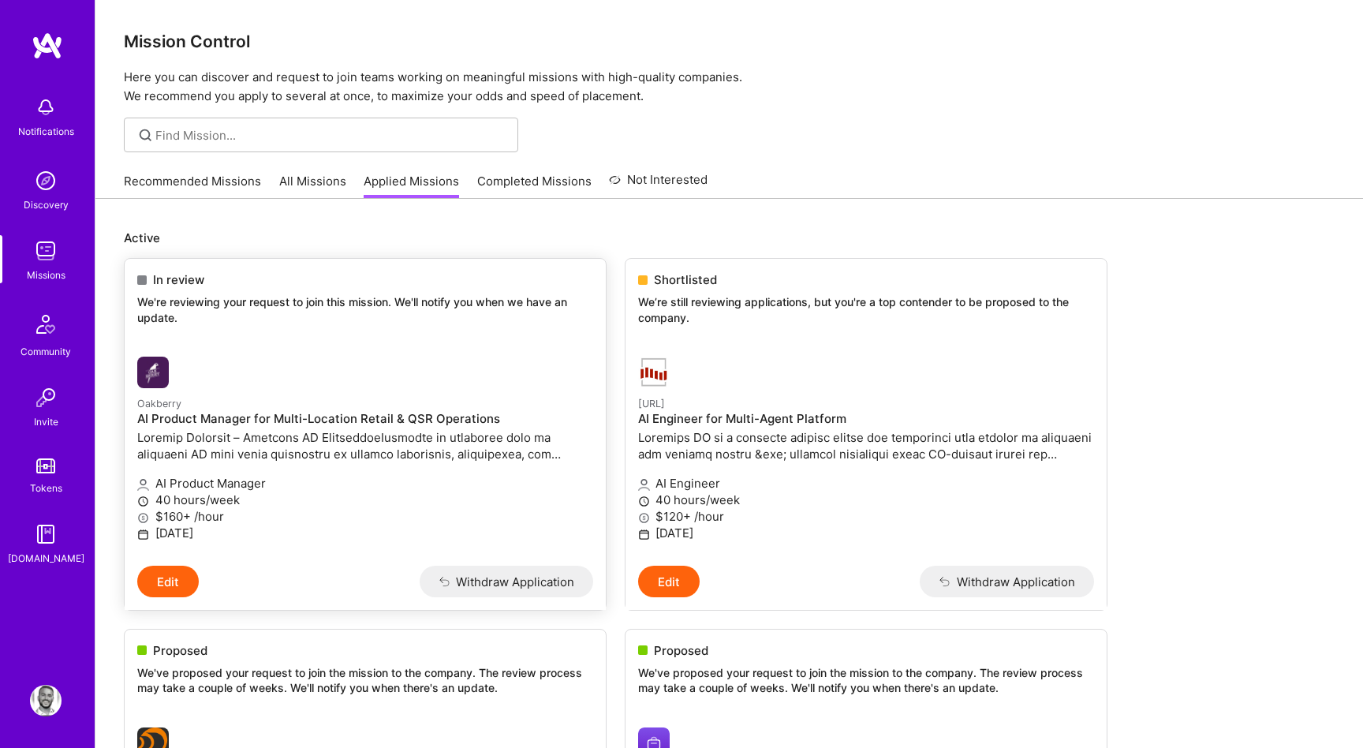
click at [168, 581] on button "Edit" at bounding box center [168, 582] width 62 height 32
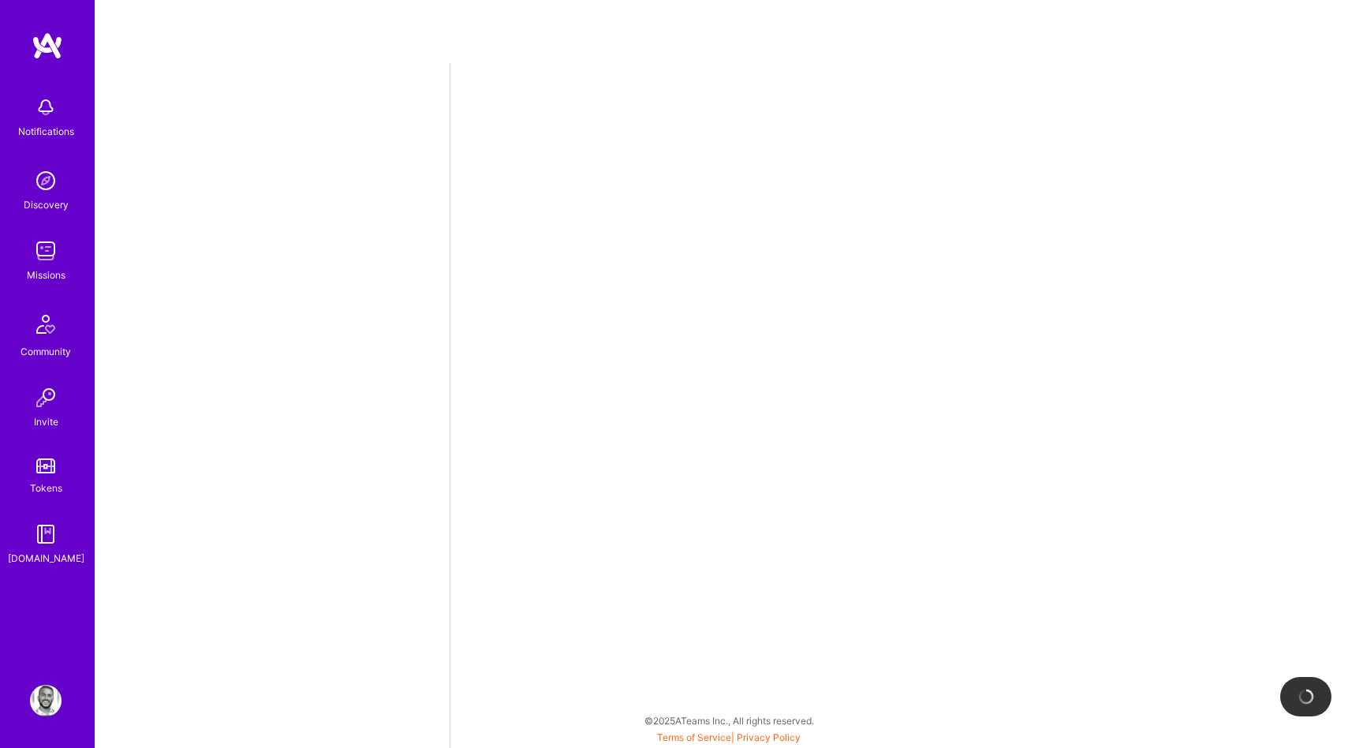
select select "US"
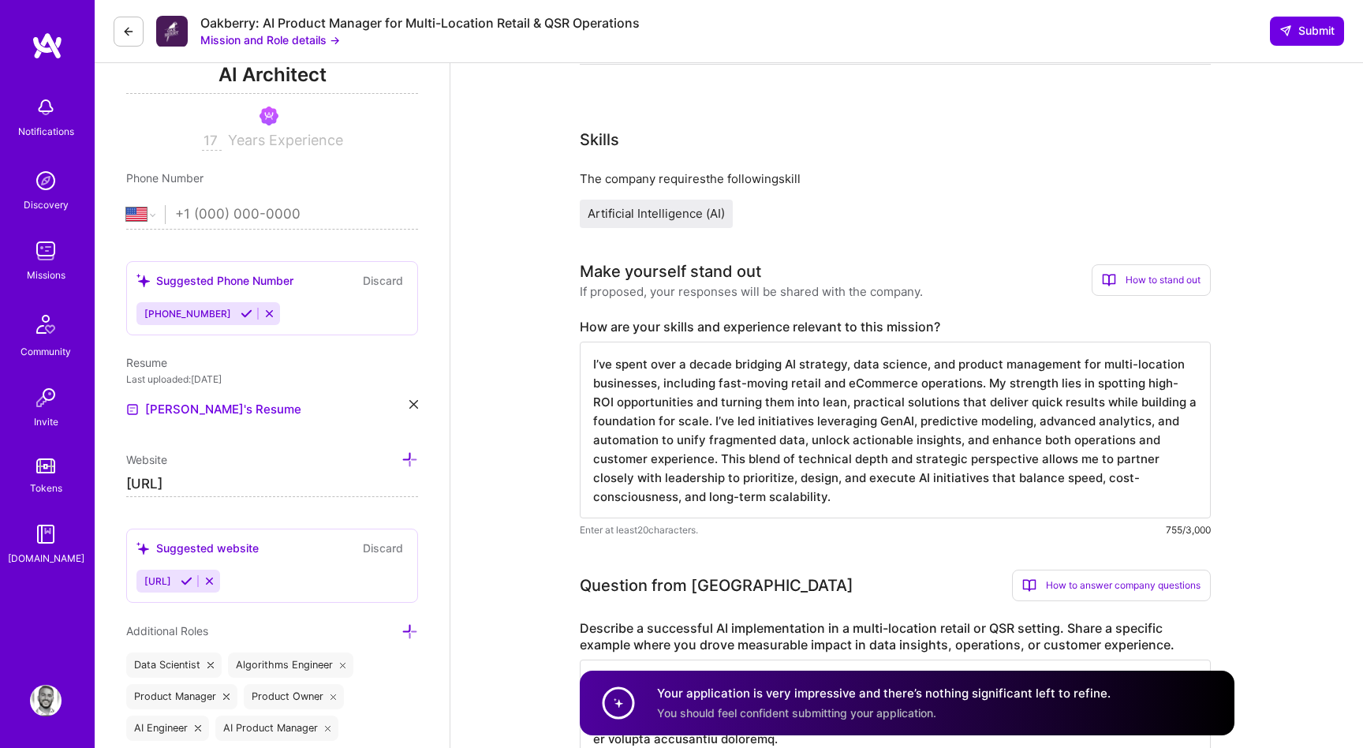
scroll to position [2, 0]
click at [838, 499] on textarea "I’ve spent over a decade bridging AI strategy, data science, and product manage…" at bounding box center [895, 430] width 631 height 177
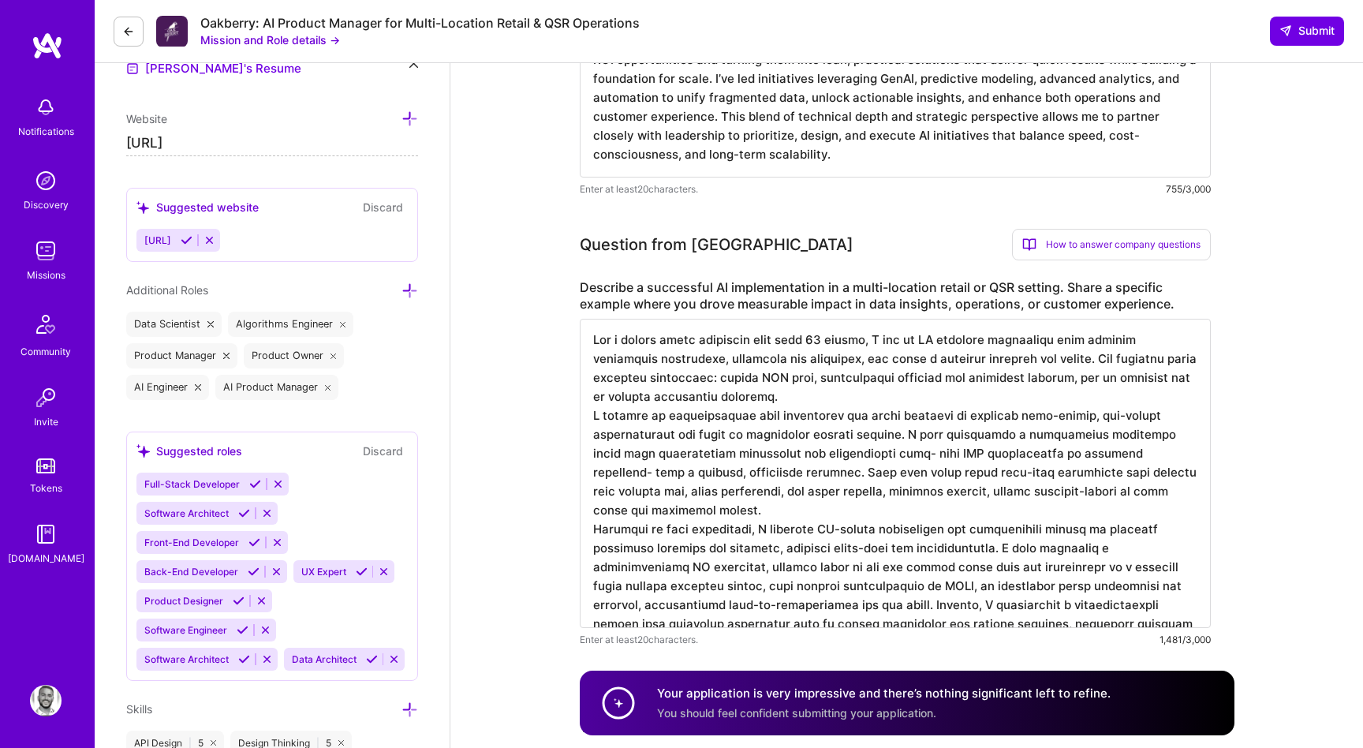
scroll to position [581, 0]
drag, startPoint x: 840, startPoint y: 571, endPoint x: 594, endPoint y: 548, distance: 247.3
click at [594, 548] on textarea at bounding box center [895, 472] width 631 height 309
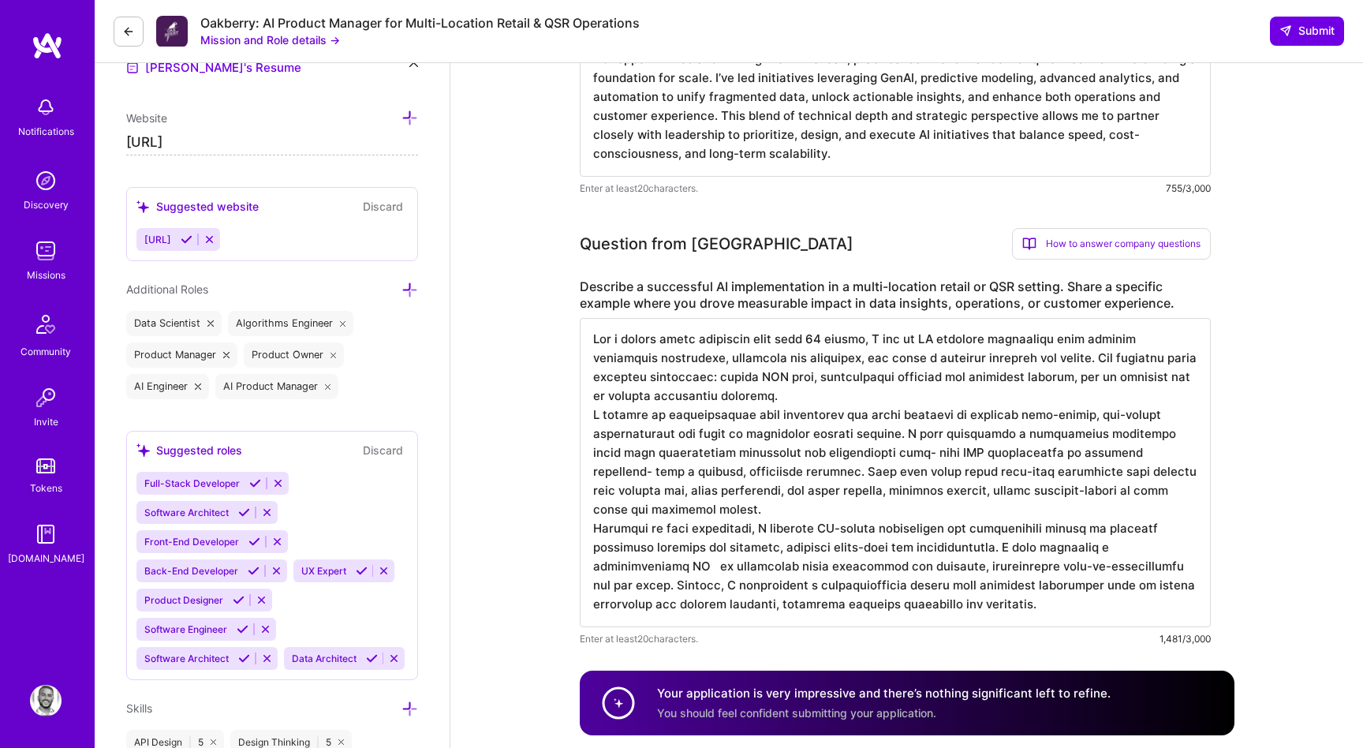
scroll to position [0, 0]
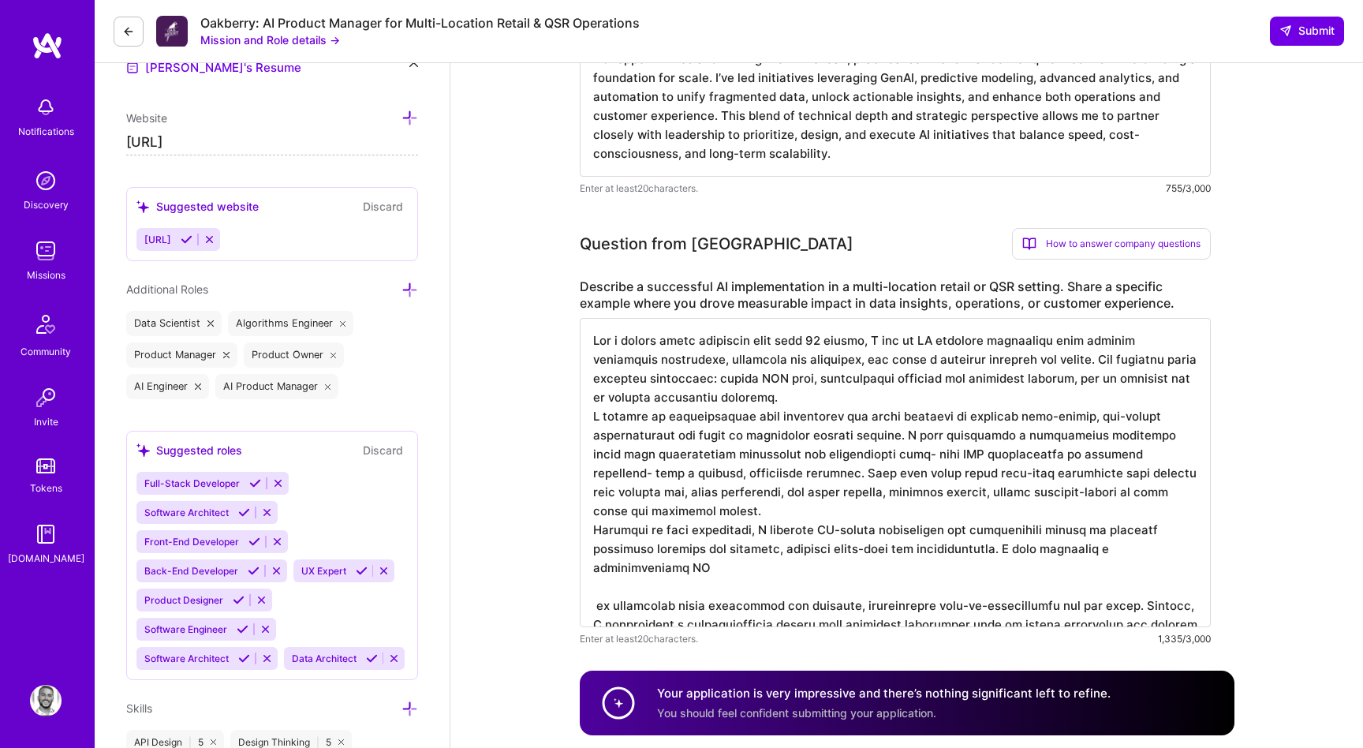
paste textarea "Most recently, I architected and deployed an AI copilot for an enterprise e-com…"
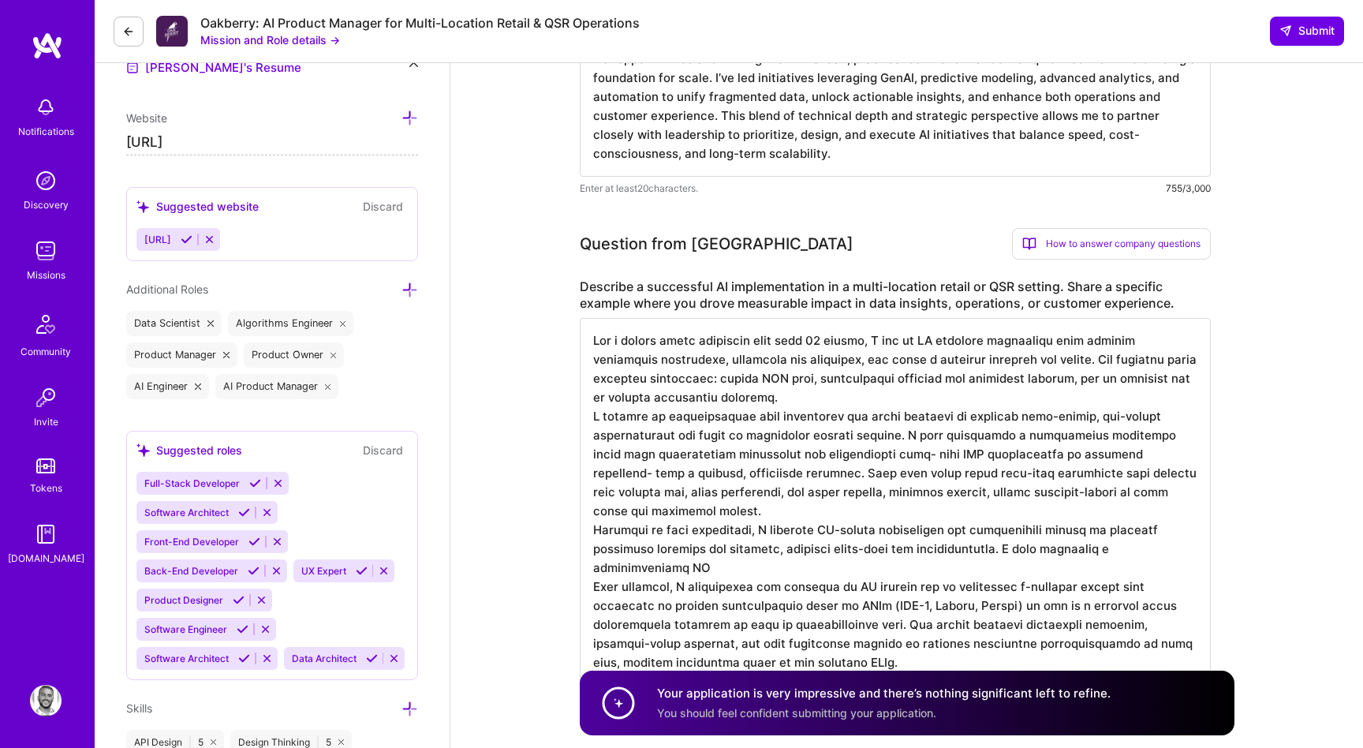
click at [847, 552] on textarea at bounding box center [895, 510] width 631 height 385
click at [970, 530] on textarea at bounding box center [895, 510] width 631 height 385
drag, startPoint x: 833, startPoint y: 571, endPoint x: 524, endPoint y: 551, distance: 309.9
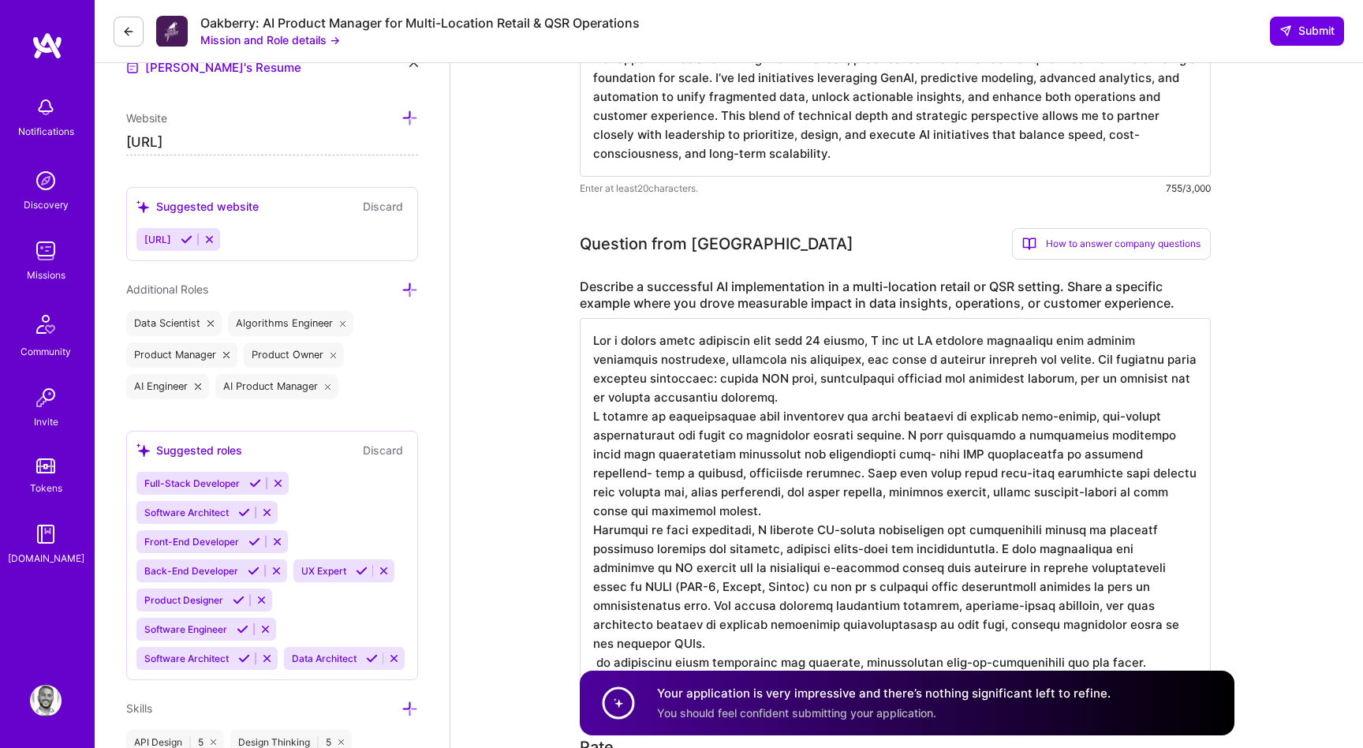
click at [600, 629] on textarea at bounding box center [895, 501] width 631 height 366
click at [687, 358] on textarea at bounding box center [895, 501] width 631 height 366
type textarea "For a retail brand operating more than 20 stores, I led an AI adoption initiati…"
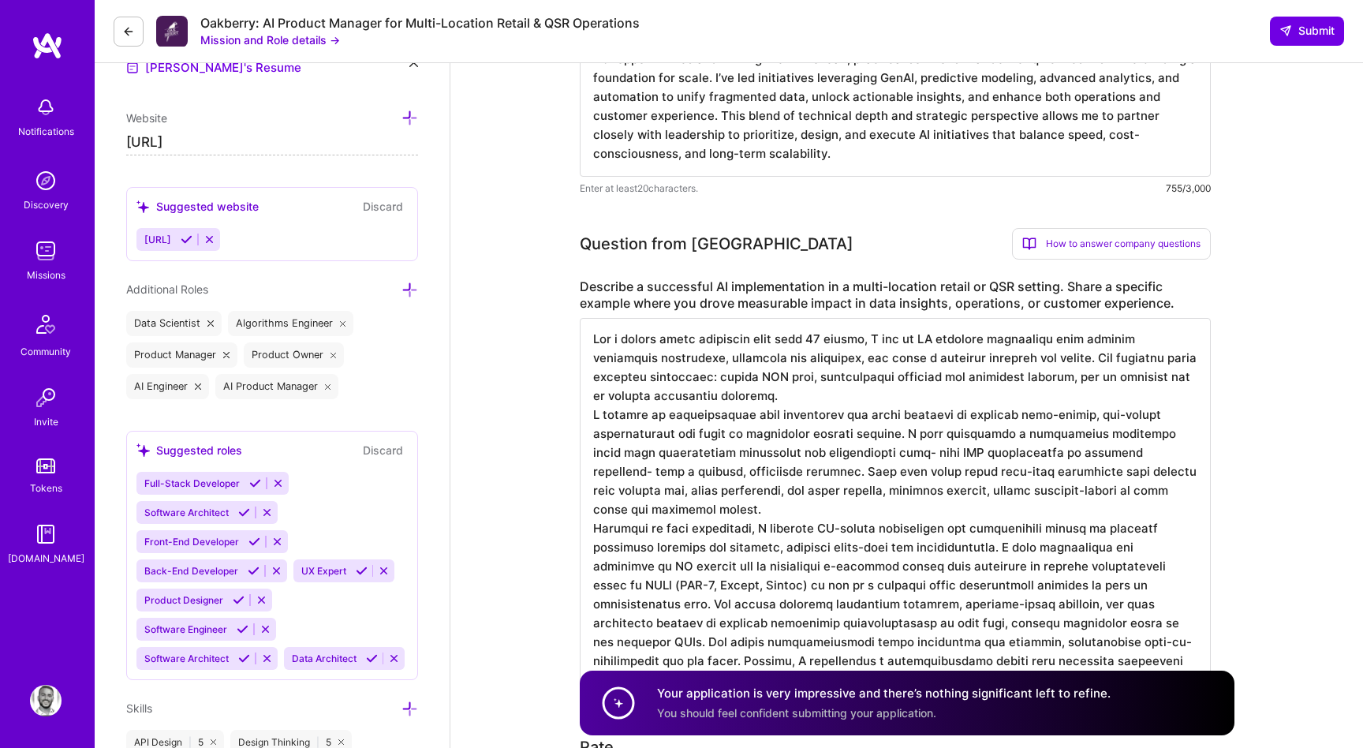
click at [69, 32] on link at bounding box center [47, 46] width 95 height 28
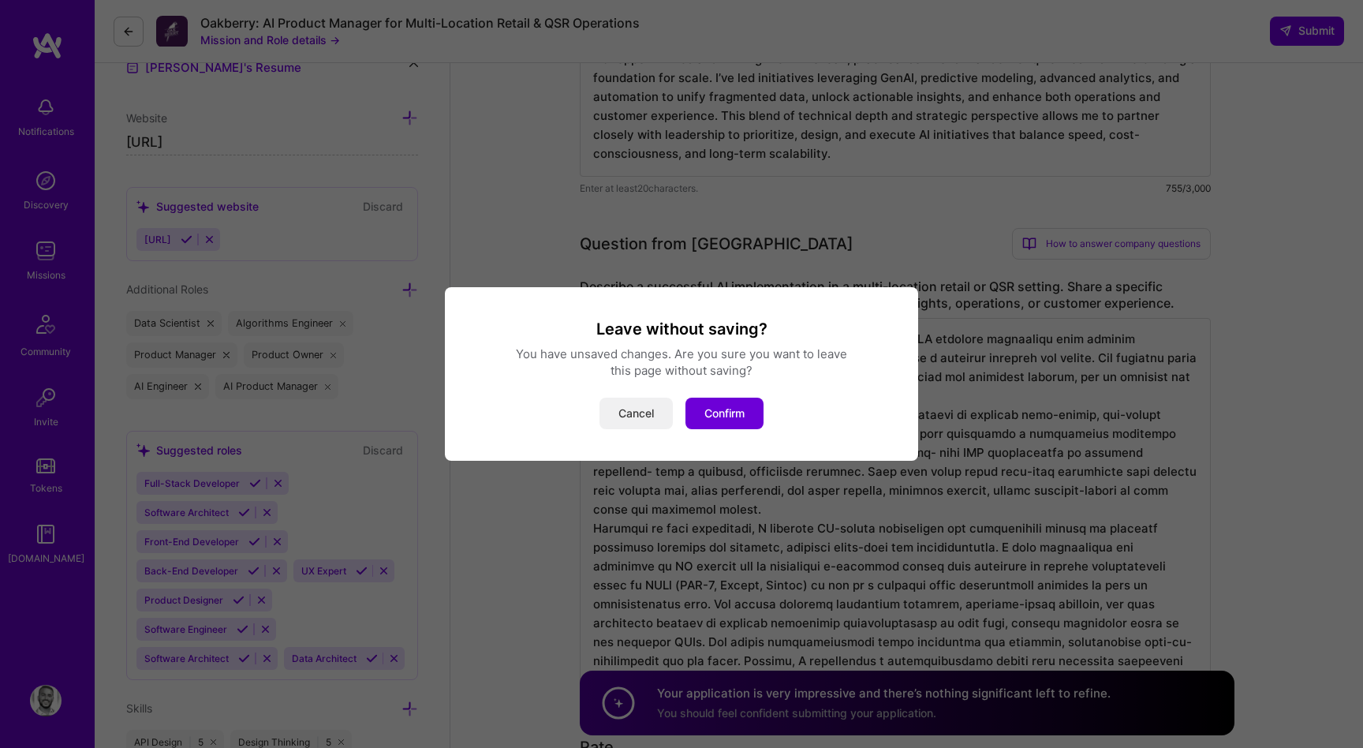
click at [624, 408] on button "Cancel" at bounding box center [636, 414] width 73 height 32
